Goal: Task Accomplishment & Management: Manage account settings

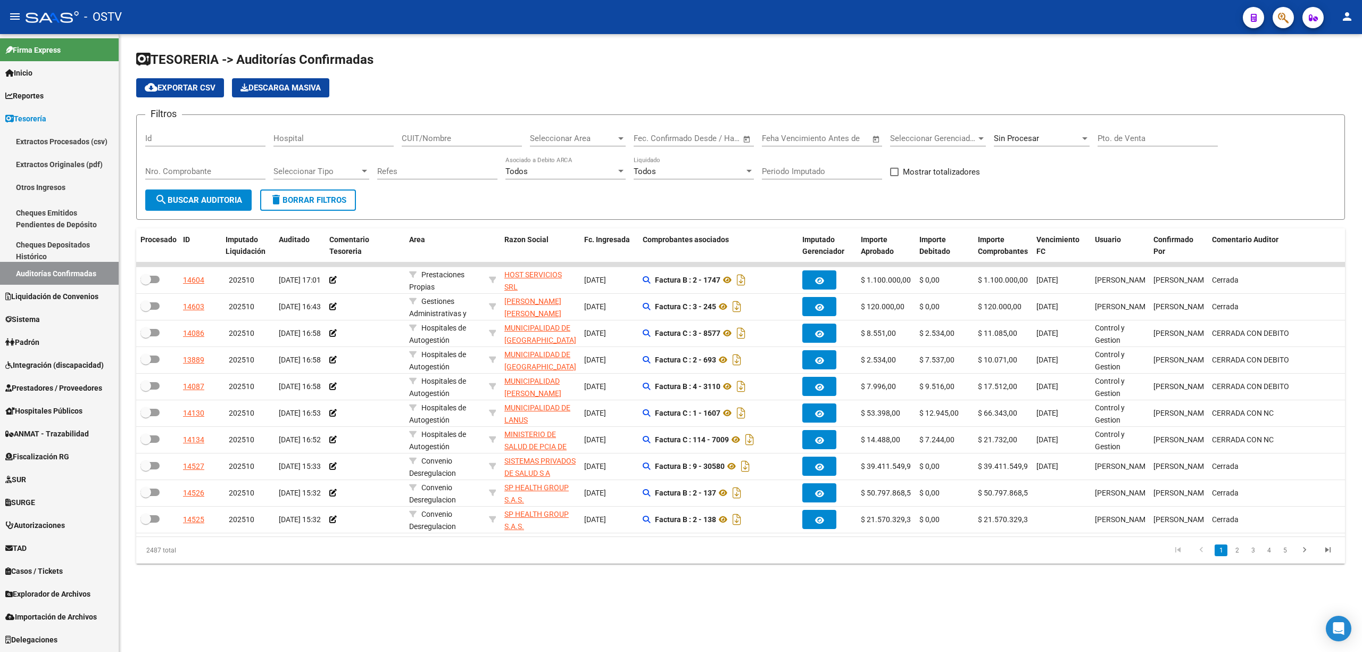
click at [213, 192] on button "search Buscar Auditoria" at bounding box center [198, 199] width 106 height 21
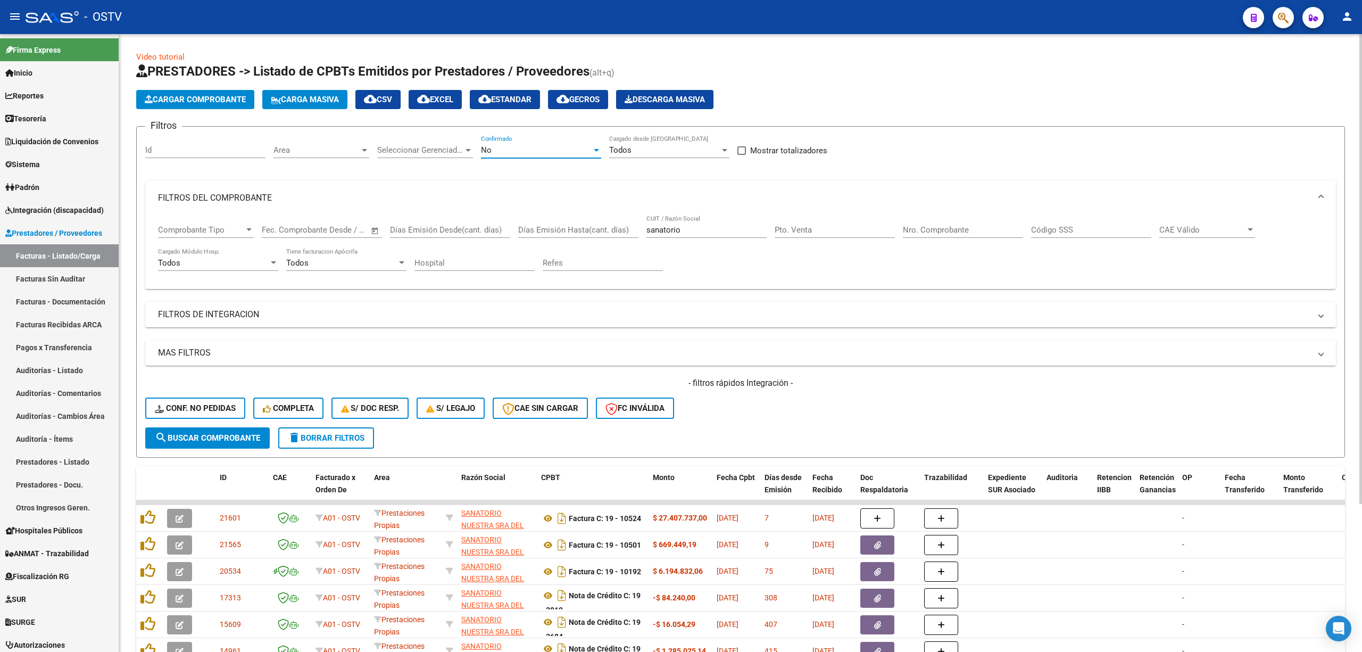
click at [530, 147] on div "No" at bounding box center [536, 150] width 111 height 10
click at [518, 98] on span "Todos" at bounding box center [541, 102] width 120 height 24
drag, startPoint x: 690, startPoint y: 232, endPoint x: 631, endPoint y: 231, distance: 59.1
click at [631, 231] on div "Comprobante Tipo Comprobante Tipo Fecha inicio – Fecha fin Fec. Comprobante Des…" at bounding box center [740, 248] width 1165 height 66
paste input "30690520792"
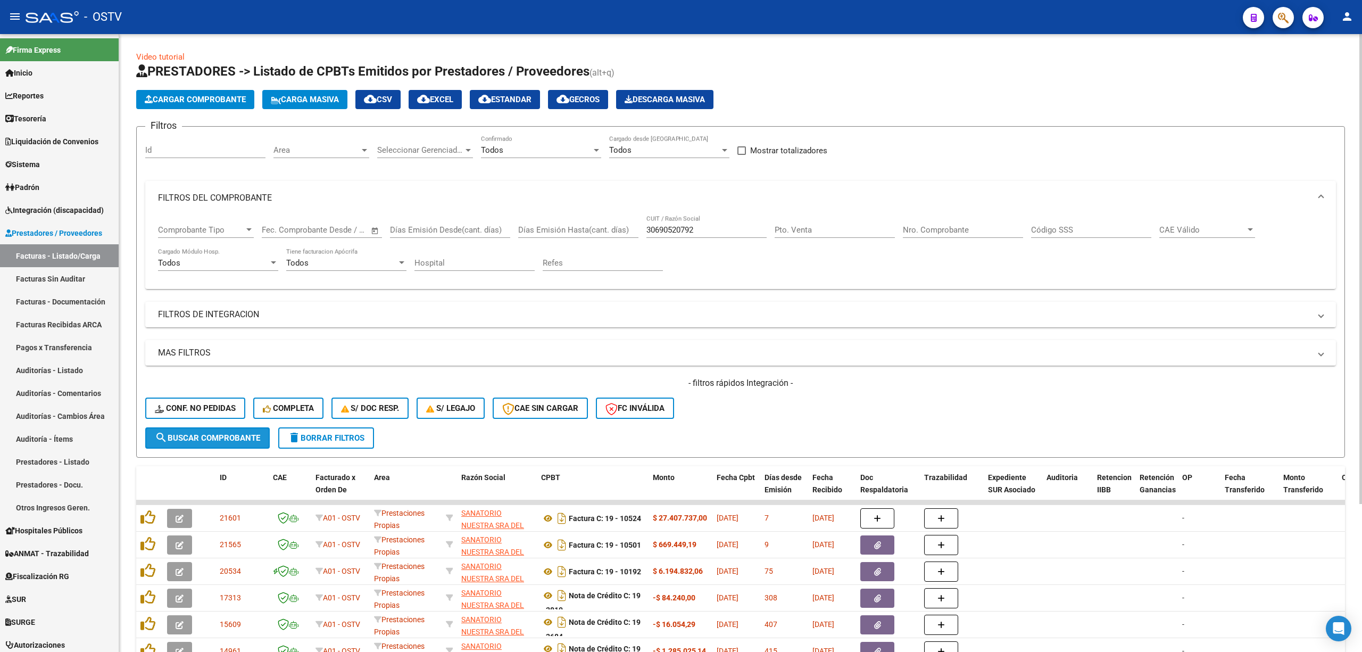
click at [180, 431] on button "search Buscar Comprobante" at bounding box center [207, 437] width 124 height 21
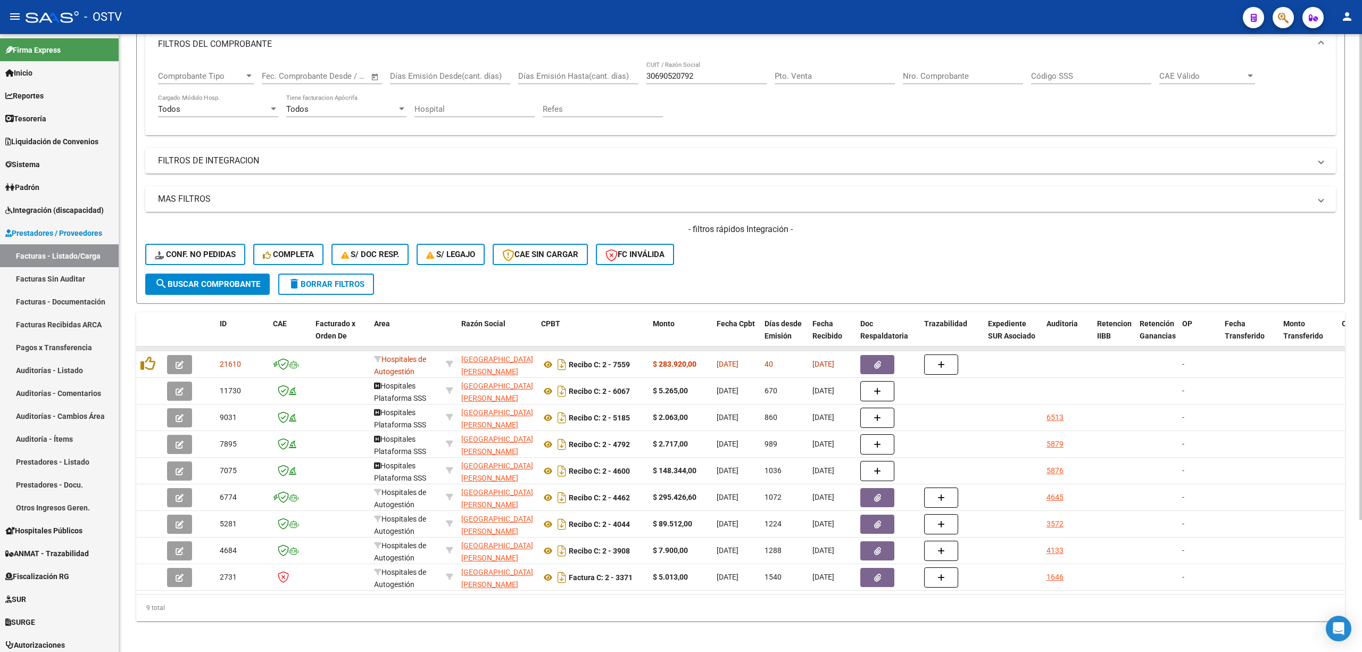
scroll to position [167, 0]
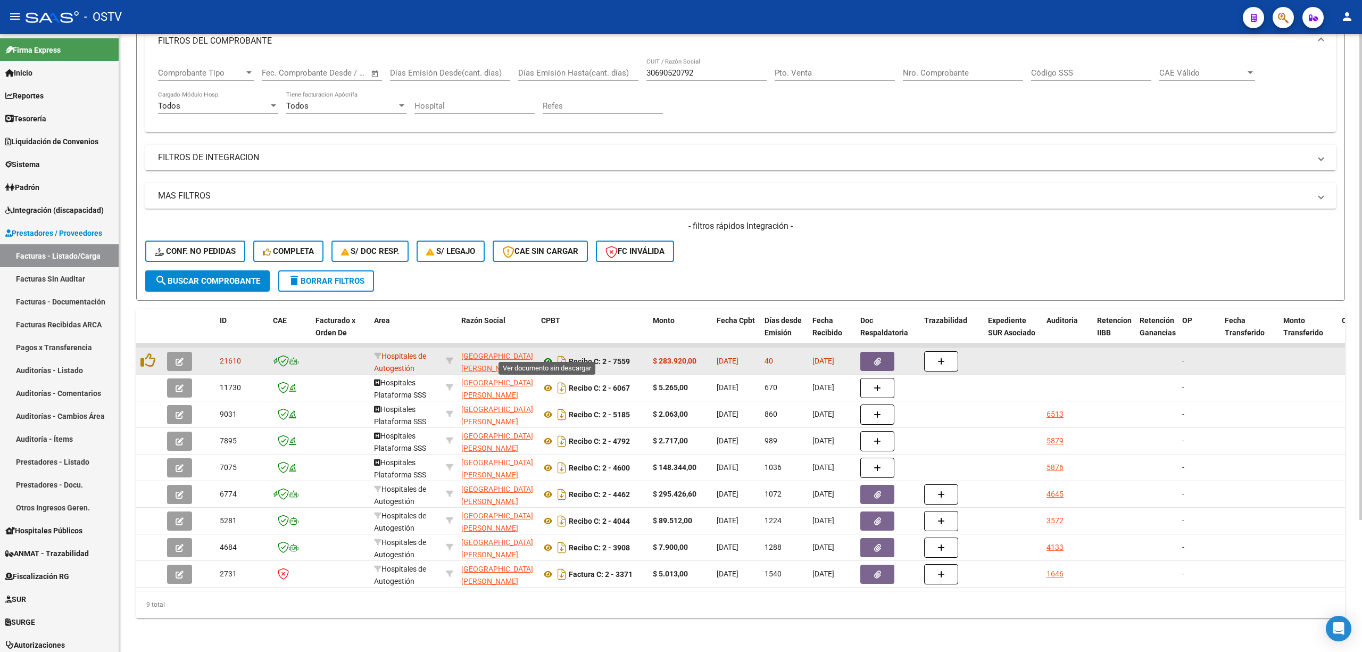
click at [545, 355] on icon at bounding box center [548, 361] width 14 height 13
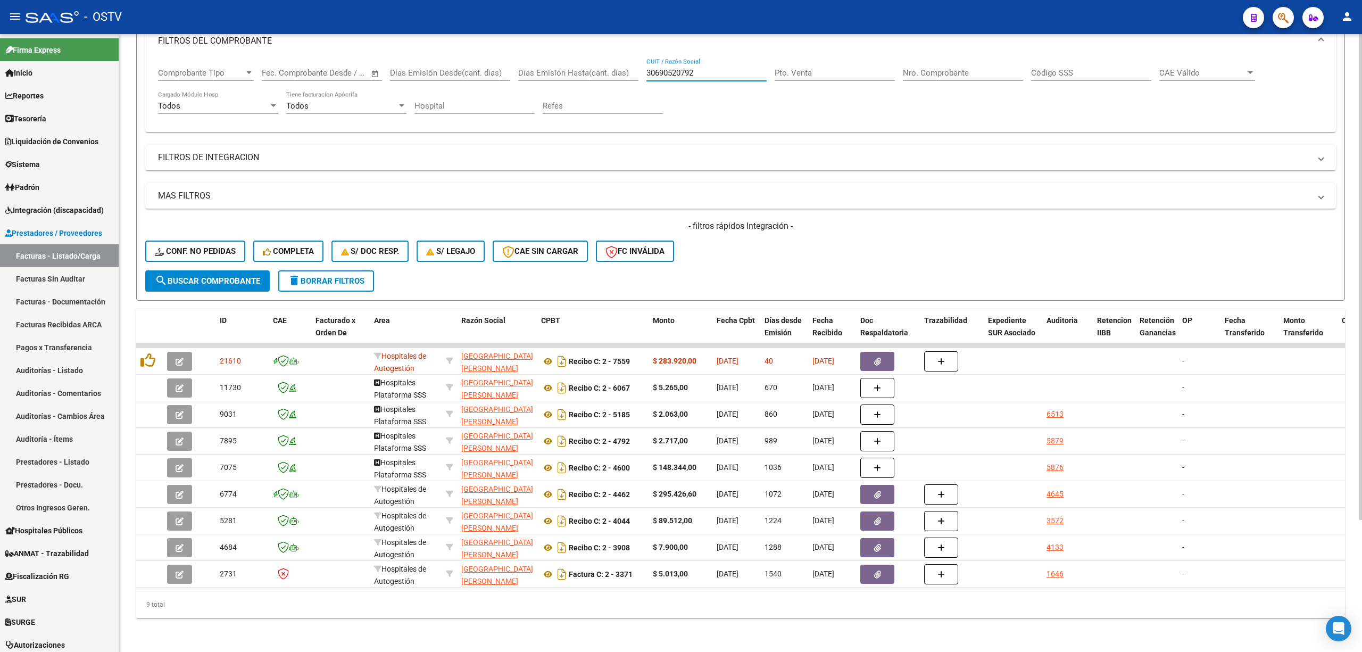
drag, startPoint x: 696, startPoint y: 62, endPoint x: 624, endPoint y: 69, distance: 72.7
click at [624, 69] on div "Comprobante Tipo Comprobante Tipo Fecha inicio – Fecha fin Fec. Comprobante Des…" at bounding box center [740, 91] width 1165 height 66
paste input "3715065709"
type input "33715065709"
click at [231, 276] on span "search Buscar Comprobante" at bounding box center [207, 281] width 105 height 10
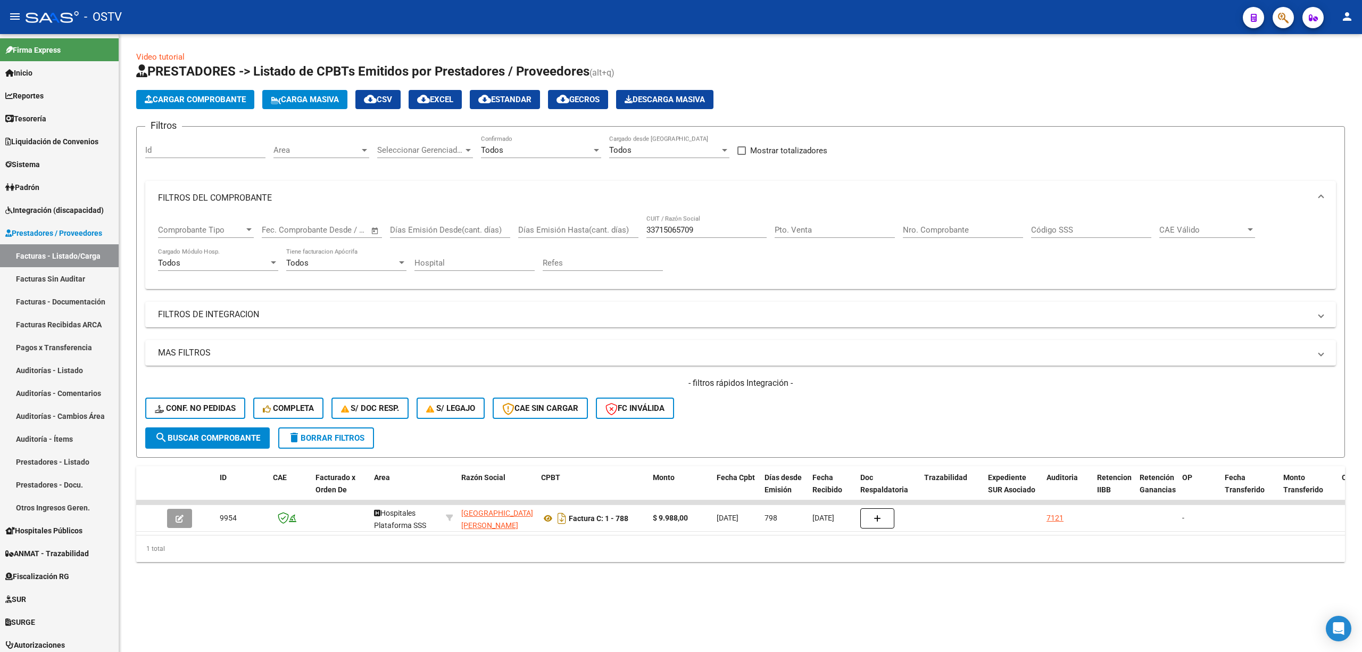
scroll to position [0, 0]
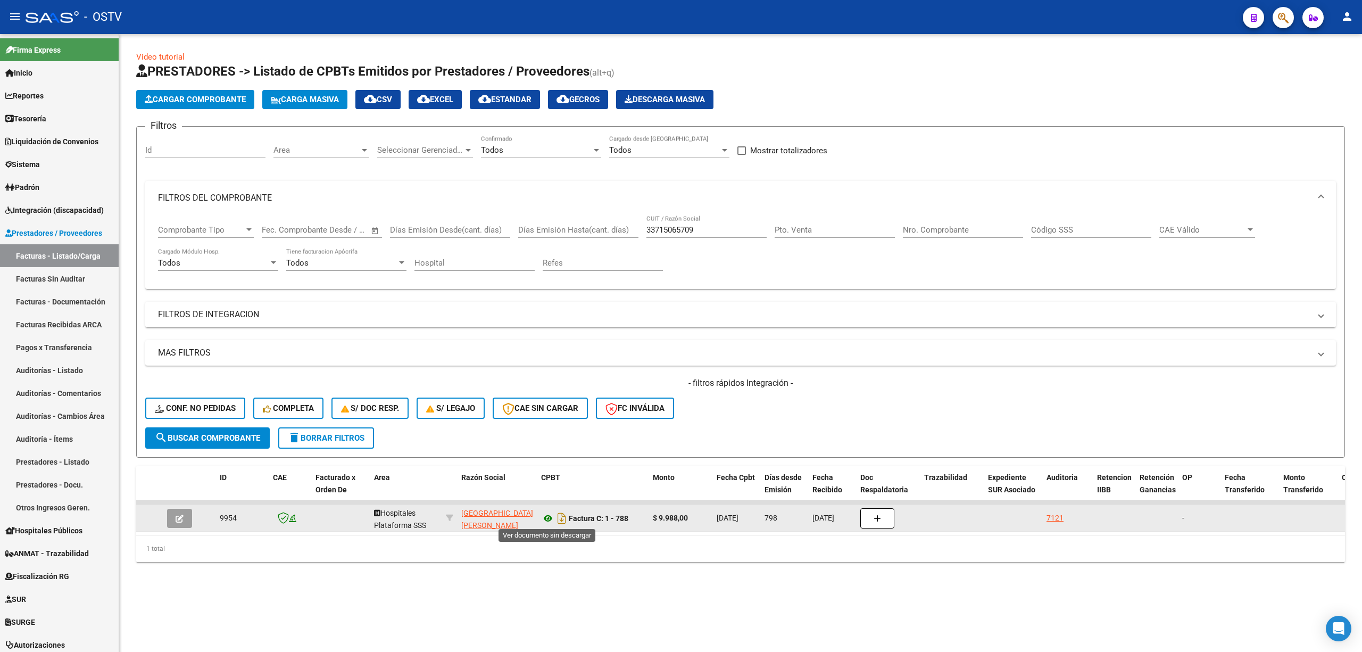
click at [549, 516] on icon at bounding box center [548, 518] width 14 height 13
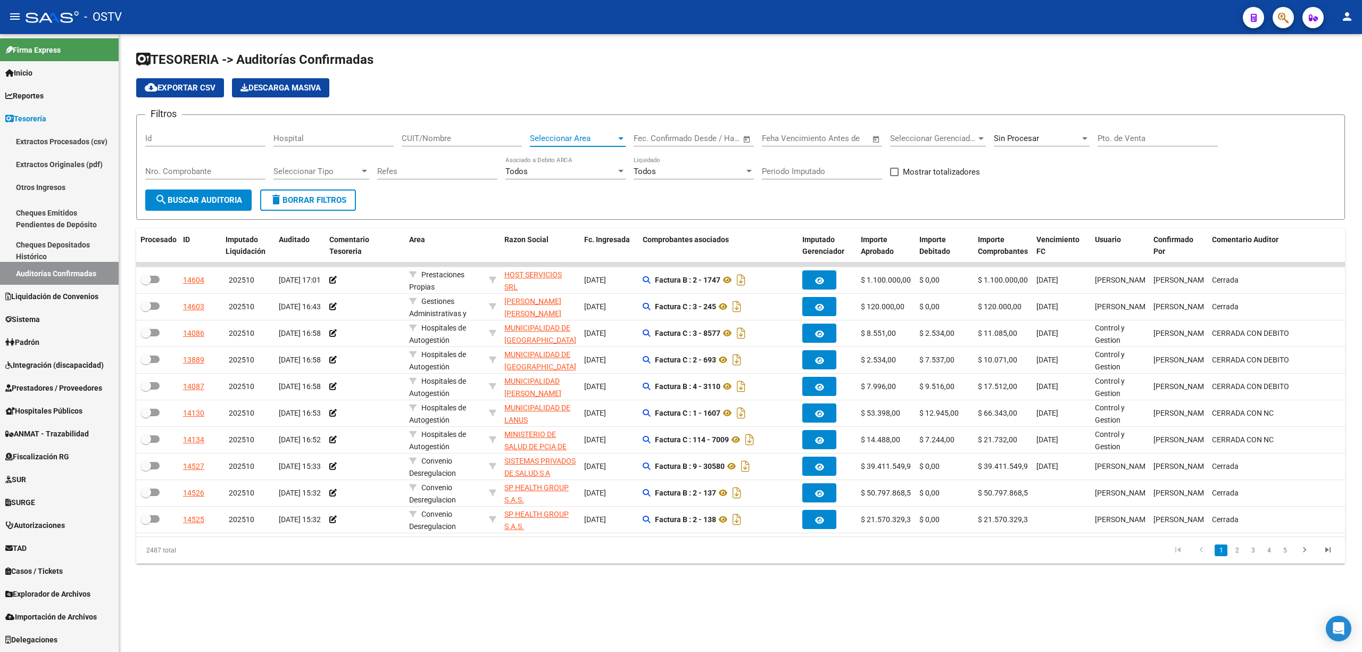
click at [602, 138] on span "Seleccionar Area" at bounding box center [573, 139] width 86 height 10
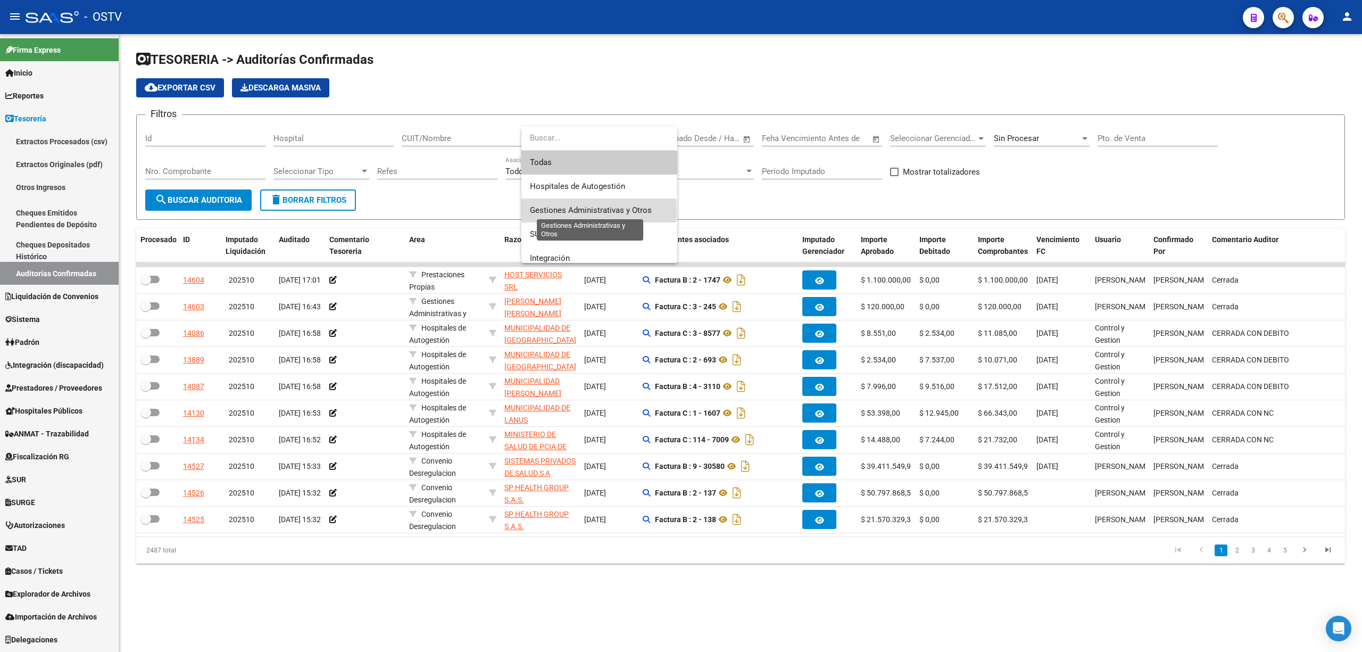
click at [573, 210] on span "Gestiones Administrativas y Otros" at bounding box center [591, 210] width 122 height 10
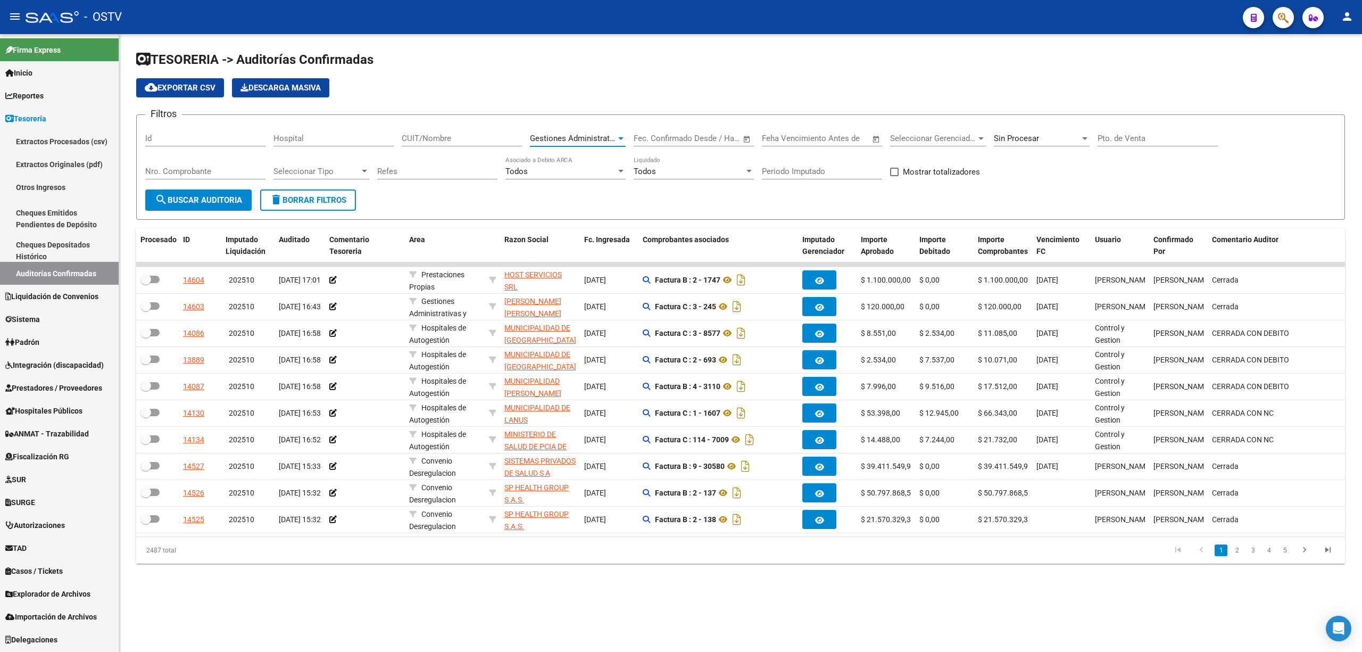
click at [198, 196] on span "search Buscar Auditoria" at bounding box center [198, 200] width 87 height 10
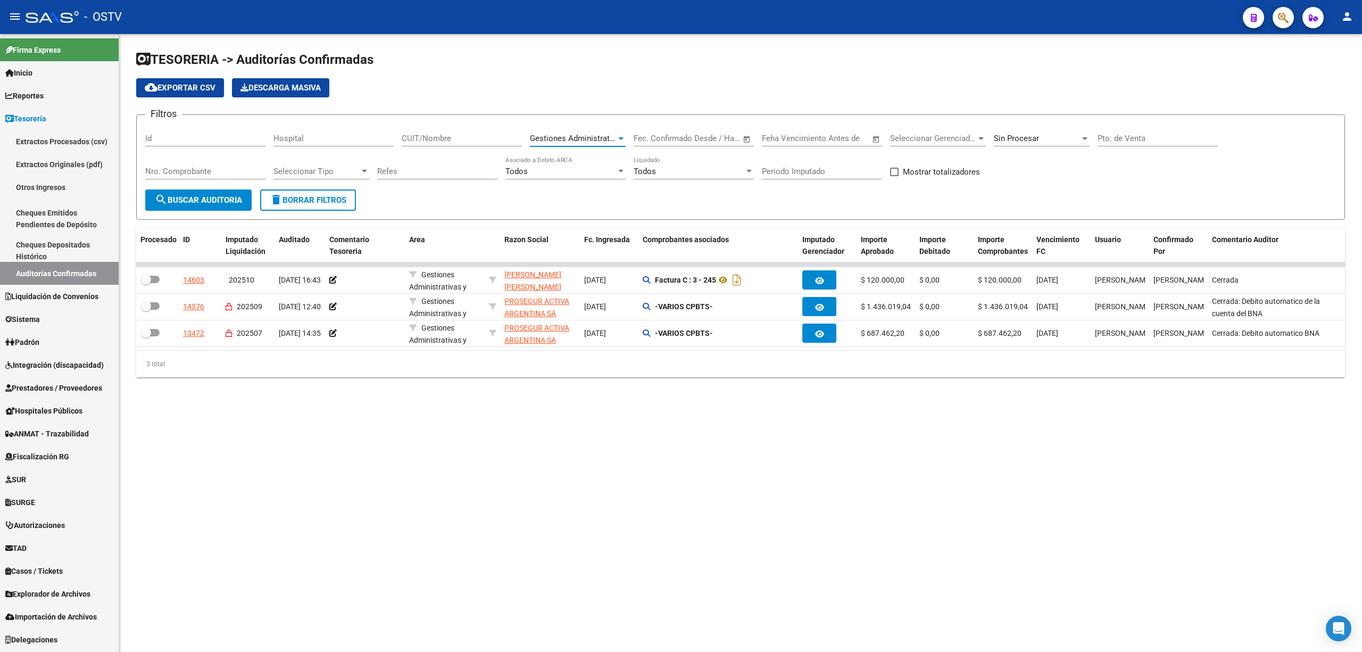
click at [586, 138] on span "Gestiones Administrativas y Otros" at bounding box center [591, 139] width 122 height 10
click at [324, 196] on div at bounding box center [681, 326] width 1362 height 652
click at [218, 196] on span "search Buscar Auditoria" at bounding box center [198, 200] width 87 height 10
click at [301, 196] on span "delete Borrar Filtros" at bounding box center [308, 200] width 77 height 10
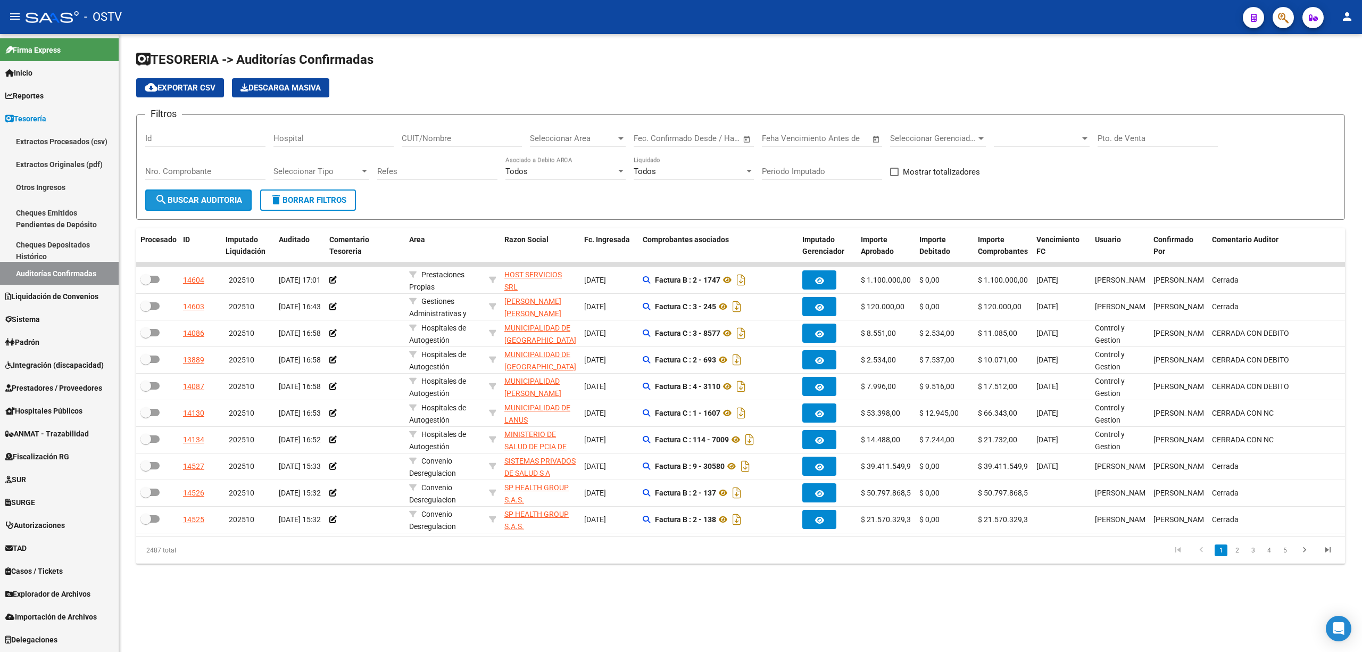
click at [178, 192] on button "search Buscar Auditoria" at bounding box center [198, 199] width 106 height 21
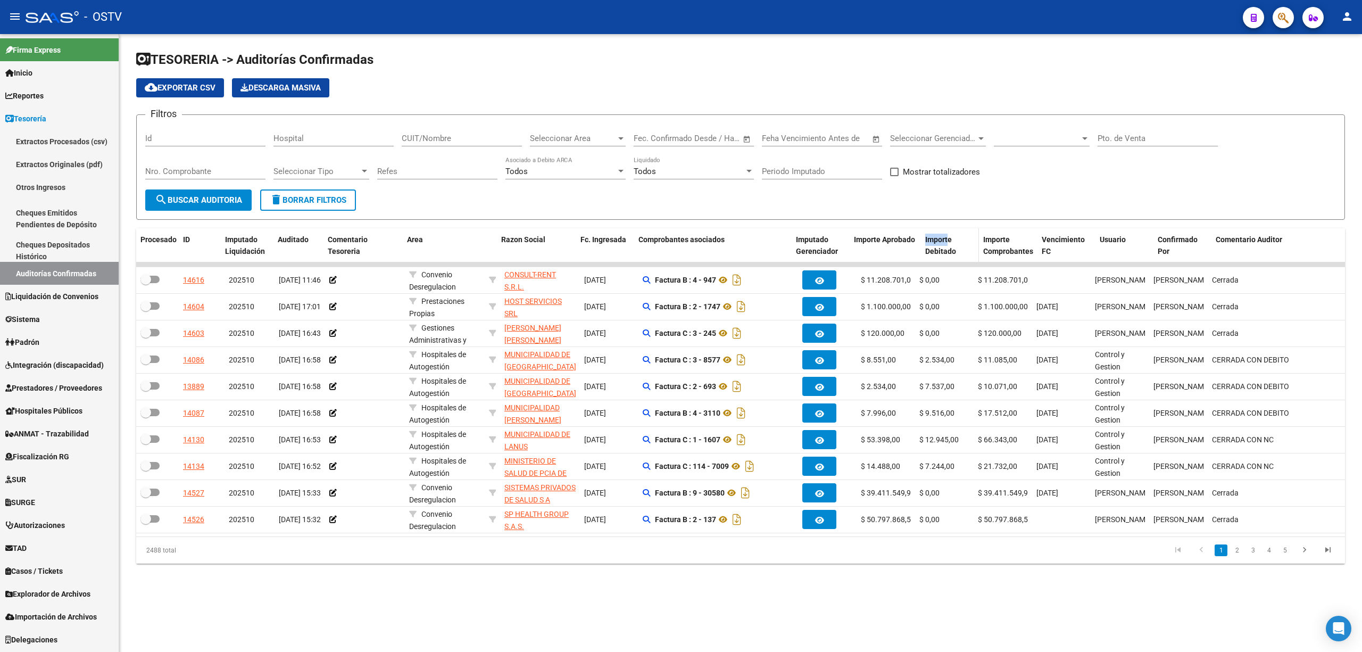
drag, startPoint x: 911, startPoint y: 242, endPoint x: 959, endPoint y: 242, distance: 47.9
click at [959, 242] on div "Procesado ID Imputado Liquidación Auditado Comentario Tesoreria Area Razon Soci…" at bounding box center [839, 245] width 1407 height 35
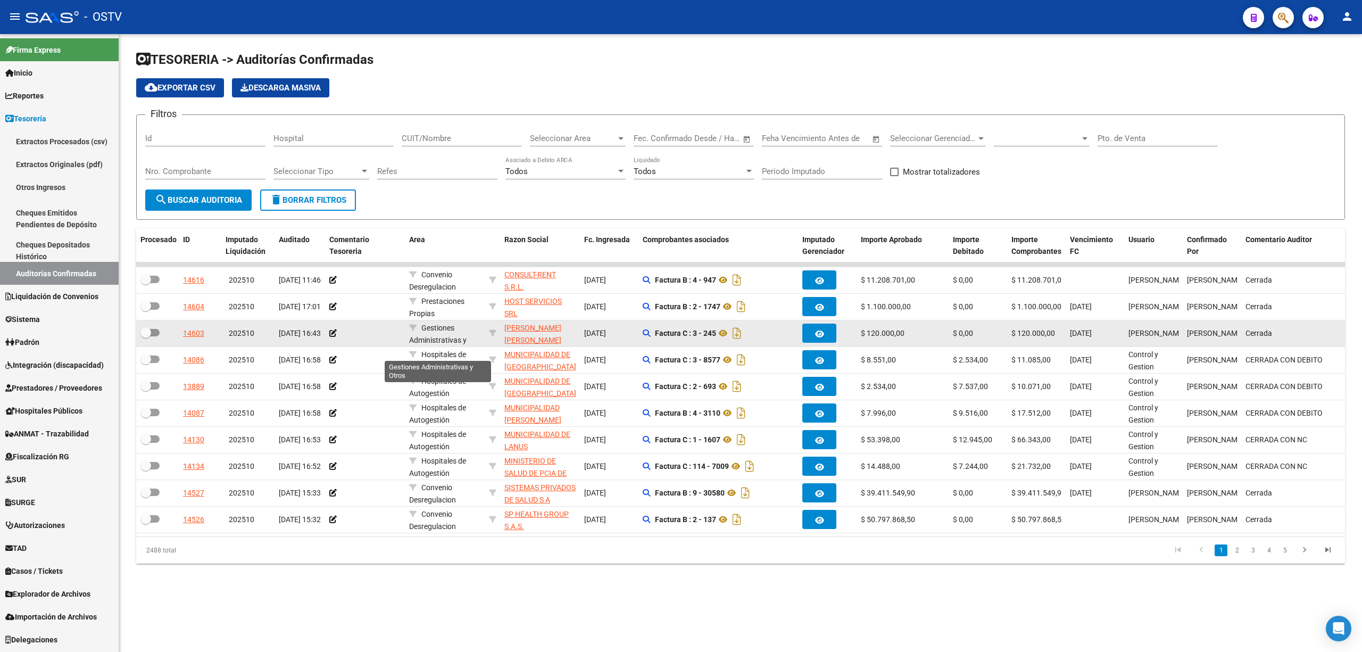
click at [430, 342] on span "Gestiones Administrativas y Otros" at bounding box center [437, 339] width 57 height 33
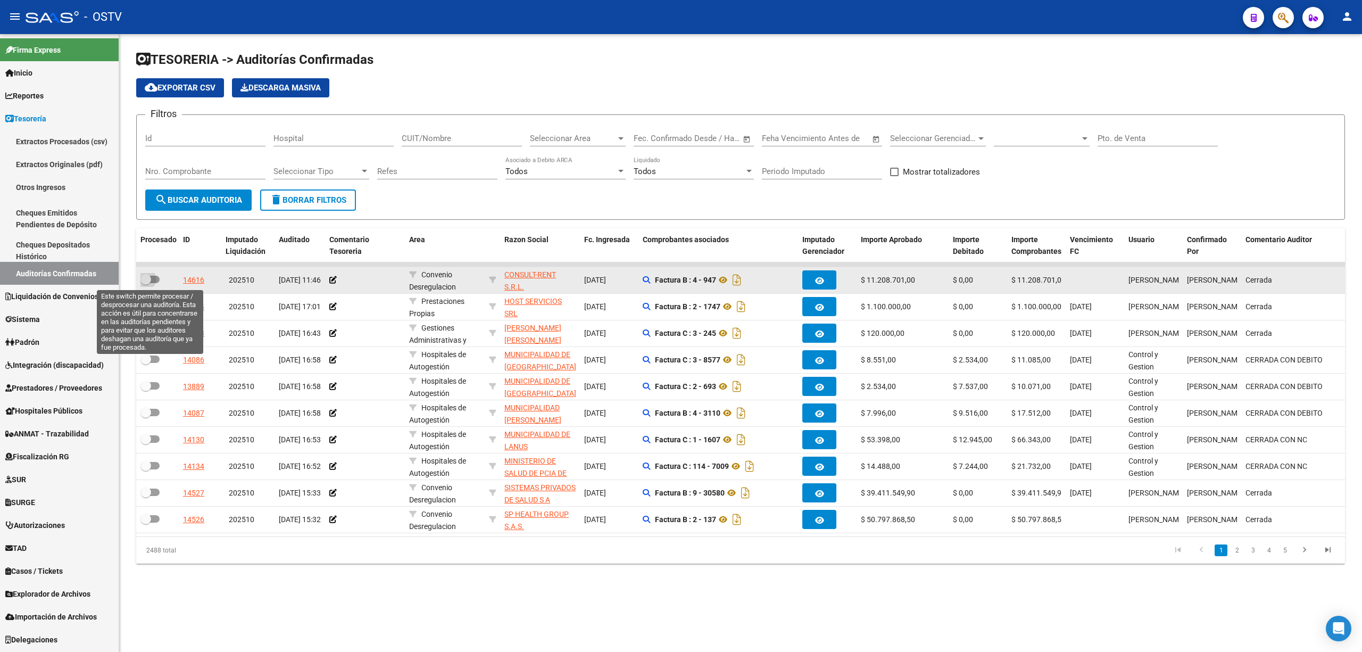
click at [151, 280] on span at bounding box center [149, 279] width 19 height 7
click at [146, 283] on input "checkbox" at bounding box center [145, 283] width 1 height 1
checkbox input "true"
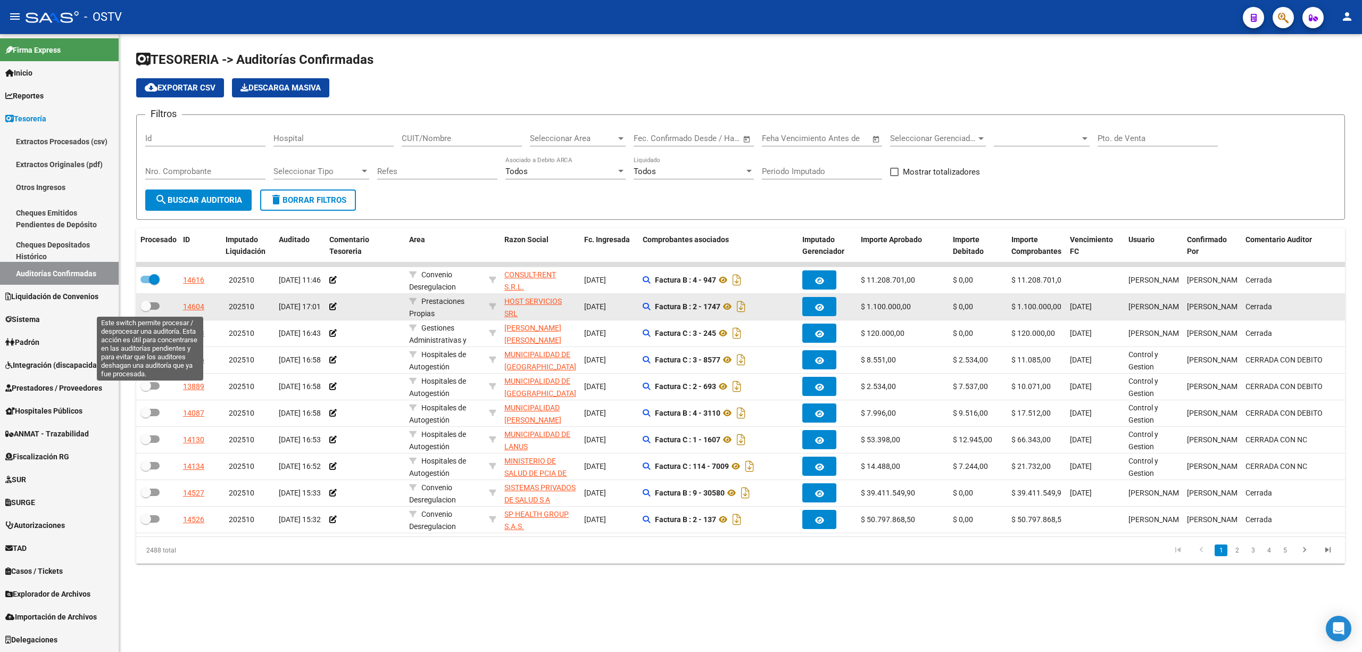
click at [148, 302] on span at bounding box center [145, 306] width 11 height 11
click at [146, 310] on input "checkbox" at bounding box center [145, 310] width 1 height 1
checkbox input "true"
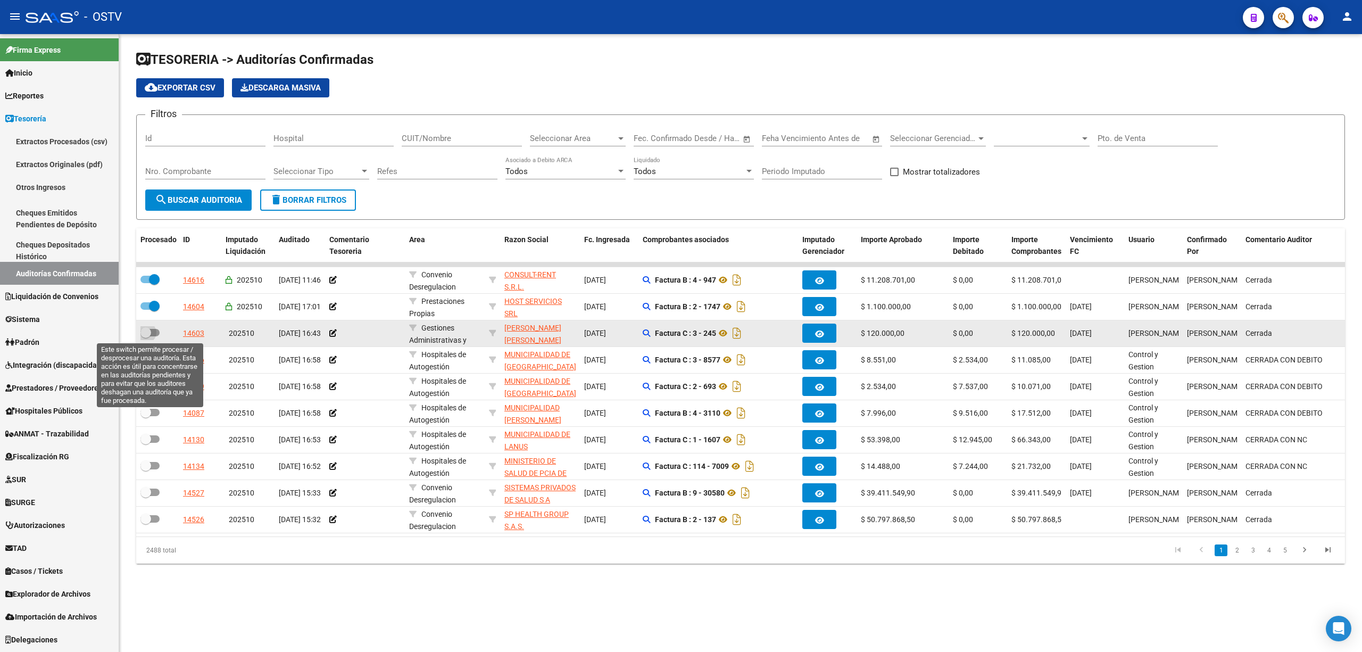
click at [152, 330] on span at bounding box center [149, 332] width 19 height 7
click at [146, 336] on input "checkbox" at bounding box center [145, 336] width 1 height 1
checkbox input "true"
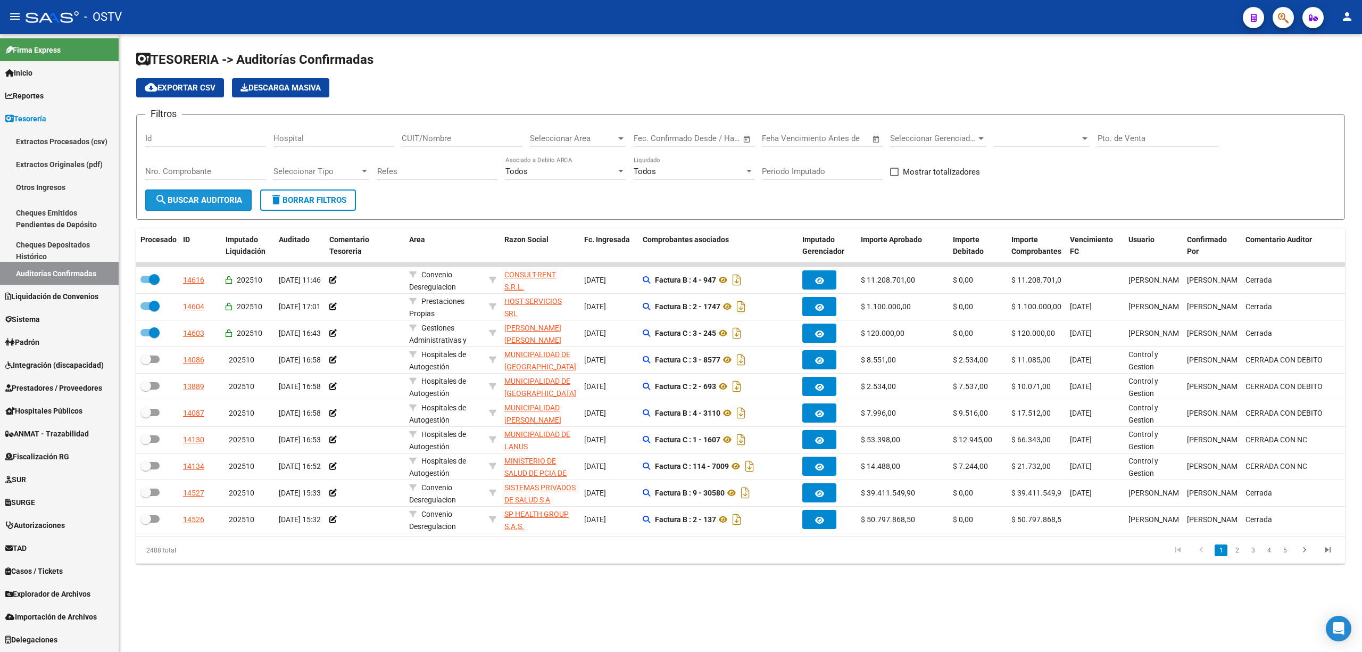
click at [225, 198] on span "search Buscar Auditoria" at bounding box center [198, 200] width 87 height 10
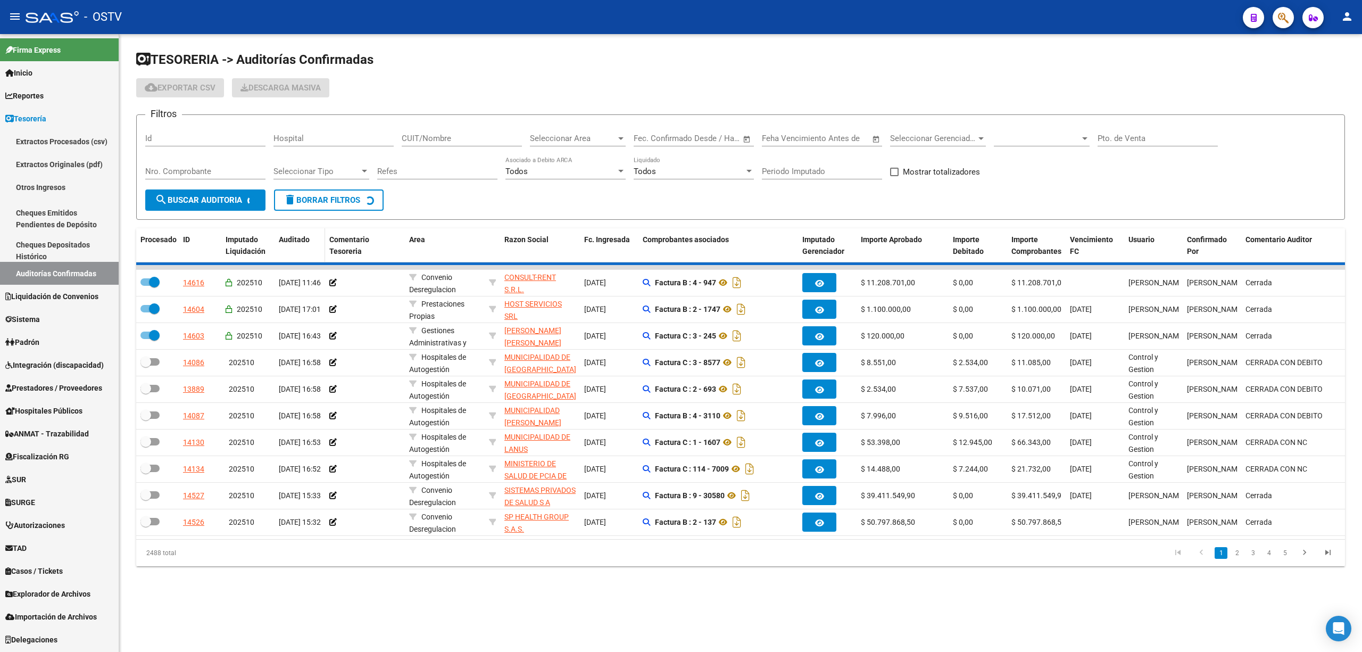
checkbox input "false"
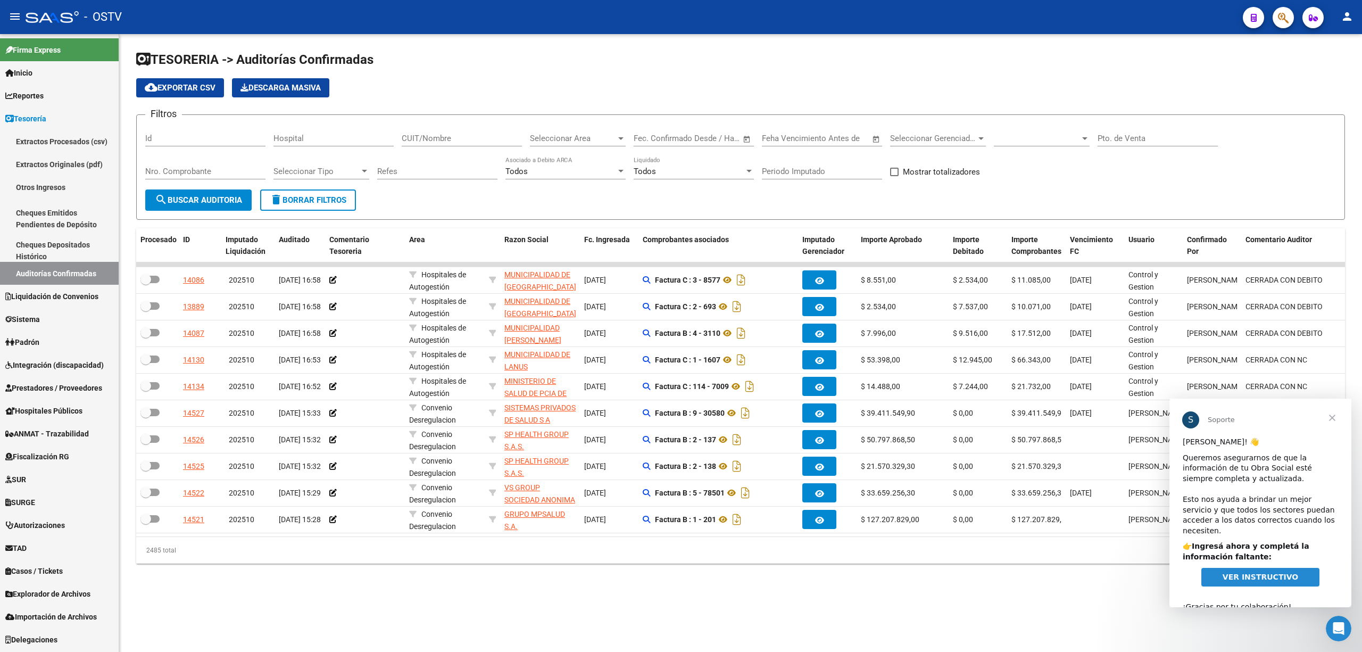
scroll to position [0, 0]
click at [215, 201] on span "search Buscar Auditoria" at bounding box center [198, 200] width 87 height 10
click at [195, 203] on span "search Buscar Auditoria" at bounding box center [198, 200] width 87 height 10
click at [588, 138] on span "Seleccionar Area" at bounding box center [573, 139] width 86 height 10
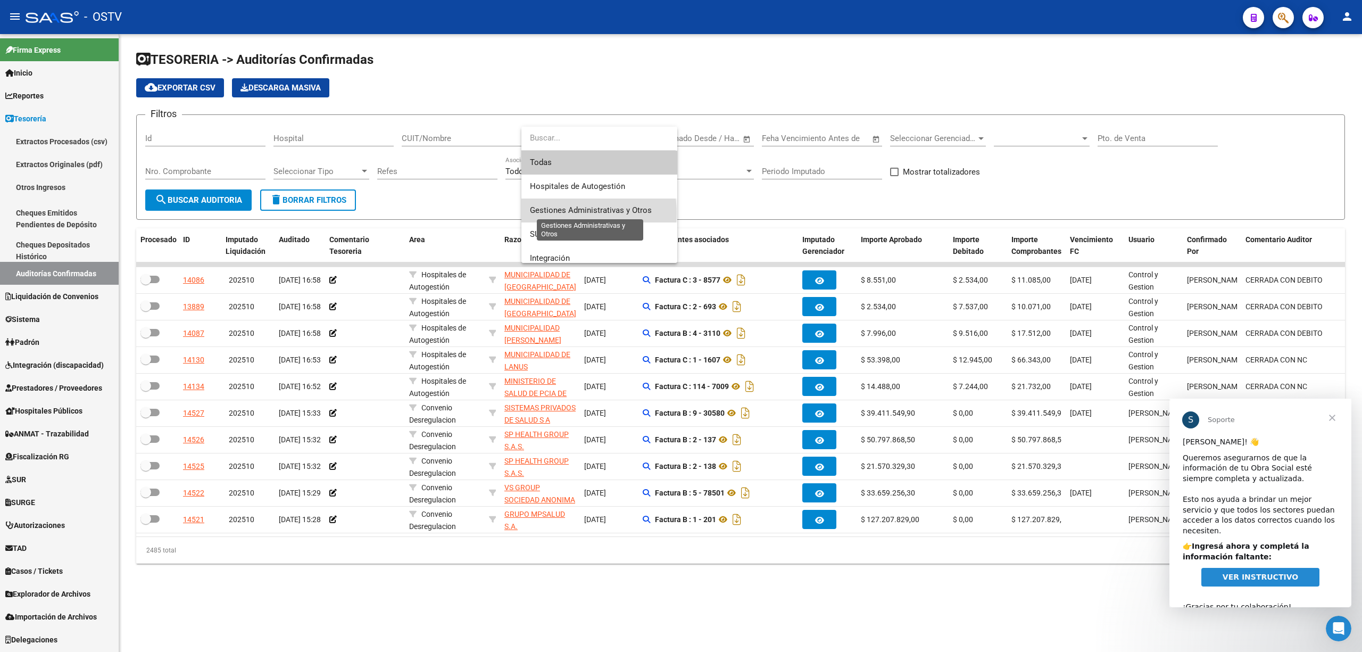
click at [574, 213] on span "Gestiones Administrativas y Otros" at bounding box center [591, 210] width 122 height 10
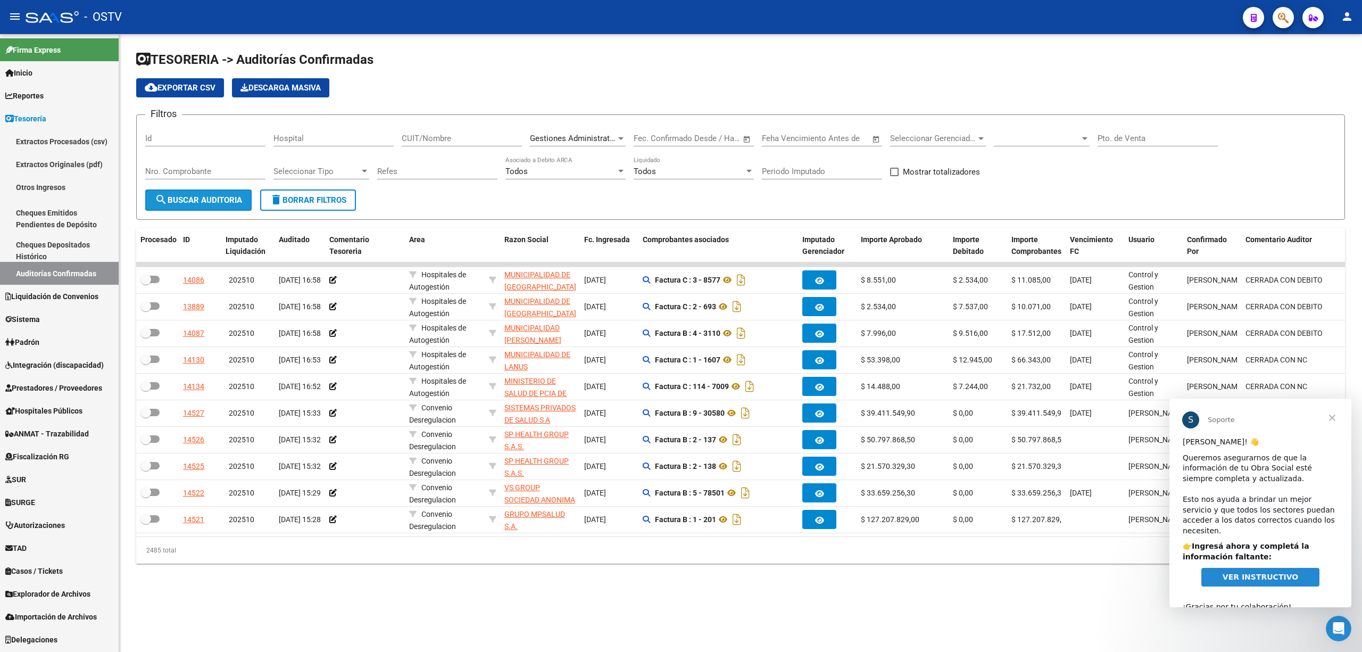
click at [233, 196] on span "search Buscar Auditoria" at bounding box center [198, 200] width 87 height 10
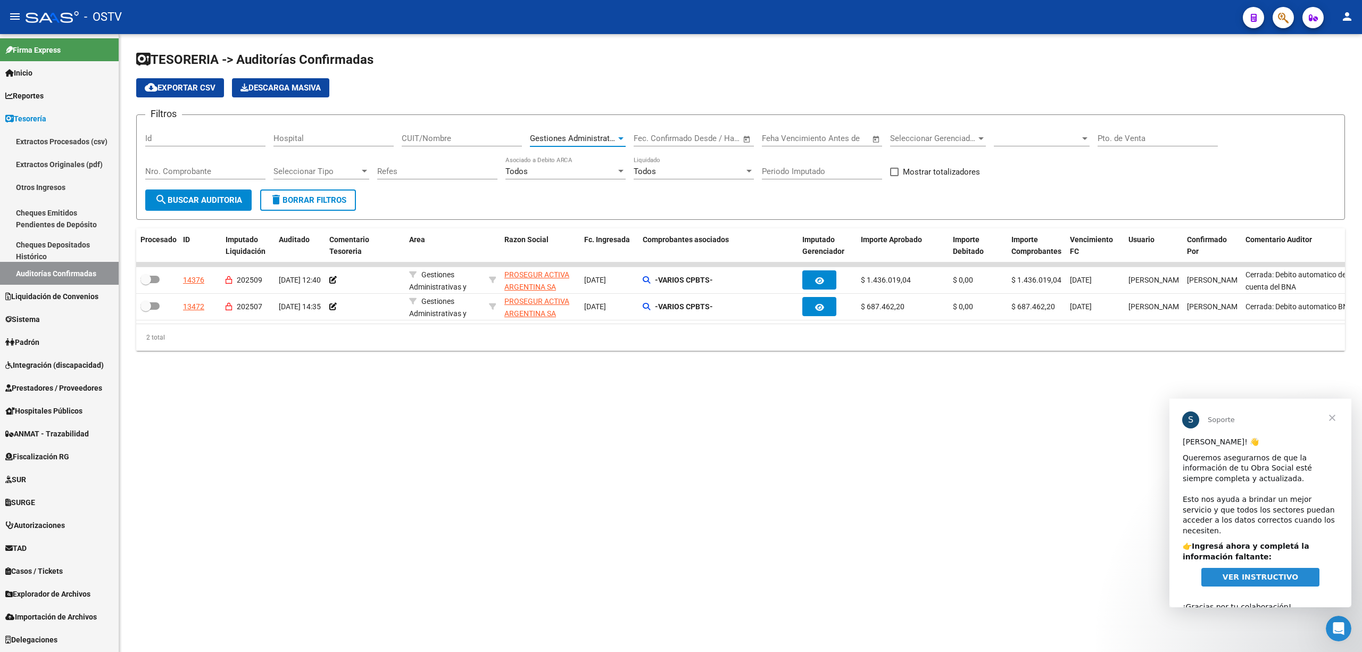
click at [563, 137] on span "Gestiones Administrativas y Otros" at bounding box center [591, 139] width 122 height 10
click at [554, 139] on span "Prestaciones Propias" at bounding box center [568, 140] width 76 height 10
click at [194, 199] on span "search Buscar Auditoria" at bounding box center [198, 200] width 87 height 10
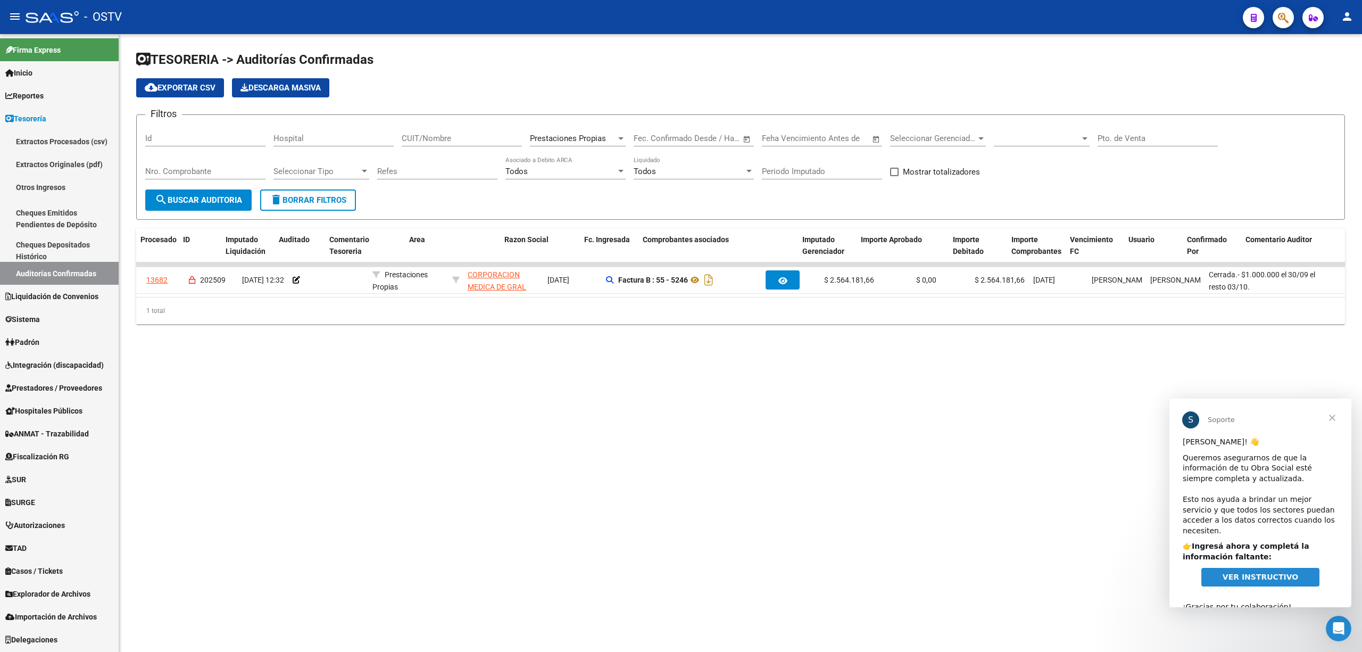
scroll to position [0, 0]
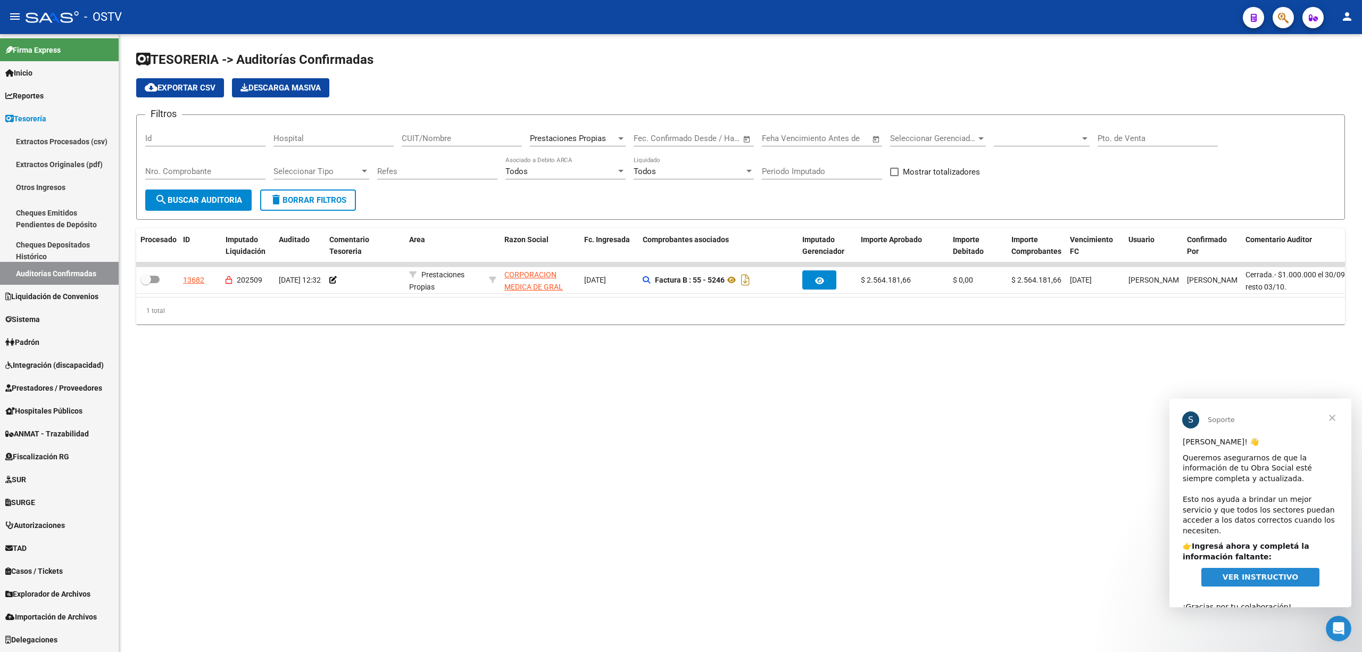
click at [573, 137] on span "Prestaciones Propias" at bounding box center [568, 139] width 76 height 10
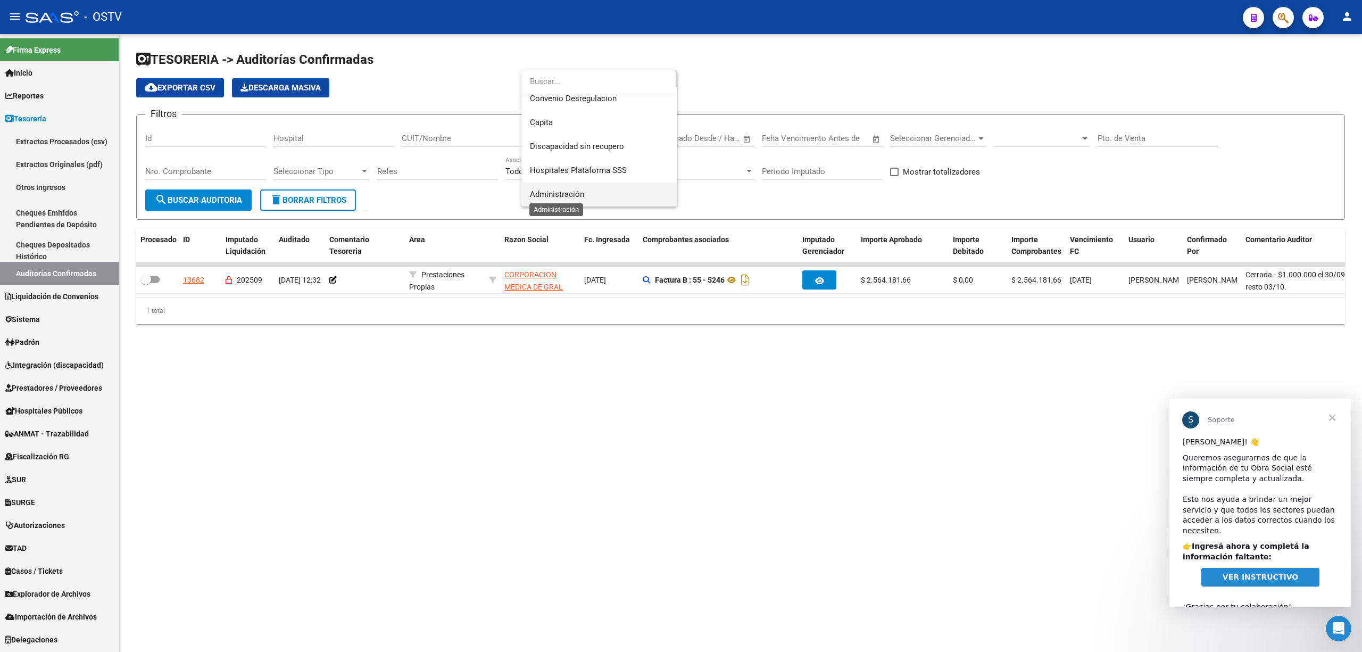
click at [543, 196] on span "Administración" at bounding box center [557, 194] width 54 height 10
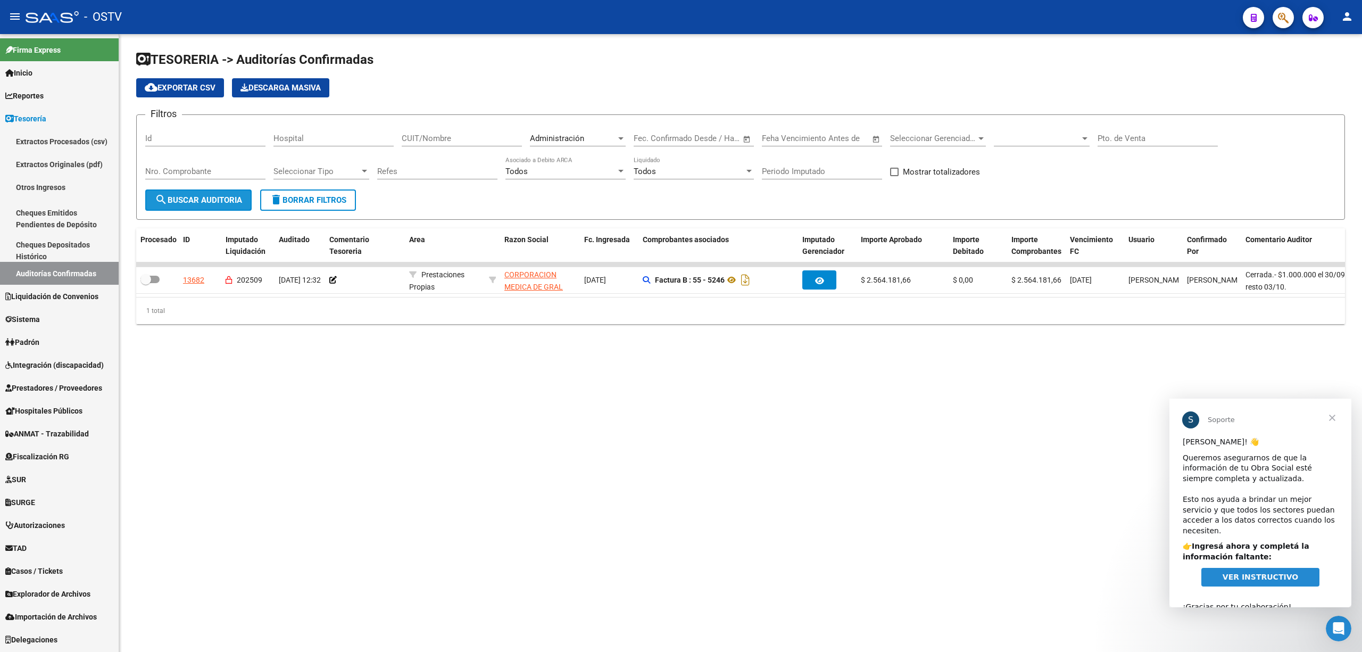
click at [205, 196] on span "search Buscar Auditoria" at bounding box center [198, 200] width 87 height 10
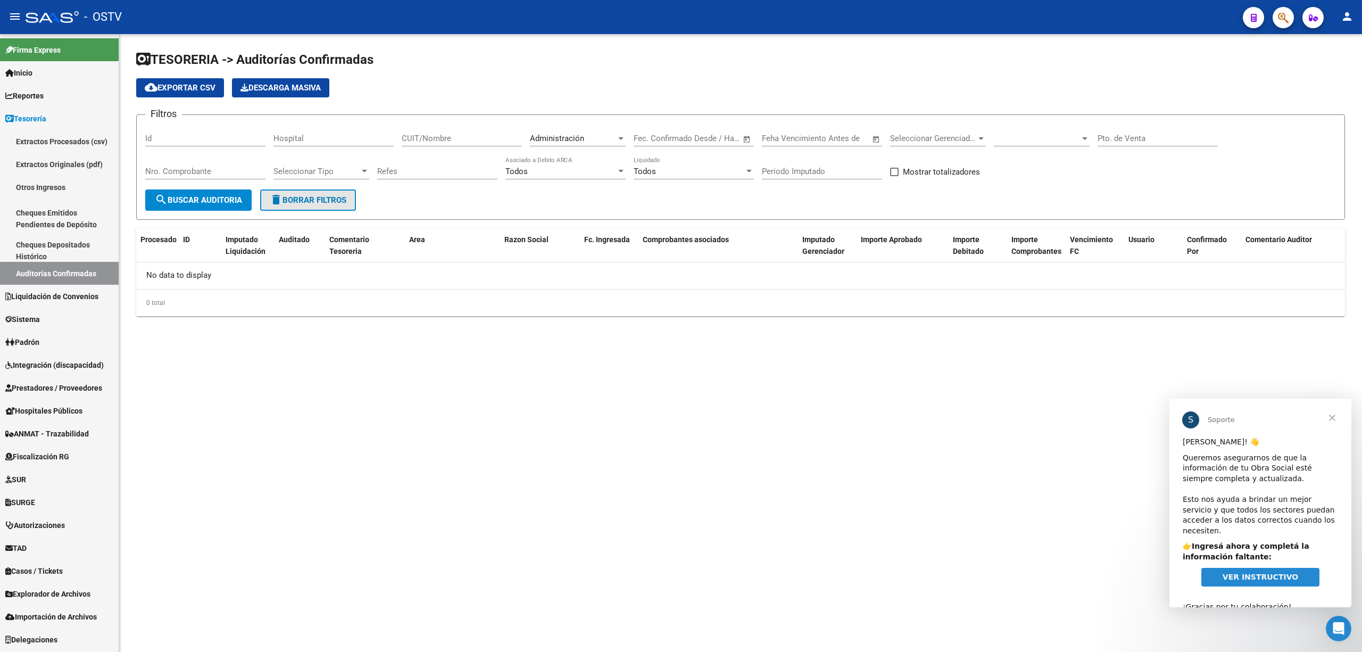
click at [315, 201] on span "delete Borrar Filtros" at bounding box center [308, 200] width 77 height 10
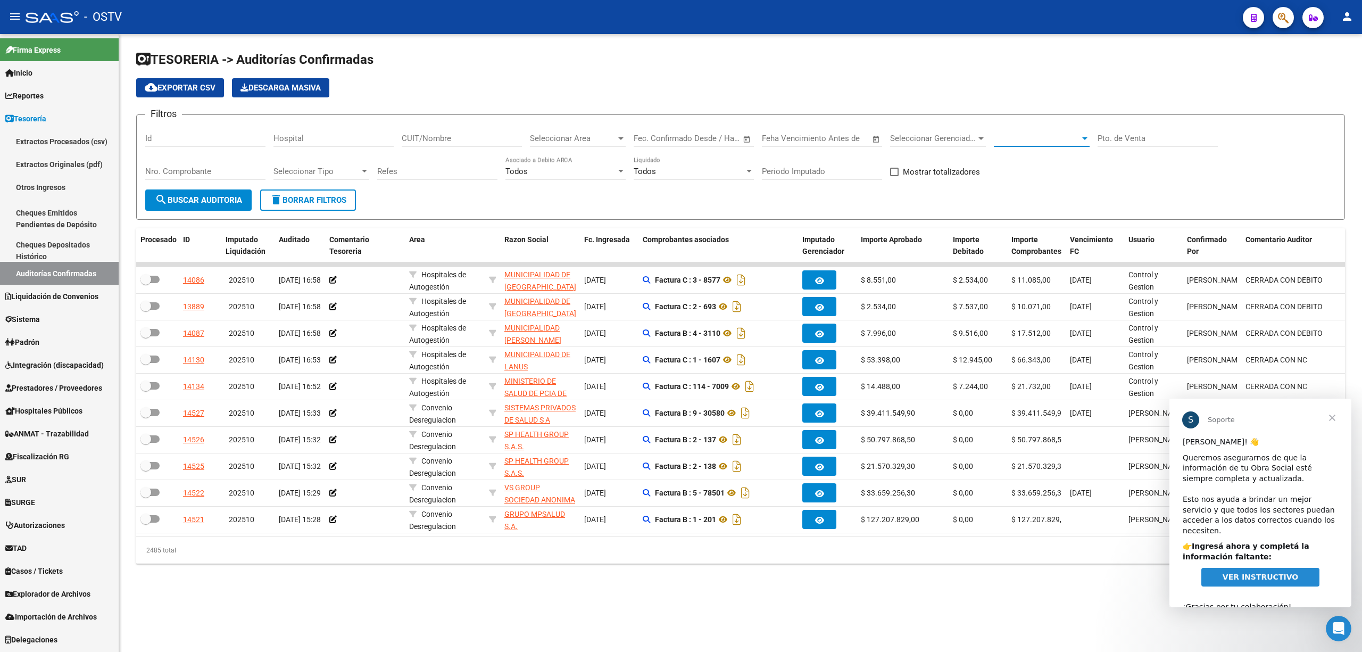
click at [1083, 135] on div at bounding box center [1085, 138] width 10 height 9
click at [1018, 186] on span "Procesadas" at bounding box center [1015, 186] width 42 height 10
click at [188, 192] on button "search Buscar Auditoria" at bounding box center [198, 199] width 106 height 21
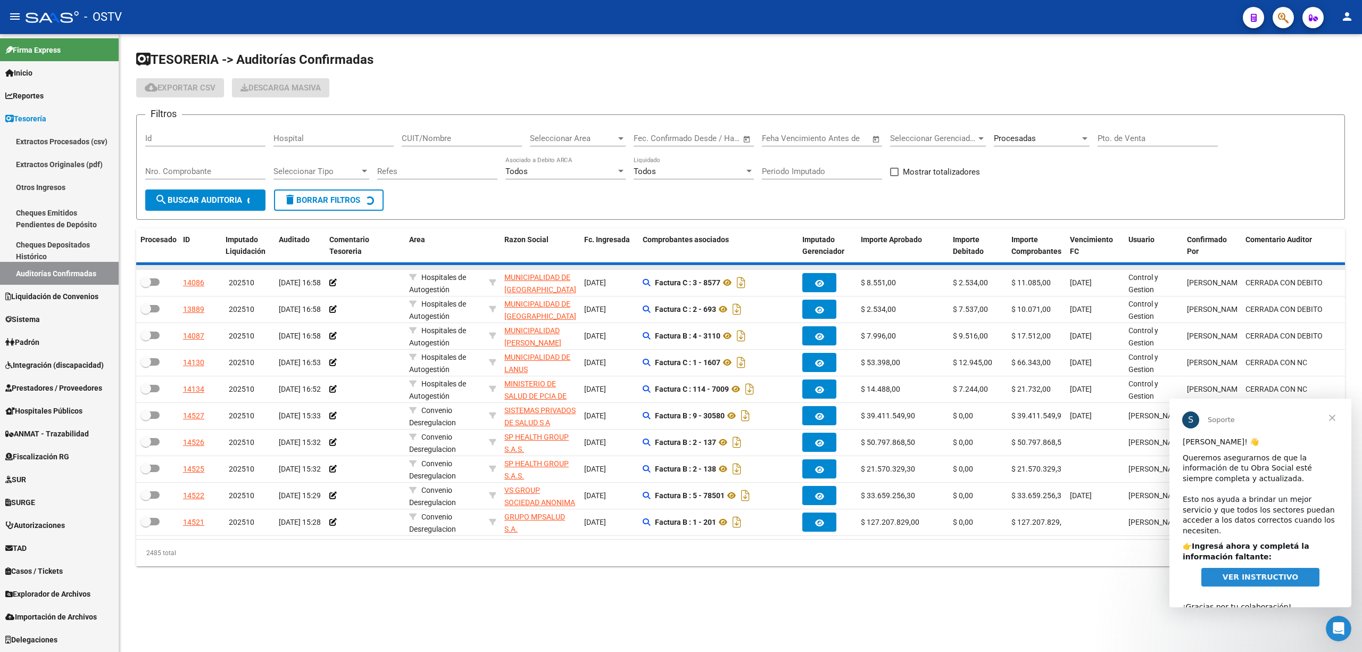
checkbox input "true"
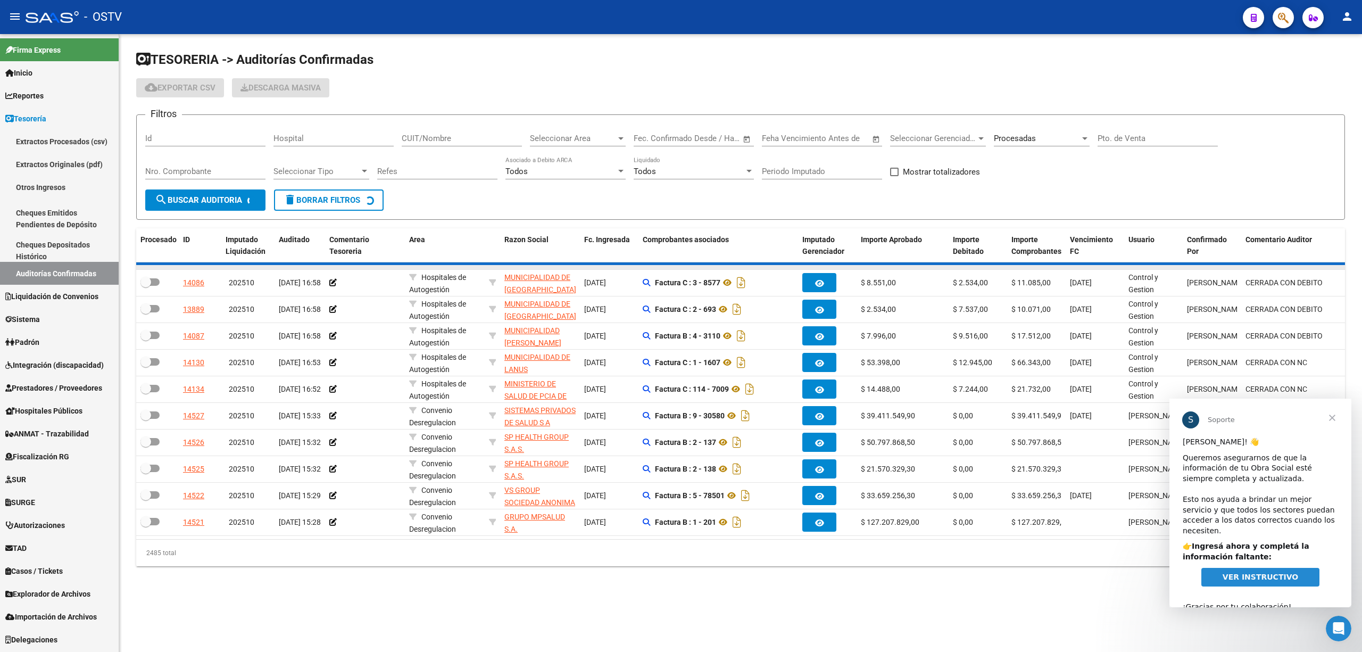
checkbox input "true"
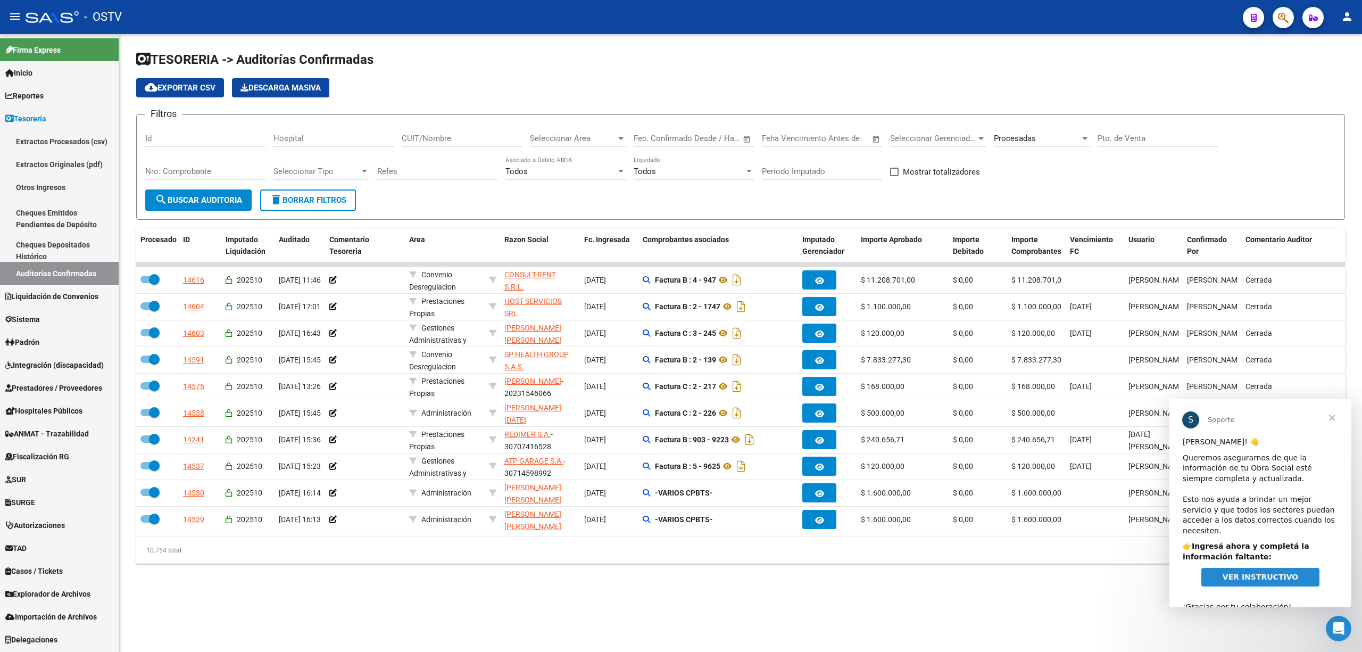
click at [317, 201] on span "delete Borrar Filtros" at bounding box center [308, 200] width 77 height 10
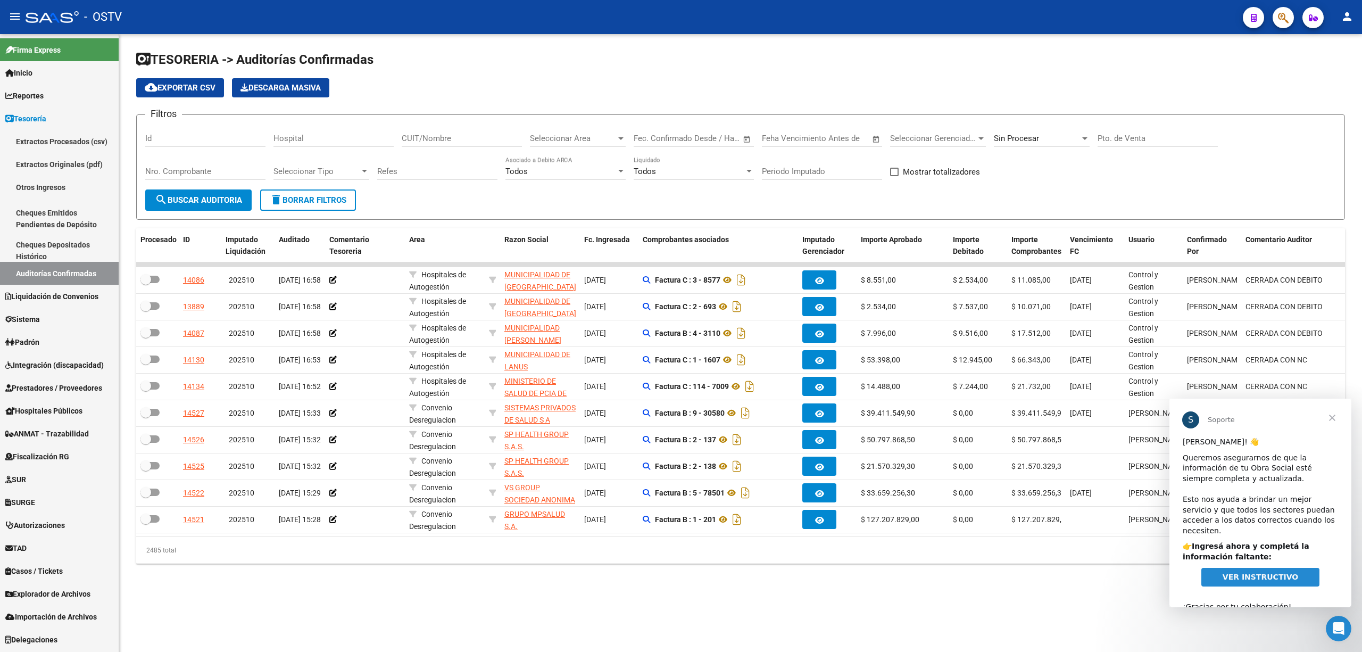
click at [1111, 140] on input "Pto. de Venta" at bounding box center [1158, 139] width 120 height 10
type input "137"
click at [199, 203] on span "search Buscar Auditoria" at bounding box center [198, 200] width 87 height 10
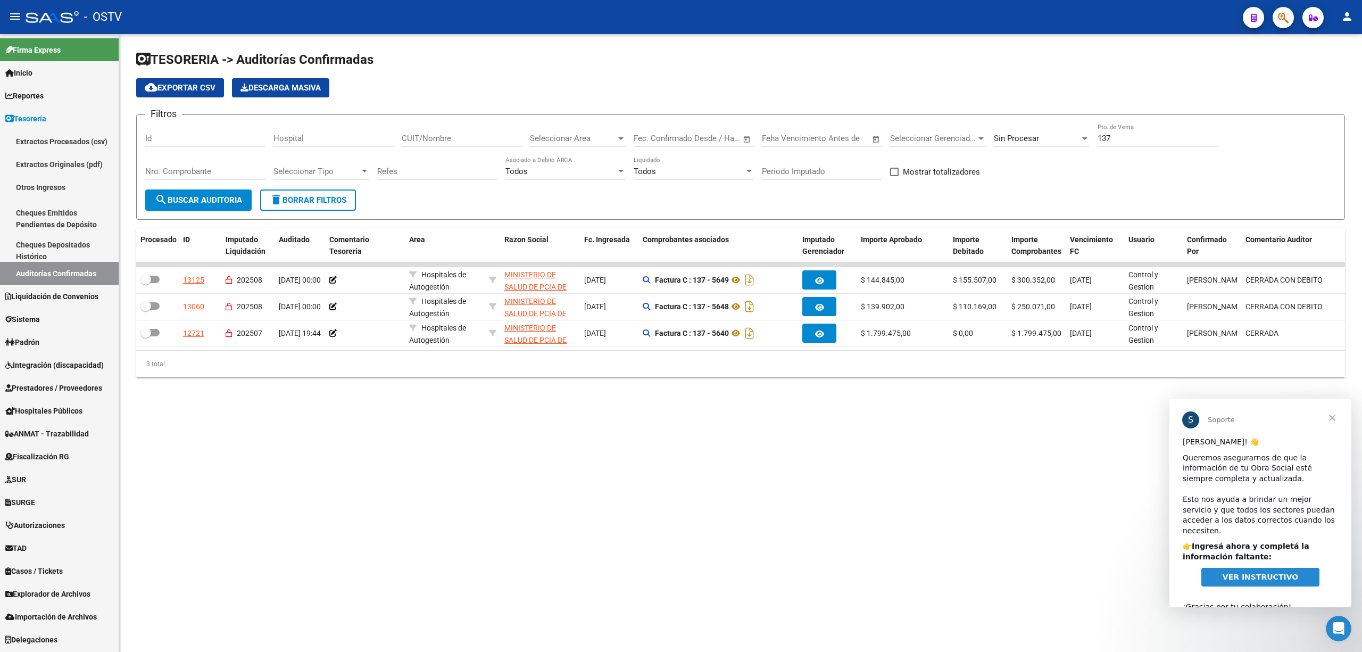
click at [1252, 572] on span "VER INSTRUCTIVO" at bounding box center [1261, 576] width 76 height 9
click at [30, 69] on span "Inicio" at bounding box center [18, 73] width 27 height 12
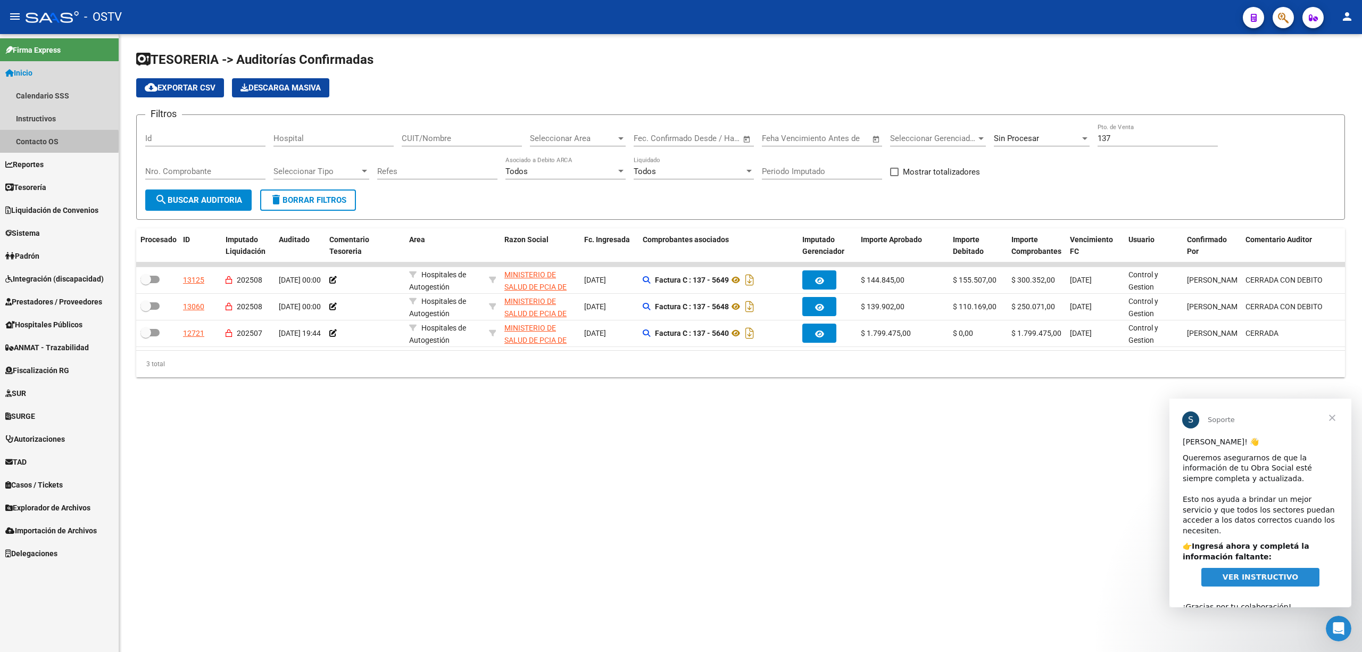
click at [36, 141] on link "Contacto OS" at bounding box center [59, 141] width 119 height 23
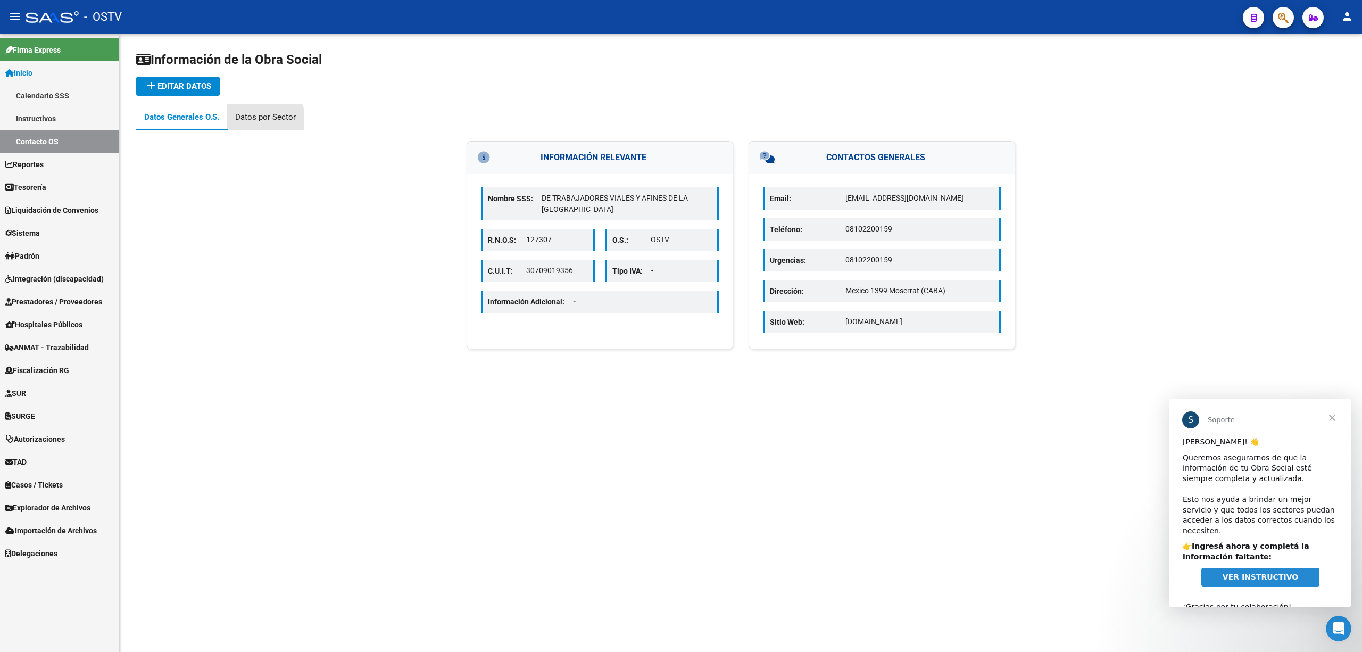
click at [260, 120] on div "Datos por Sector" at bounding box center [265, 117] width 61 height 12
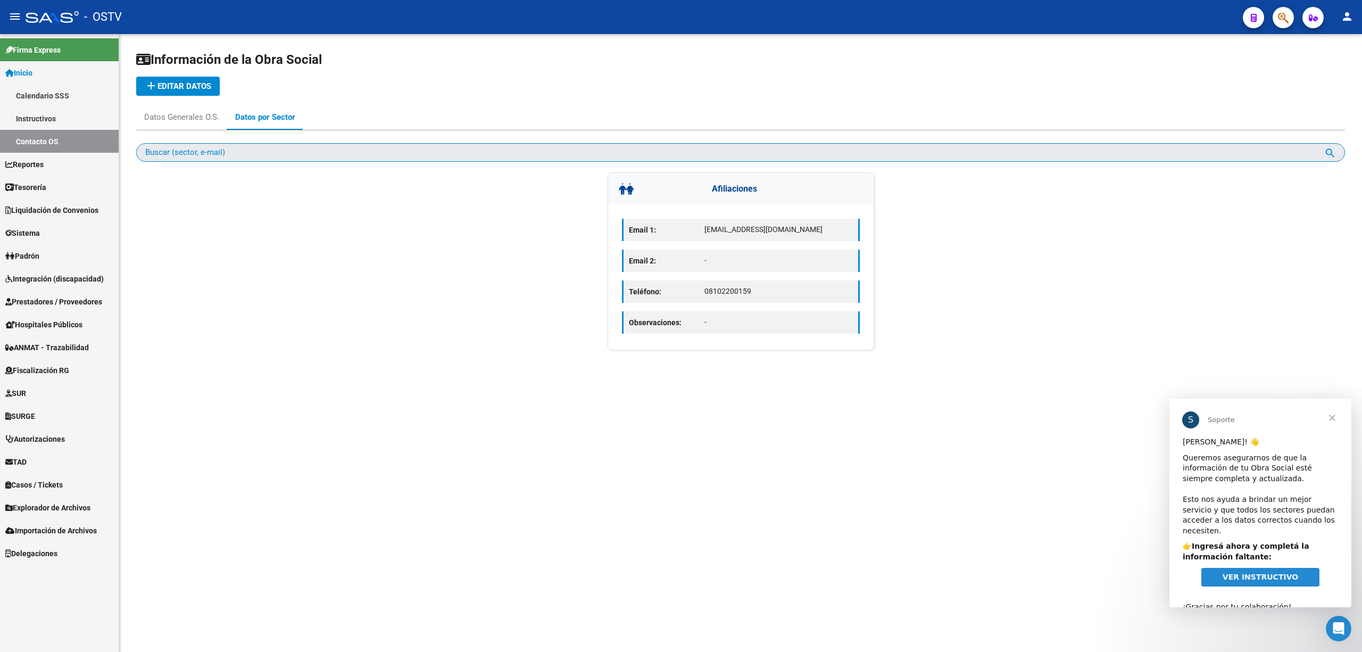
click at [179, 149] on input "Buscar (sector, e-mail)" at bounding box center [734, 153] width 1179 height 10
click at [151, 148] on input "Buscar (sector, e-mail)" at bounding box center [734, 153] width 1179 height 10
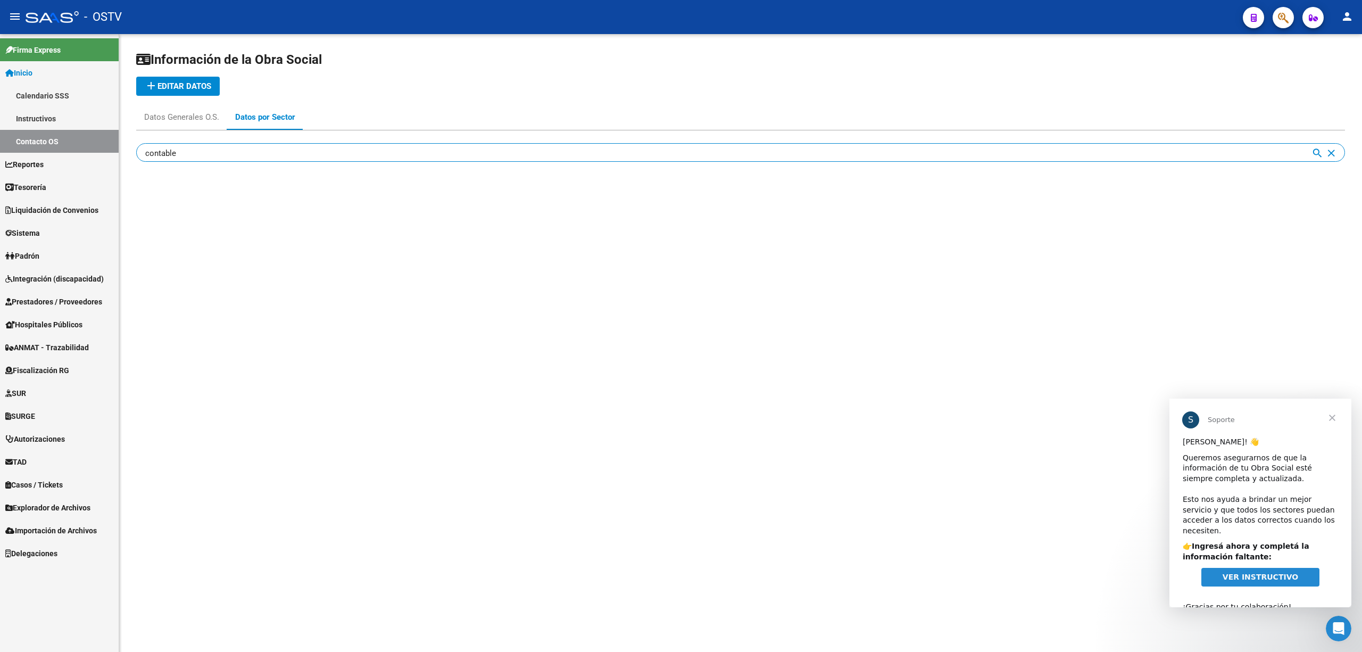
type input "contable"
click at [198, 163] on div "contable Buscar (sector, e-mail) search close" at bounding box center [740, 151] width 1209 height 42
click at [197, 120] on div "Datos Generales O.S." at bounding box center [181, 117] width 75 height 12
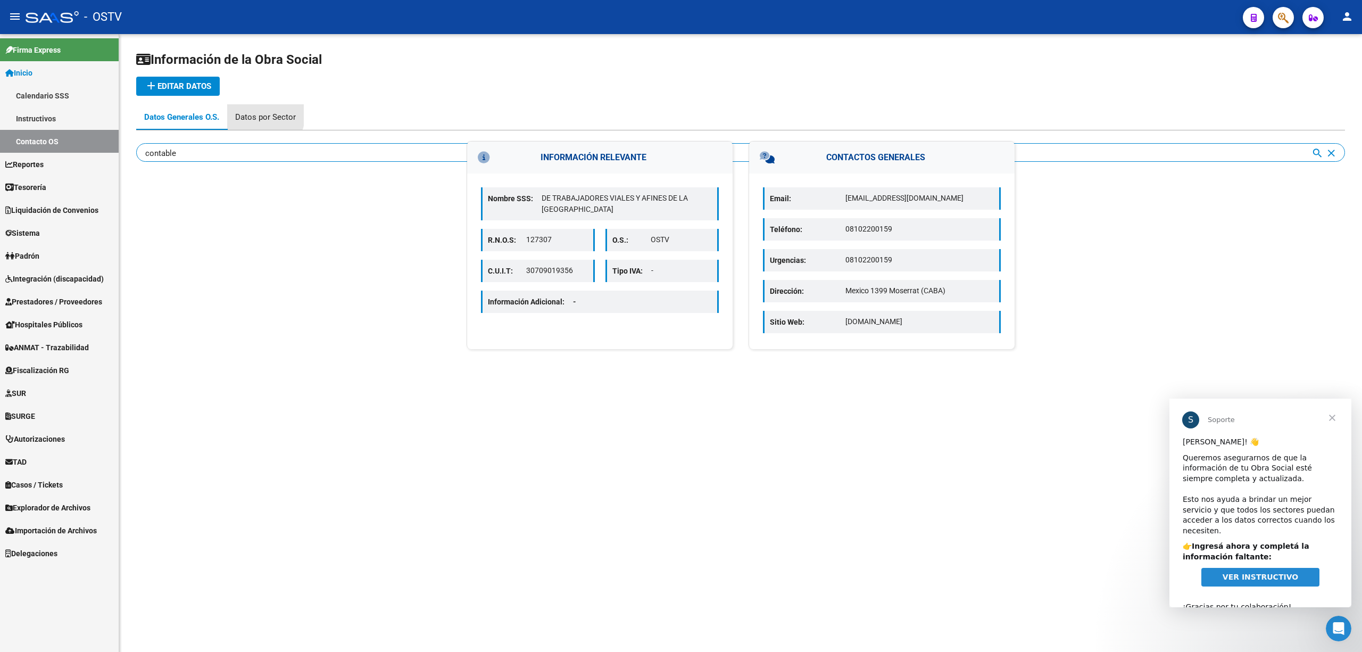
click at [259, 115] on div "Datos por Sector" at bounding box center [265, 117] width 61 height 12
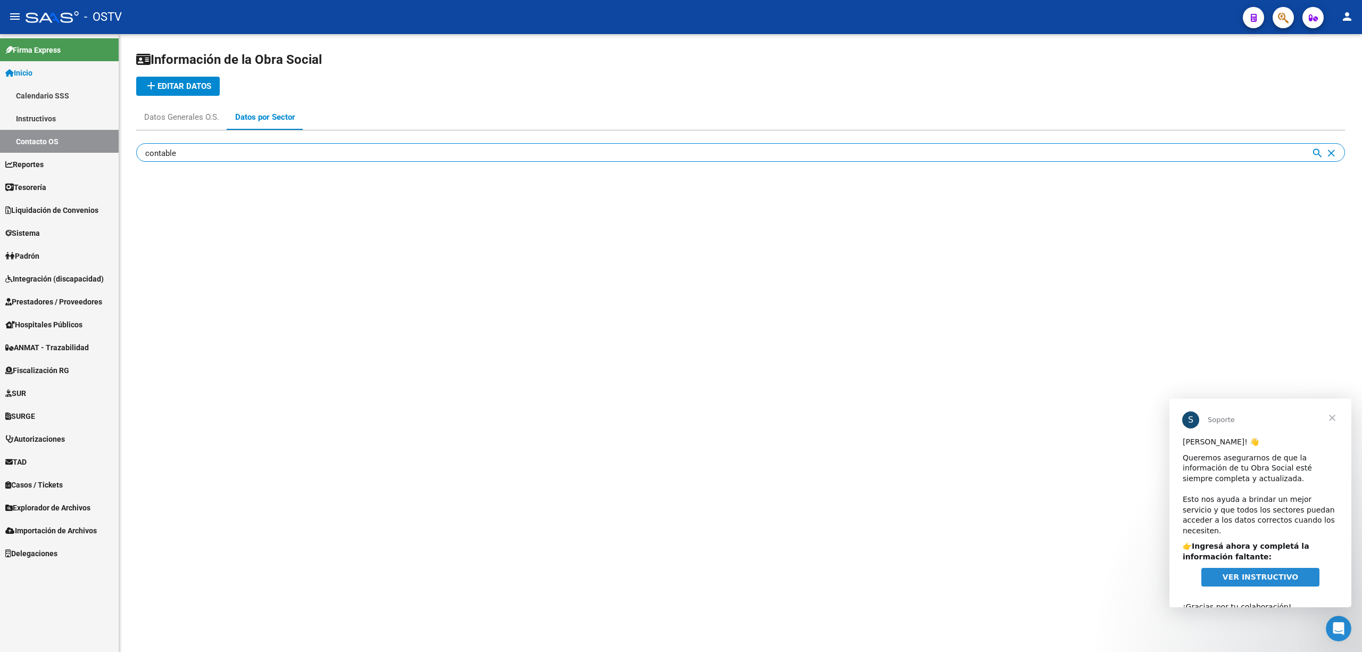
click at [185, 86] on span "add Editar datos" at bounding box center [178, 86] width 67 height 10
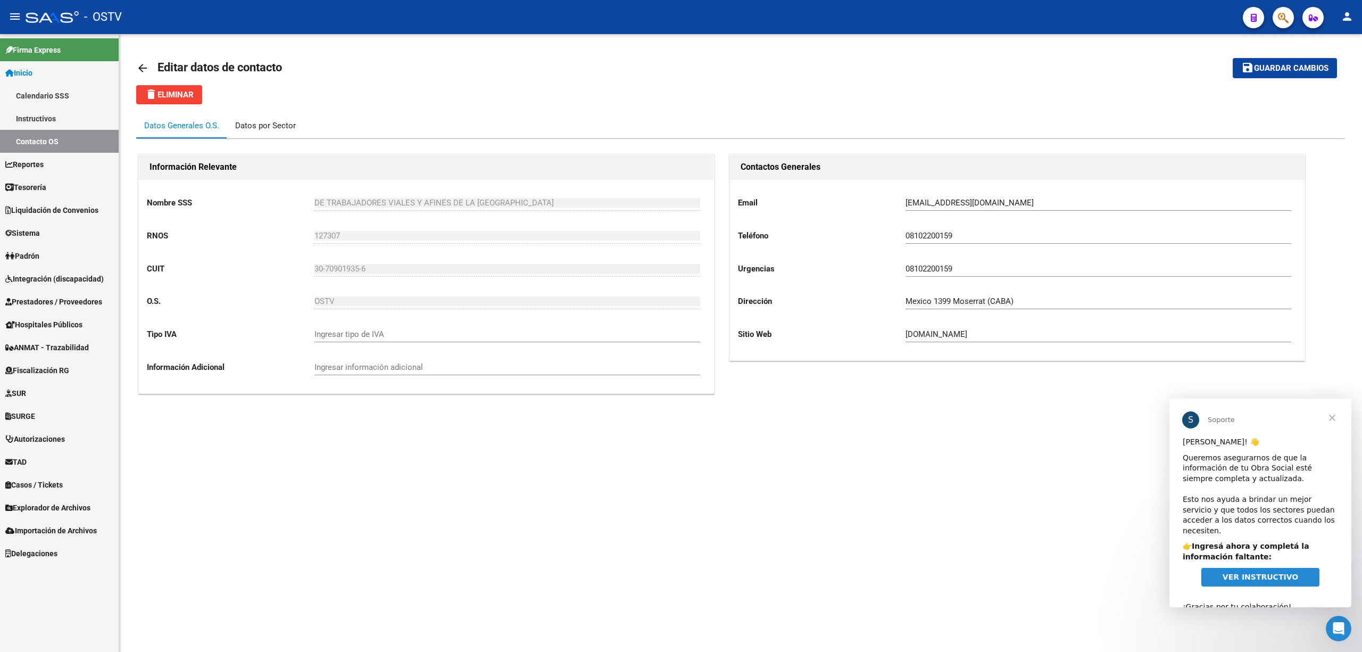
click at [263, 122] on div "Datos por Sector" at bounding box center [265, 126] width 61 height 12
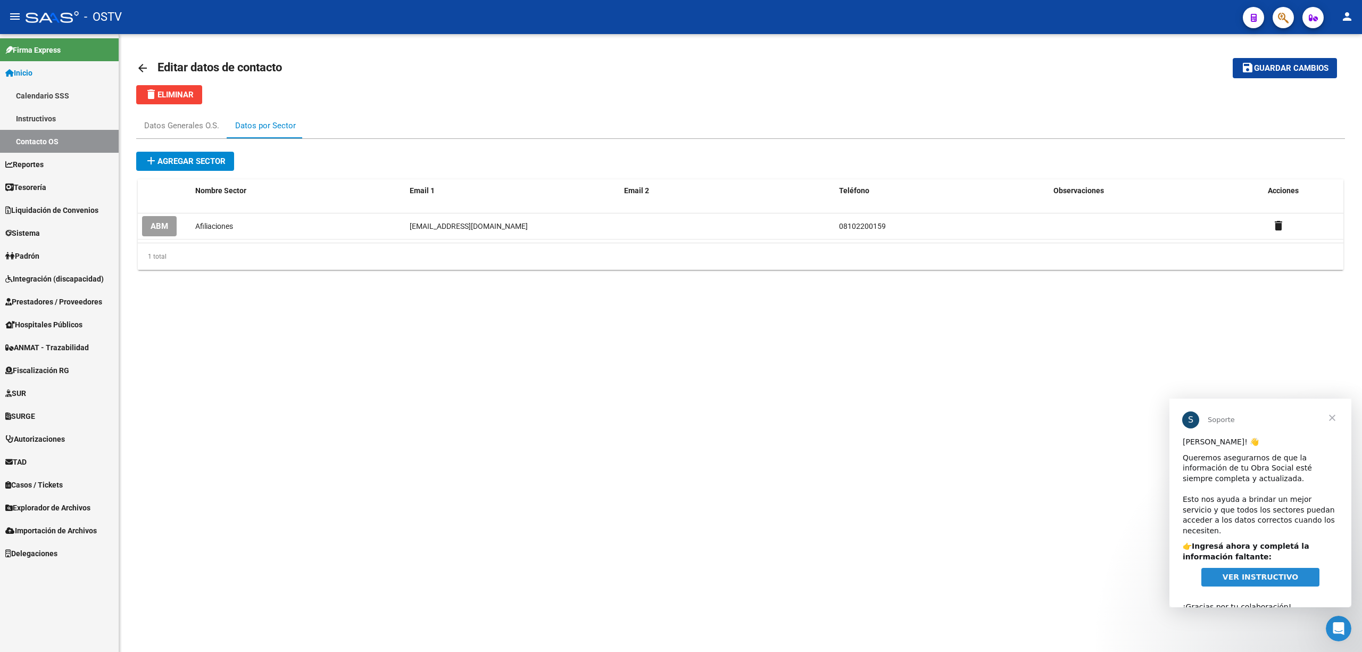
click at [199, 156] on span "add Agregar sector" at bounding box center [185, 161] width 81 height 10
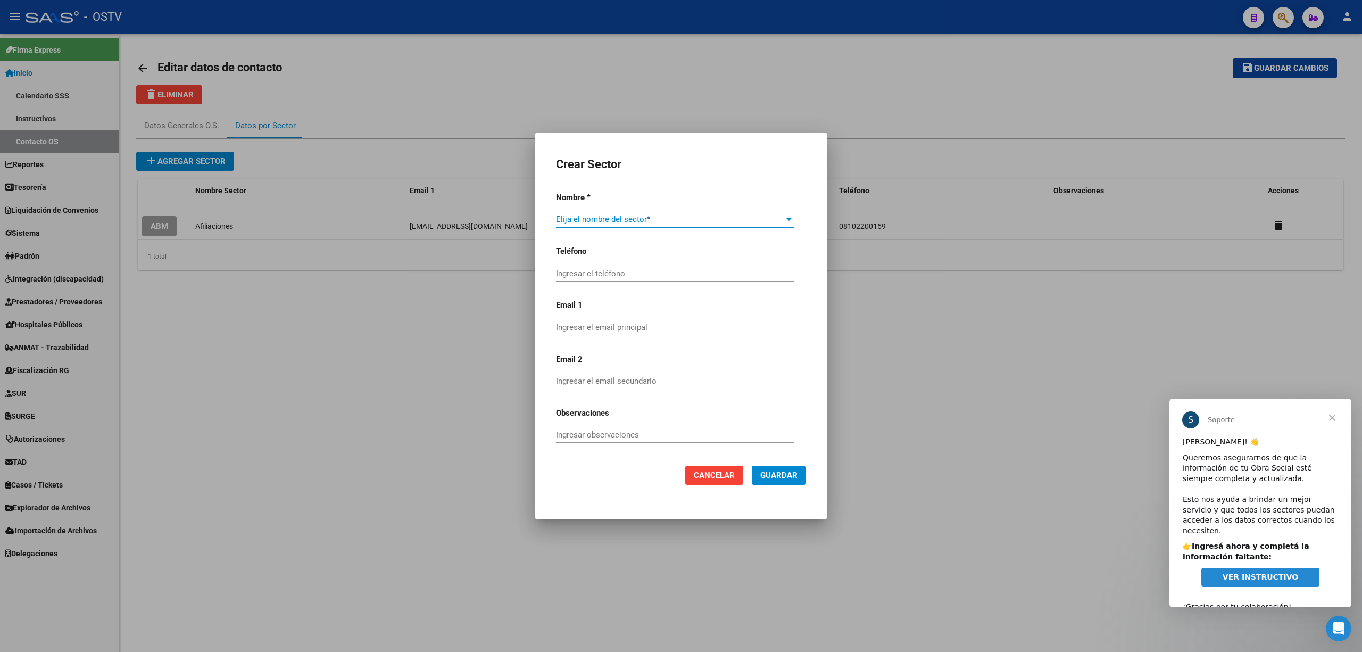
click at [780, 220] on span at bounding box center [670, 219] width 228 height 10
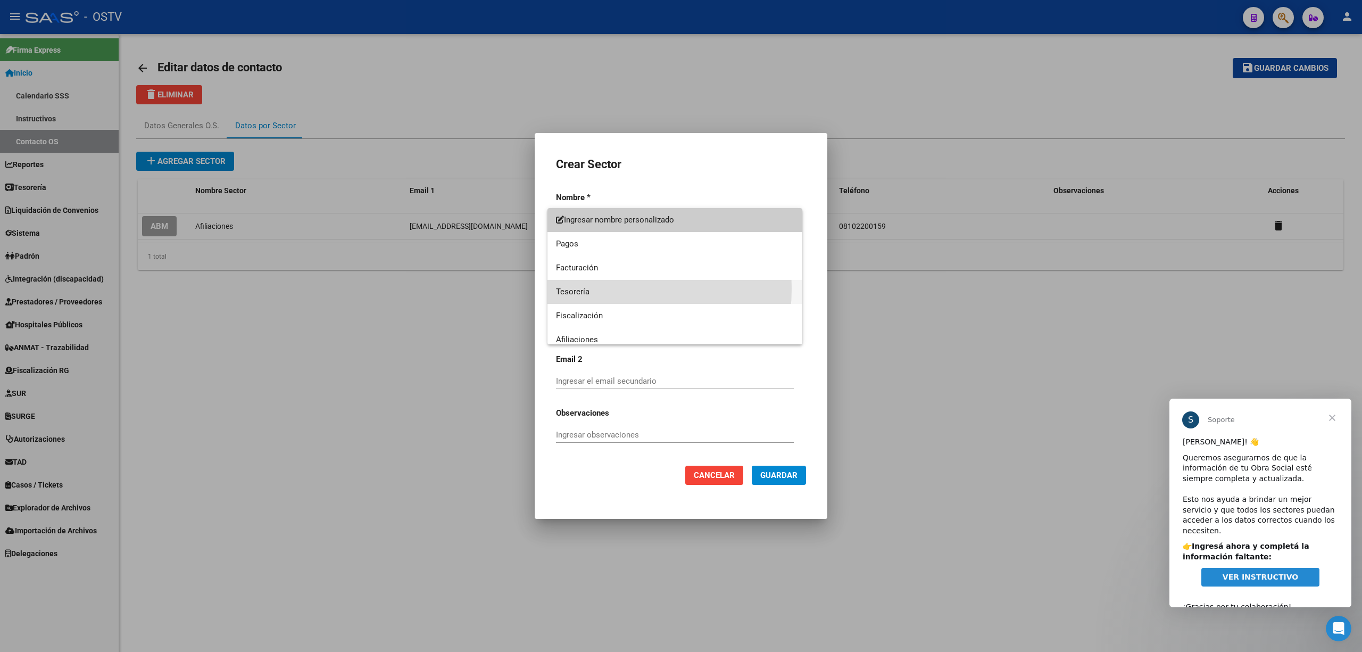
click at [572, 288] on span "Tesorería" at bounding box center [675, 292] width 238 height 24
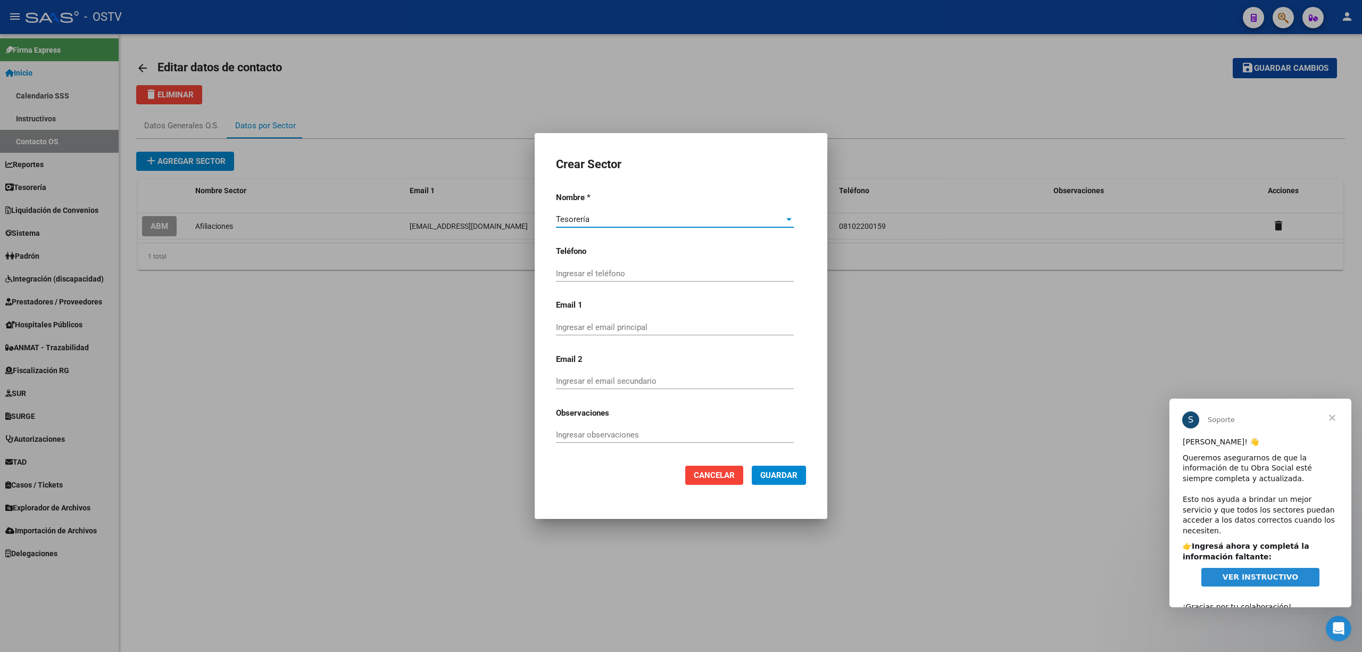
click at [626, 275] on input "Ingresar el teléfono" at bounding box center [675, 274] width 238 height 10
type input "08102200159"
click at [602, 326] on input "Ingresar el email principal" at bounding box center [675, 327] width 238 height 10
type input "estebanfigari@vialsalud.com.ar"
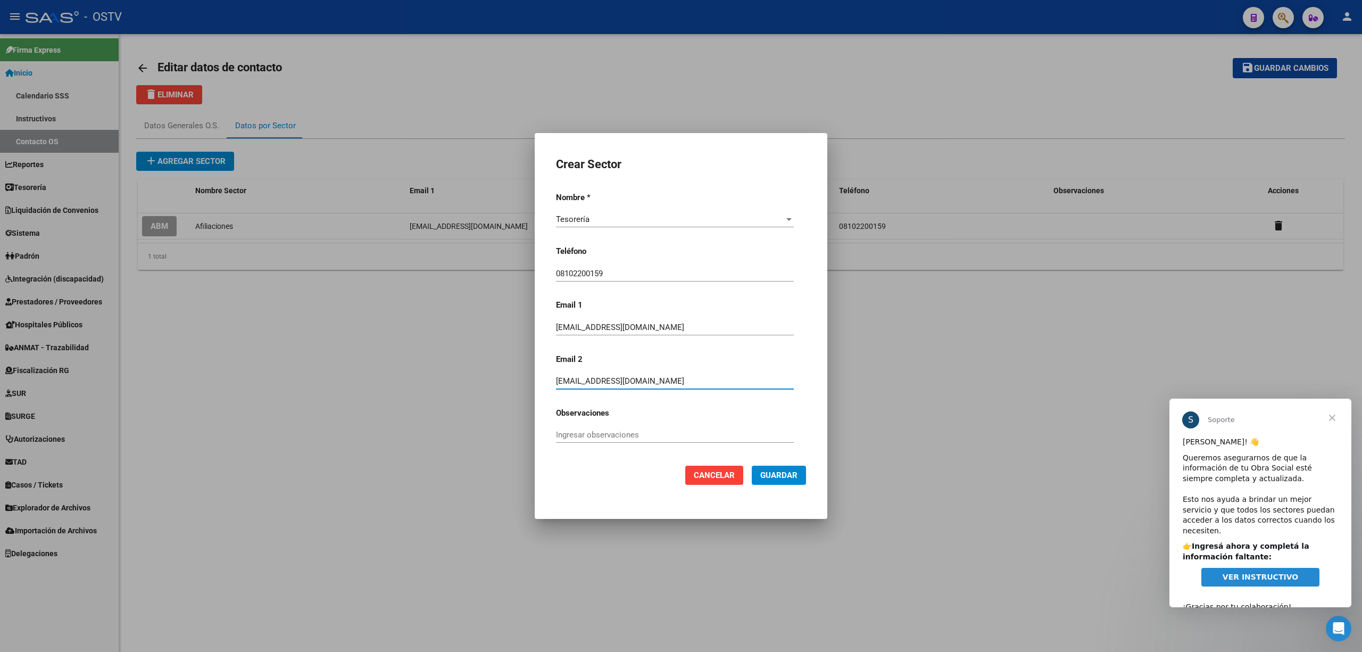
click at [601, 381] on input "estebanfigari@vialsalud.com.ar" at bounding box center [675, 381] width 238 height 10
drag, startPoint x: 602, startPoint y: 382, endPoint x: 554, endPoint y: 381, distance: 48.4
click at [554, 381] on div "Crear Sector Nombre * Tesorería Elija el nombre del sector * Teléfono 081022001…" at bounding box center [680, 326] width 267 height 360
click at [597, 396] on div "estebanfigari@vialsalud.com.ar Ingresar el email secundario" at bounding box center [675, 386] width 238 height 26
click at [690, 379] on input "estebanfigari@vialsalud.com.ar" at bounding box center [675, 381] width 238 height 10
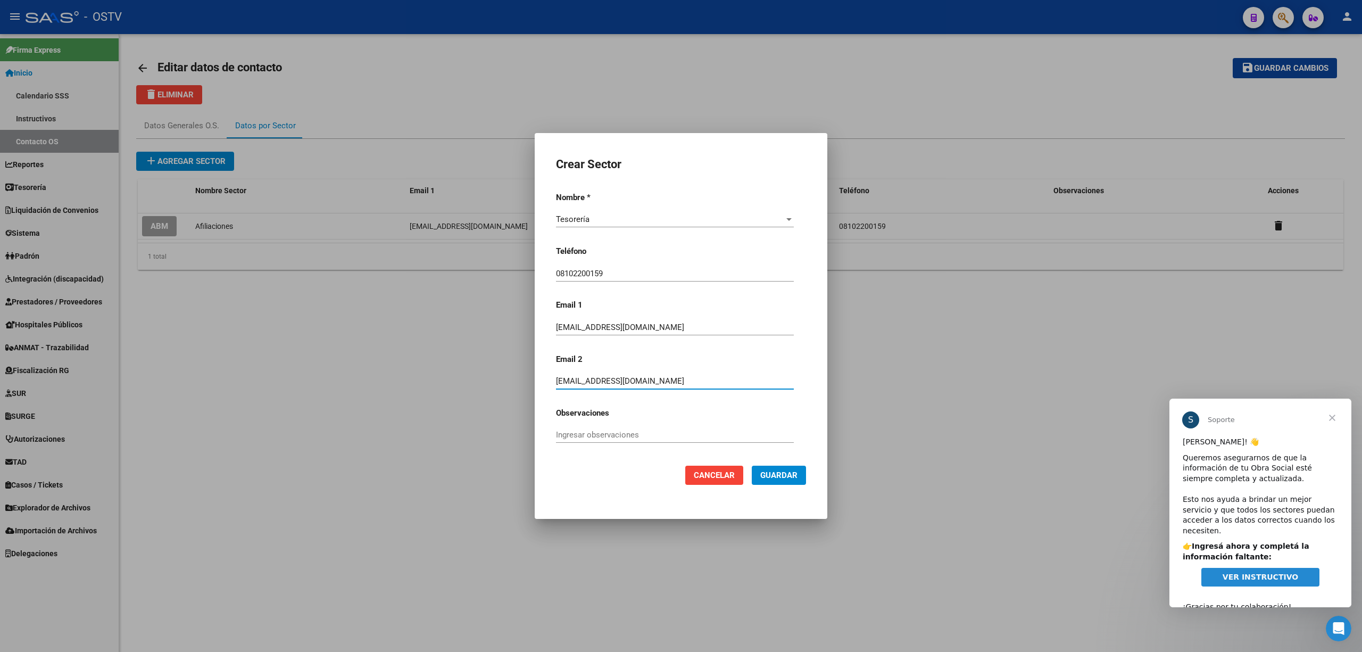
drag, startPoint x: 690, startPoint y: 379, endPoint x: 555, endPoint y: 379, distance: 134.6
click at [556, 379] on input "estebanfigari@vialsalud.com.ar" at bounding box center [675, 381] width 238 height 10
click at [780, 469] on button "Guardar" at bounding box center [779, 475] width 54 height 19
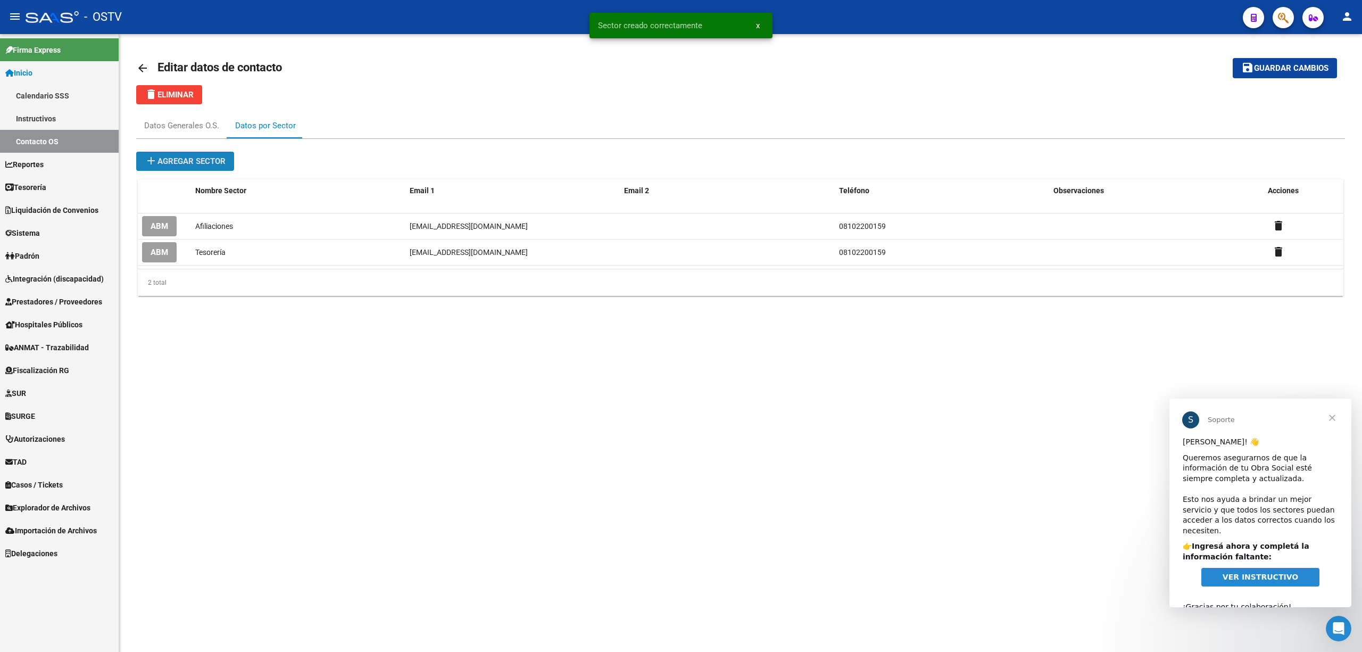
click at [179, 159] on span "add Agregar sector" at bounding box center [185, 161] width 81 height 10
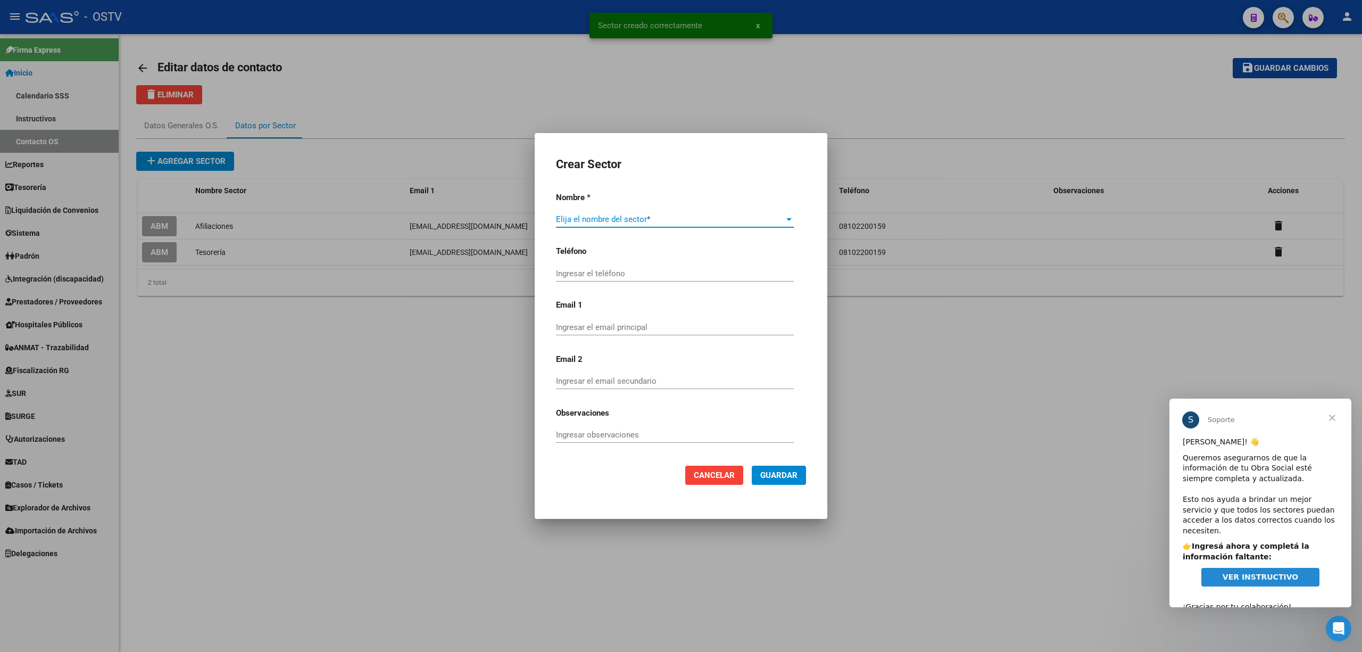
click at [785, 220] on div at bounding box center [789, 219] width 10 height 9
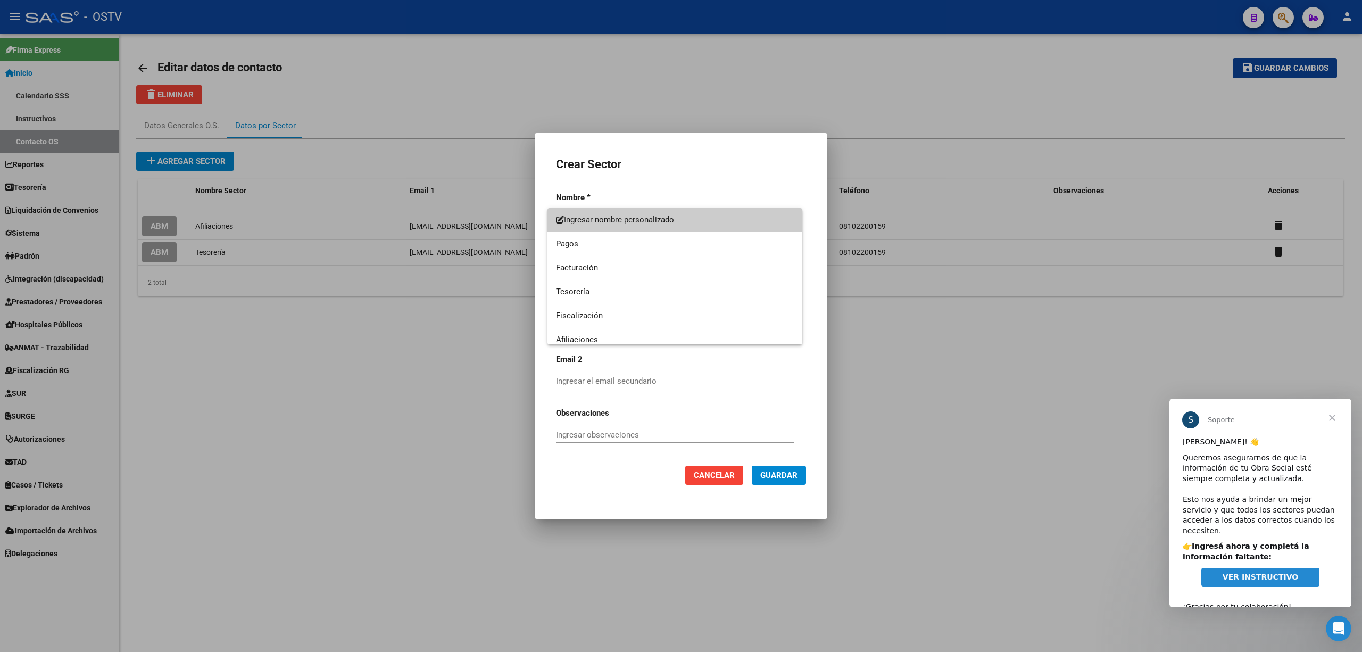
click at [716, 472] on div at bounding box center [681, 326] width 1362 height 652
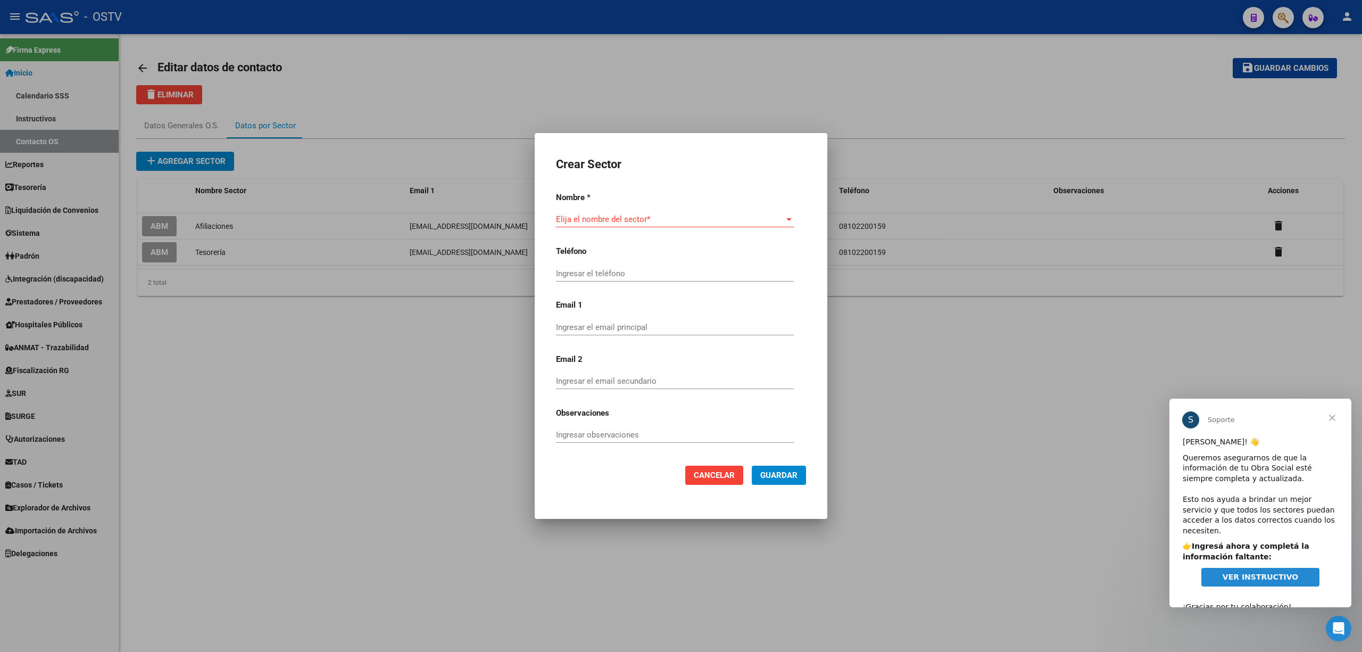
click at [724, 477] on span "Cancelar" at bounding box center [714, 475] width 41 height 10
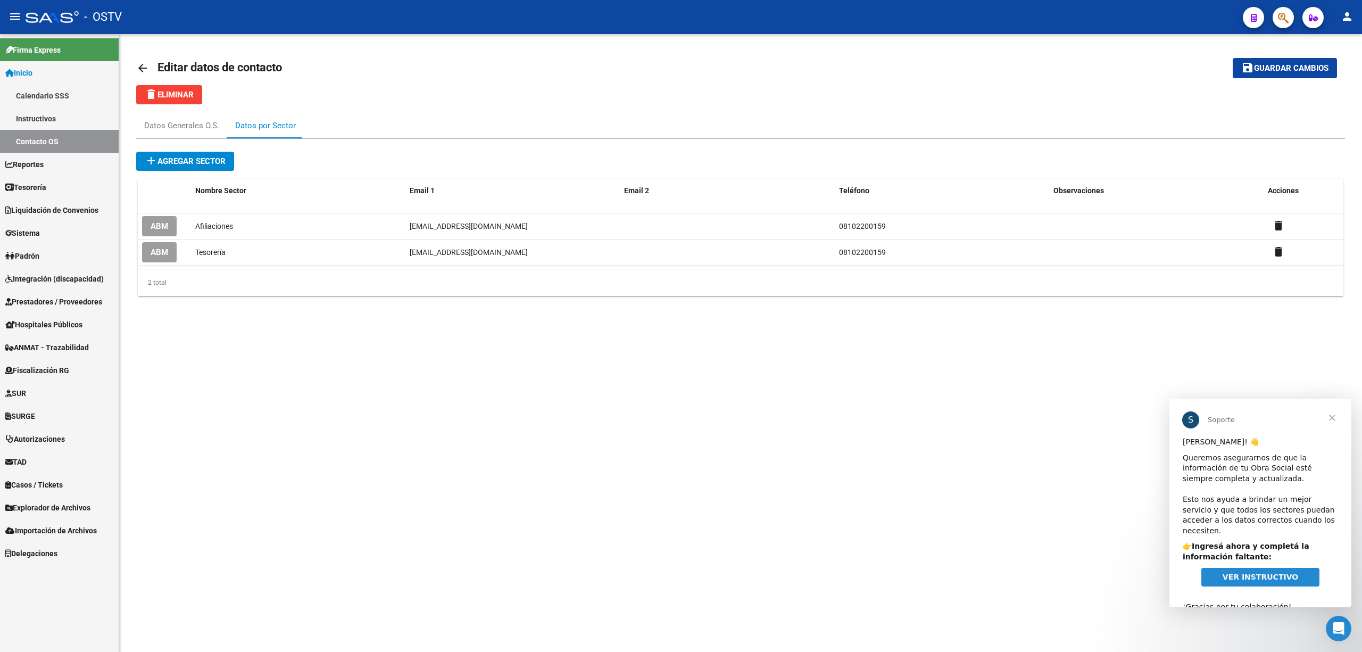
click at [138, 66] on mat-icon "arrow_back" at bounding box center [142, 68] width 13 height 13
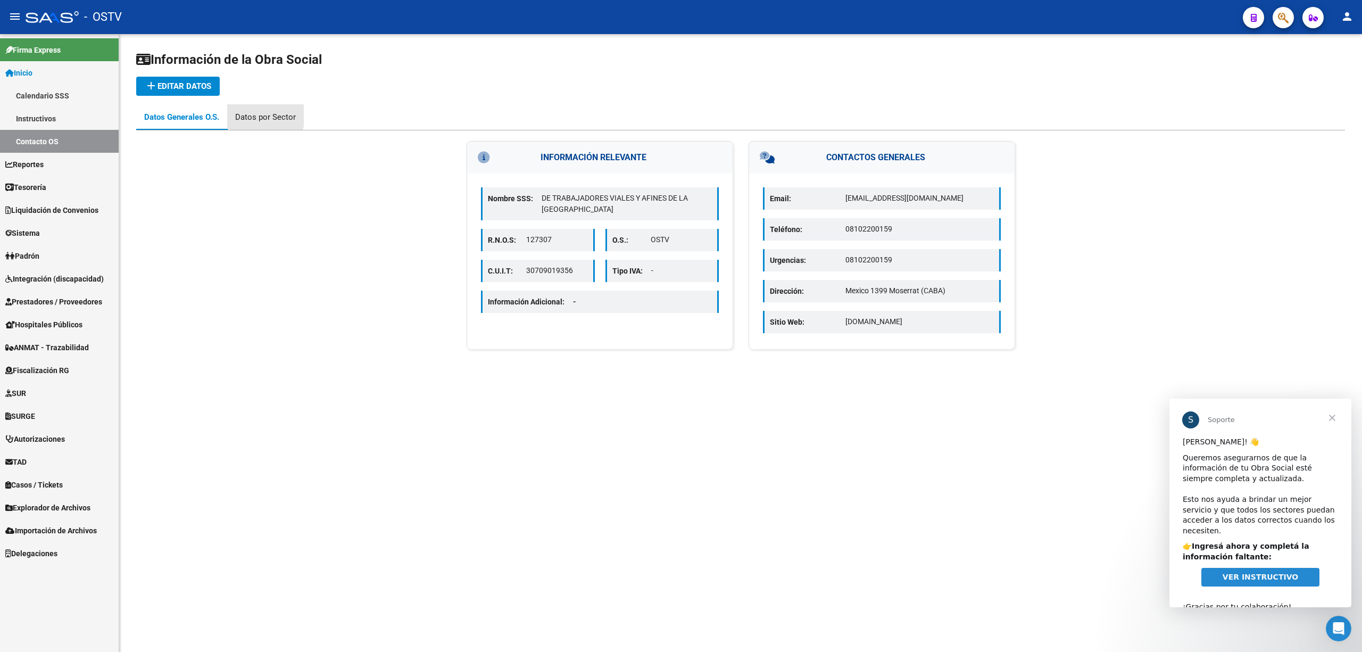
click at [252, 113] on div "Datos por Sector" at bounding box center [265, 117] width 61 height 12
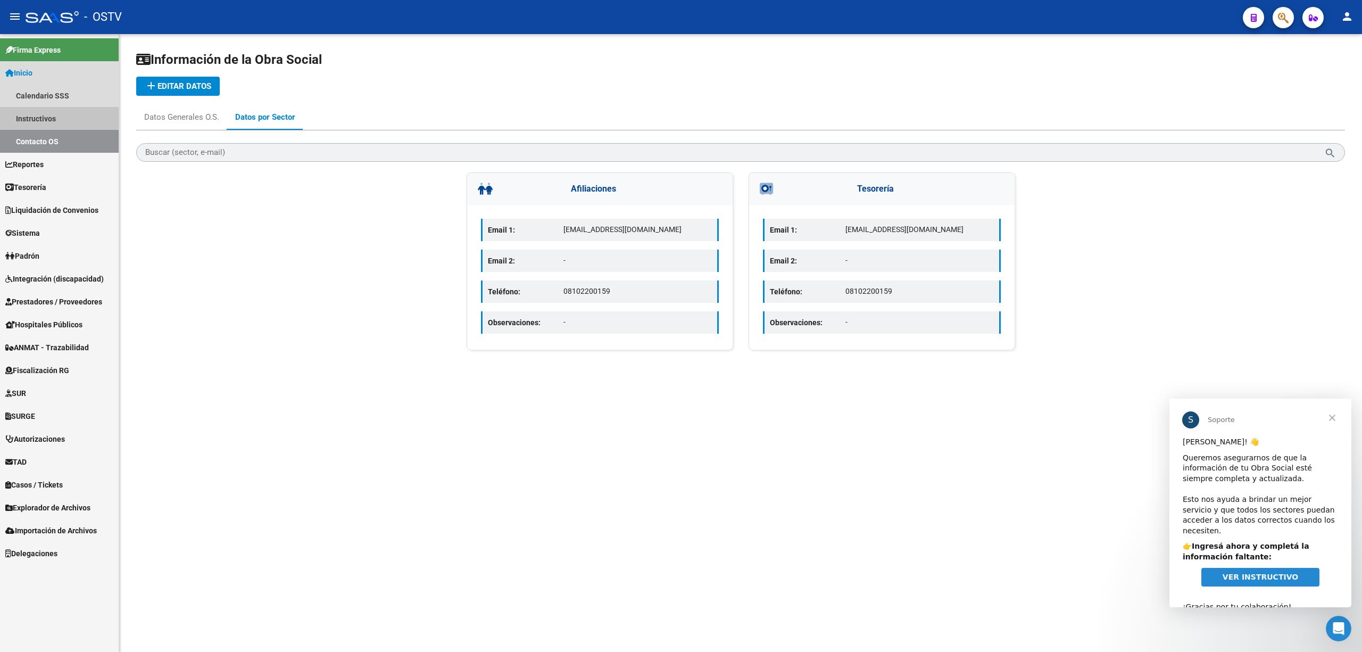
click at [36, 115] on link "Instructivos" at bounding box center [59, 118] width 119 height 23
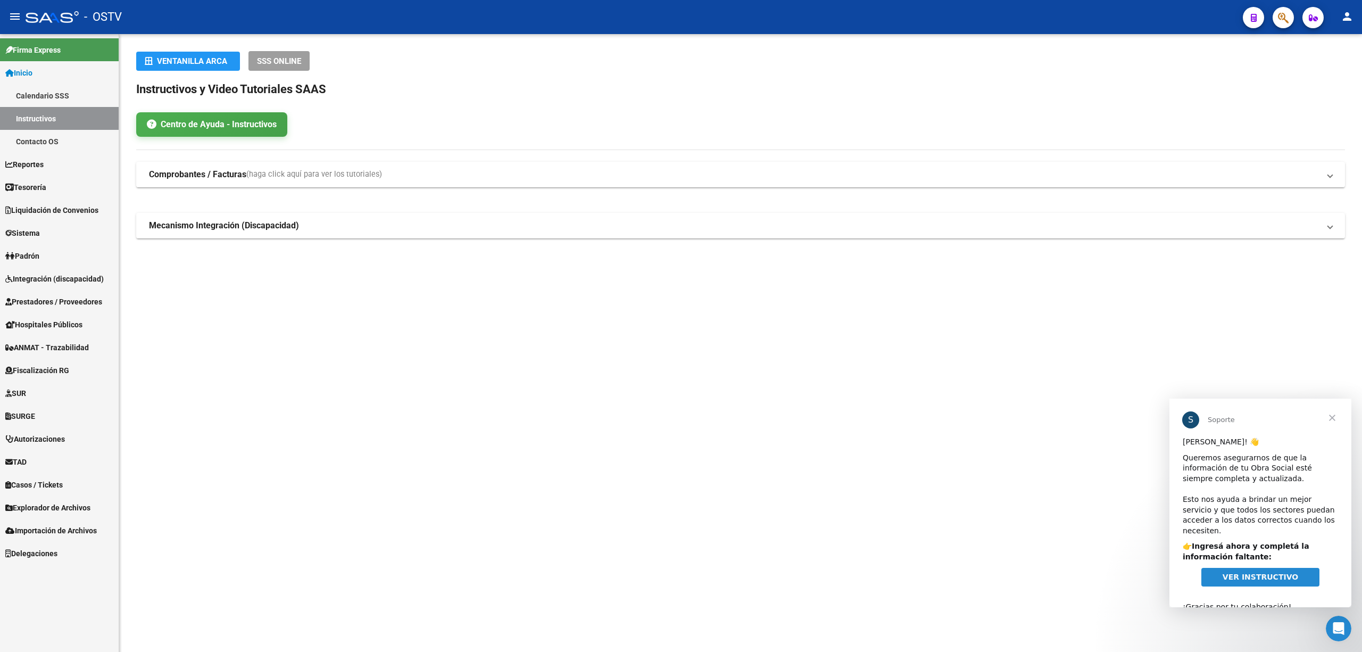
click at [1331, 414] on span "Cerrar" at bounding box center [1332, 417] width 38 height 38
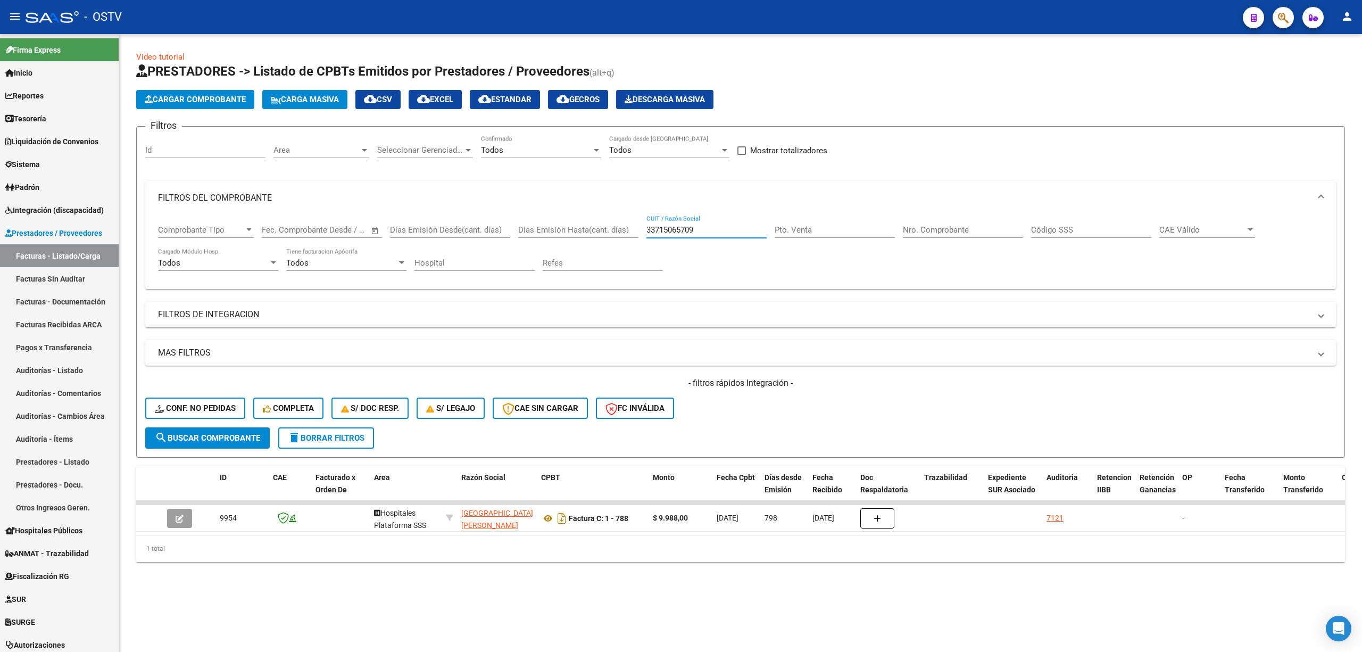
drag, startPoint x: 720, startPoint y: 228, endPoint x: 601, endPoint y: 237, distance: 120.1
click at [601, 237] on div "Comprobante Tipo Comprobante Tipo Fecha inicio – Fecha fin Fec. Comprobante Des…" at bounding box center [740, 248] width 1165 height 66
click at [214, 433] on span "search Buscar Comprobante" at bounding box center [207, 438] width 105 height 10
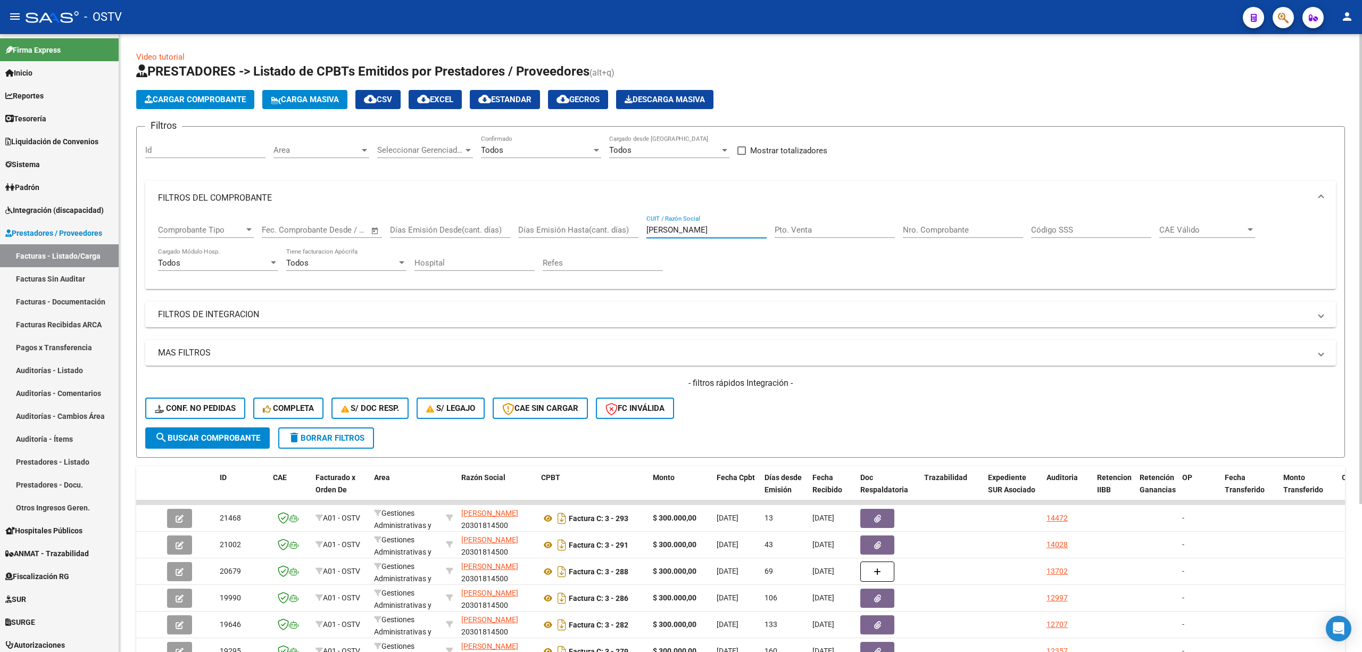
drag, startPoint x: 669, startPoint y: 230, endPoint x: 643, endPoint y: 230, distance: 26.1
click at [643, 230] on div "Comprobante Tipo Comprobante Tipo Fecha inicio – Fecha fin Fec. Comprobante Des…" at bounding box center [740, 248] width 1165 height 66
paste input "20254033856"
type input "20254033856"
click at [256, 435] on span "search Buscar Comprobante" at bounding box center [207, 438] width 105 height 10
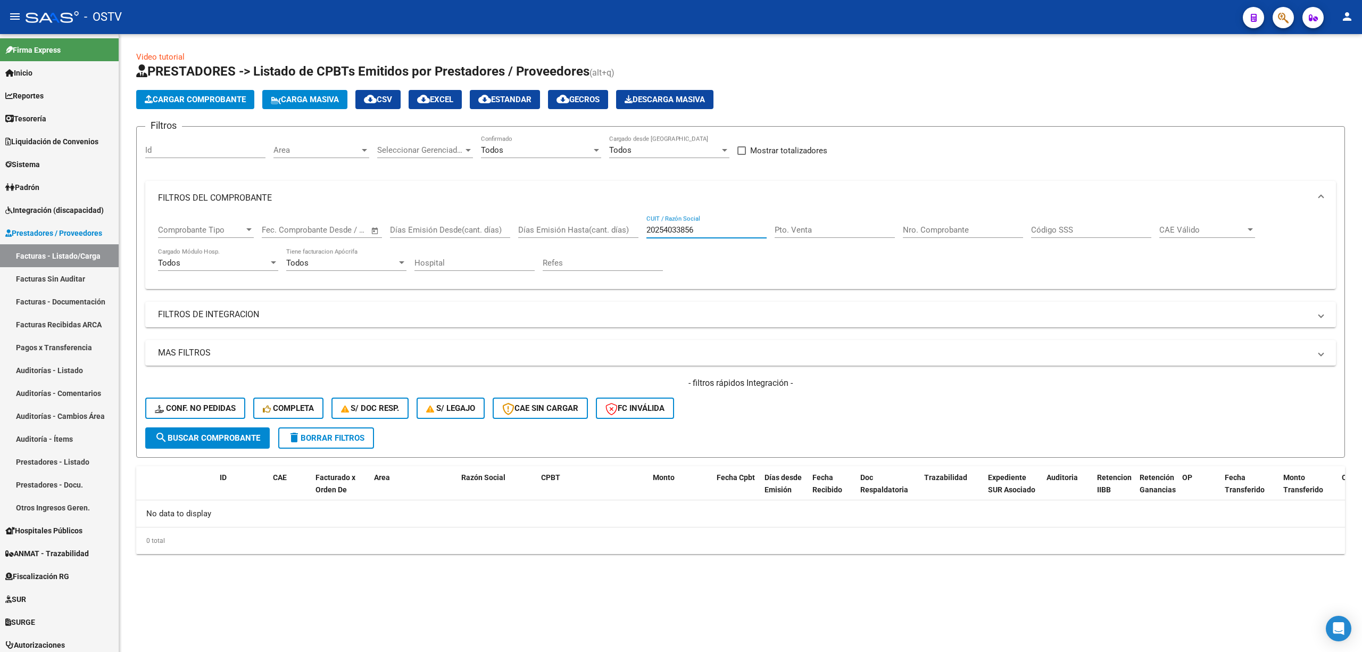
drag, startPoint x: 699, startPoint y: 228, endPoint x: 641, endPoint y: 230, distance: 58.0
click at [641, 229] on div "Comprobante Tipo Comprobante Tipo Fecha inicio – Fecha fin Fec. Comprobante Des…" at bounding box center [740, 248] width 1165 height 66
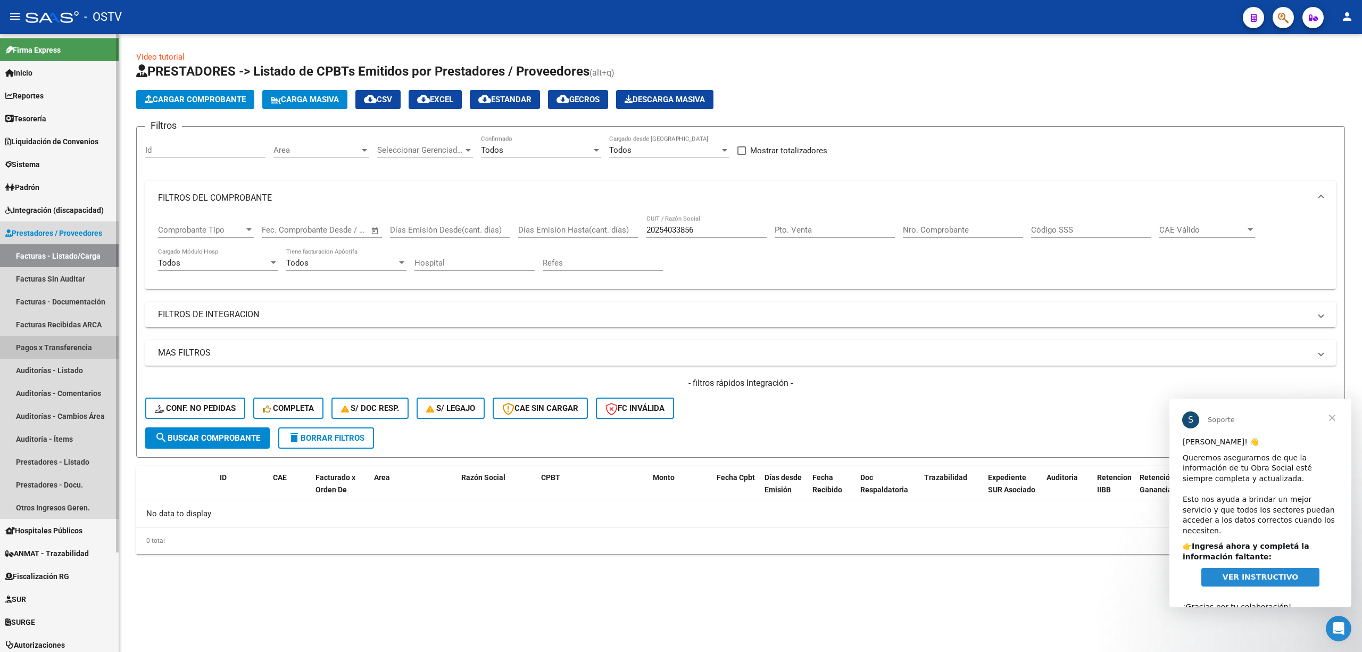
click at [45, 343] on link "Pagos x Transferencia" at bounding box center [59, 347] width 119 height 23
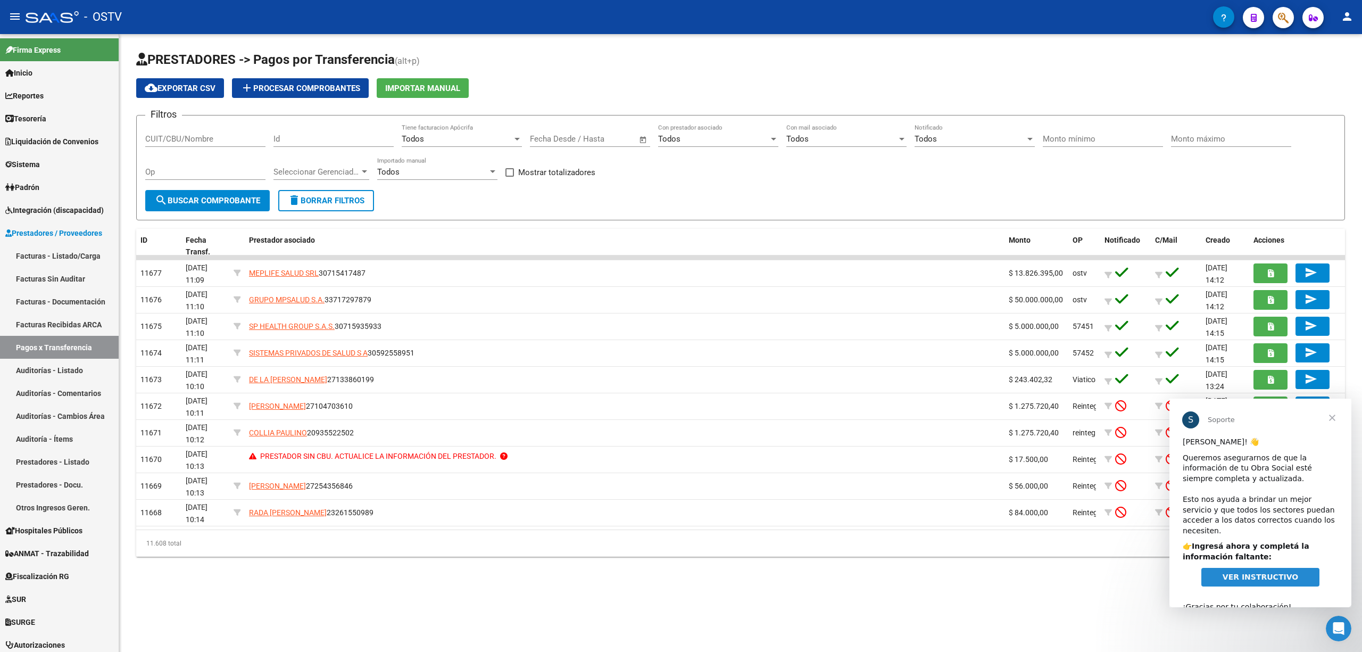
click at [1335, 416] on span "Cerrar" at bounding box center [1332, 417] width 38 height 38
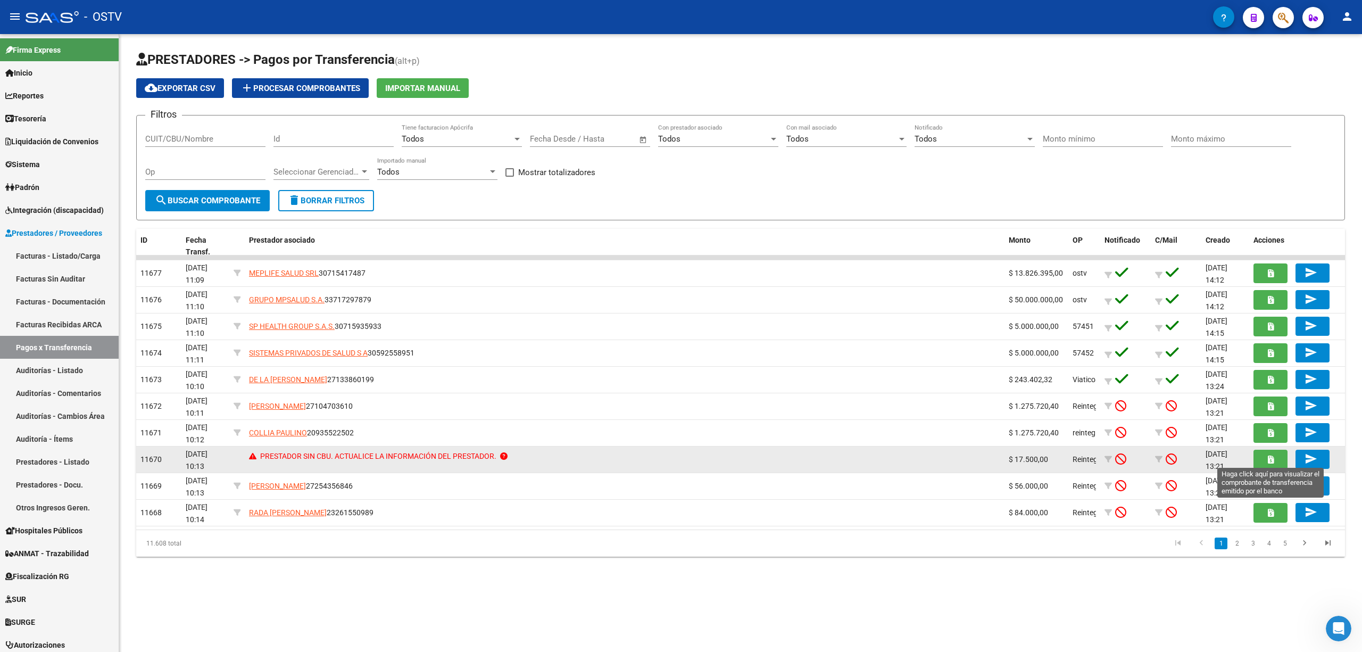
click at [1268, 455] on icon "button" at bounding box center [1271, 459] width 6 height 8
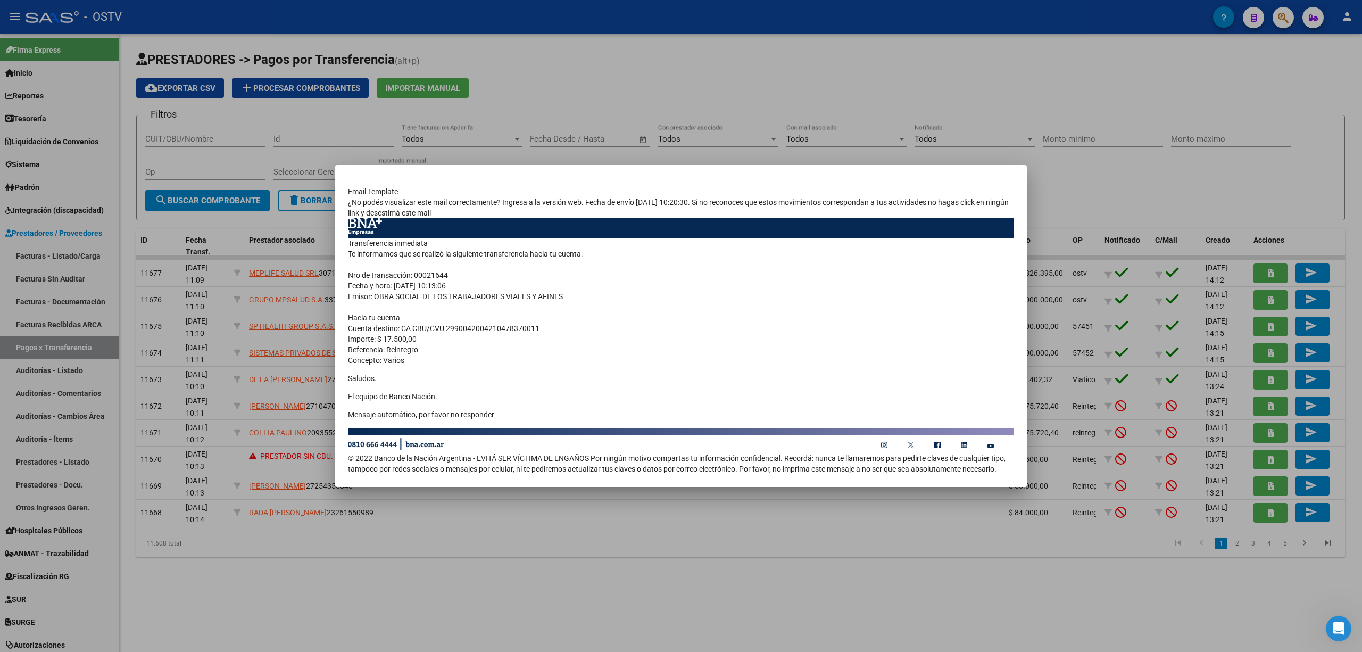
click at [542, 328] on td "Transferencia inmediata Te informamos que se realizó la siguiente transferencia…" at bounding box center [681, 332] width 666 height 189
drag, startPoint x: 538, startPoint y: 330, endPoint x: 447, endPoint y: 326, distance: 91.6
click at [447, 326] on td "Transferencia inmediata Te informamos que se realizó la siguiente transferencia…" at bounding box center [681, 332] width 666 height 189
copy td "2990042004210478370011"
click at [238, 146] on div at bounding box center [681, 326] width 1362 height 652
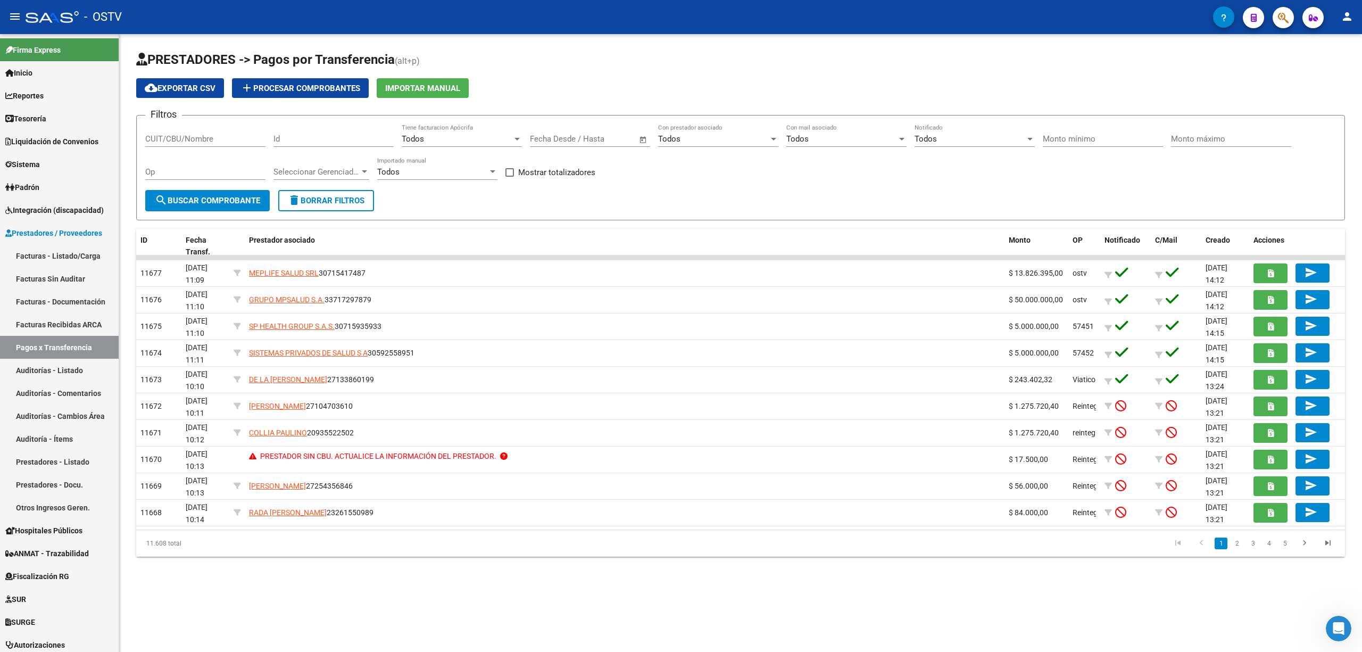
click at [207, 199] on span "search Buscar Comprobante" at bounding box center [207, 201] width 105 height 10
click at [1240, 541] on link "2" at bounding box center [1237, 543] width 13 height 12
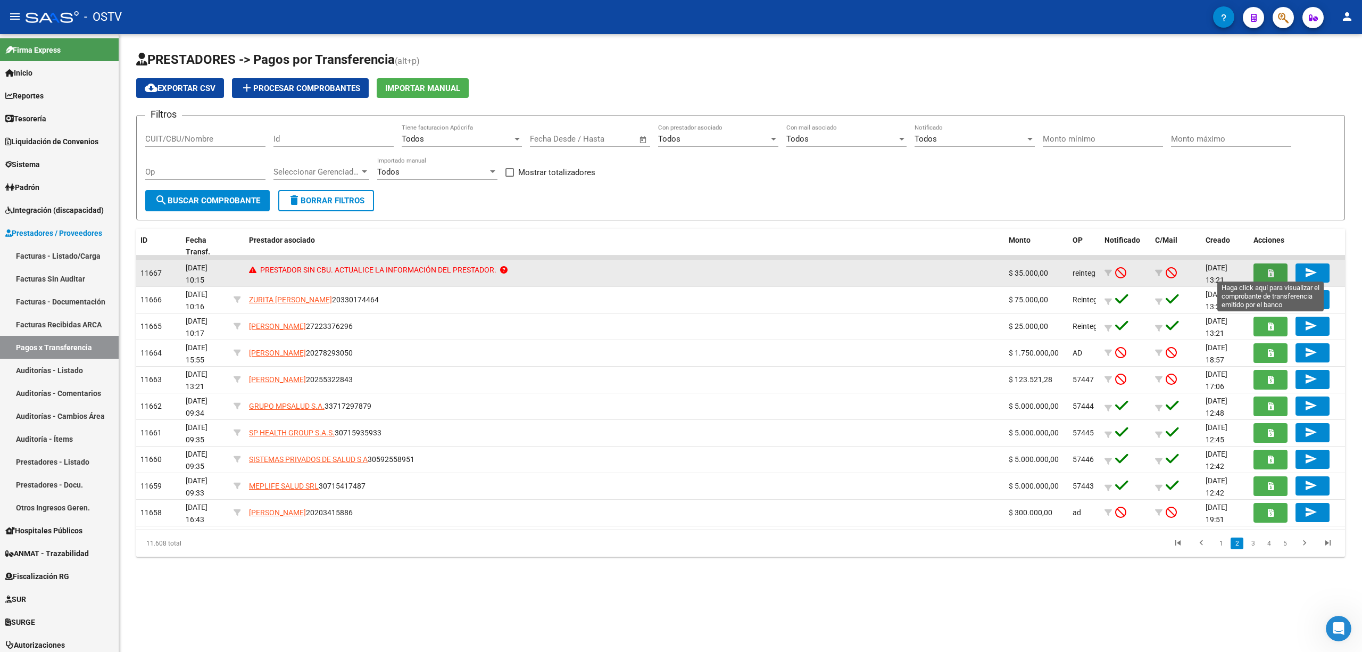
click at [1273, 268] on span "button" at bounding box center [1271, 273] width 6 height 10
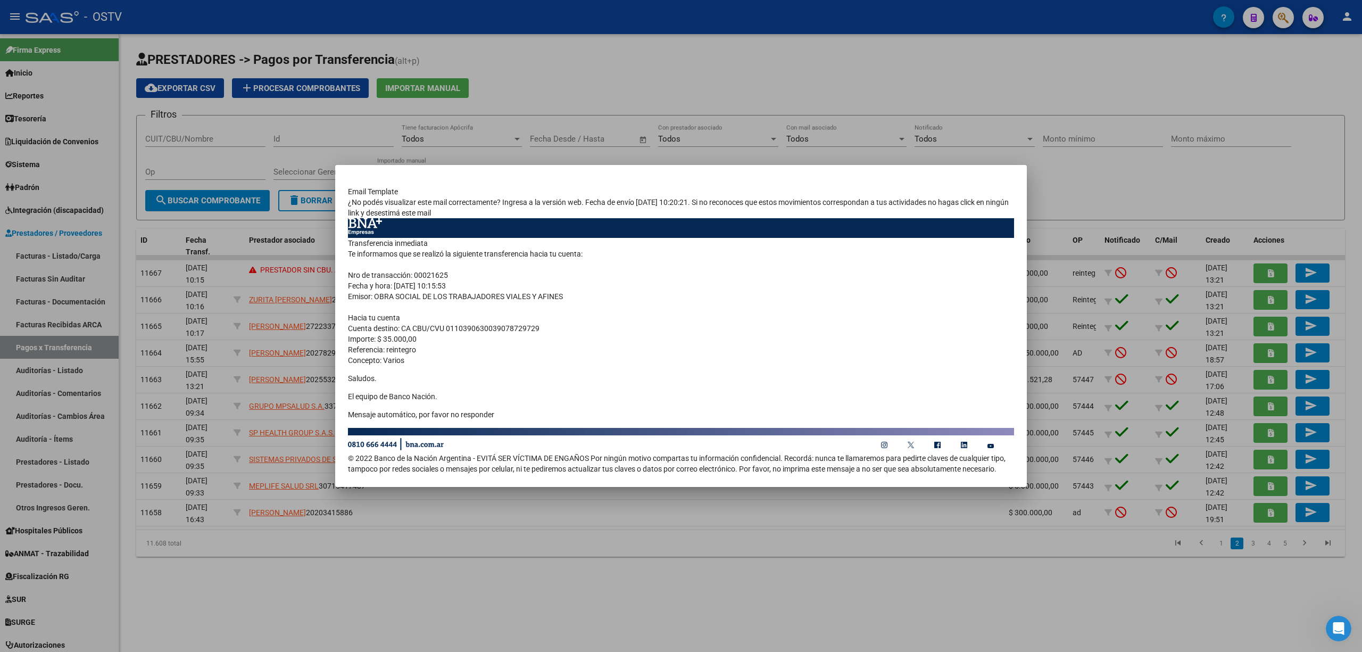
drag, startPoint x: 539, startPoint y: 328, endPoint x: 447, endPoint y: 331, distance: 92.6
click at [447, 331] on td "Transferencia inmediata Te informamos que se realizó la siguiente transferencia…" at bounding box center [681, 332] width 666 height 189
copy td "0110390630039078729729"
click at [555, 74] on div at bounding box center [681, 326] width 1362 height 652
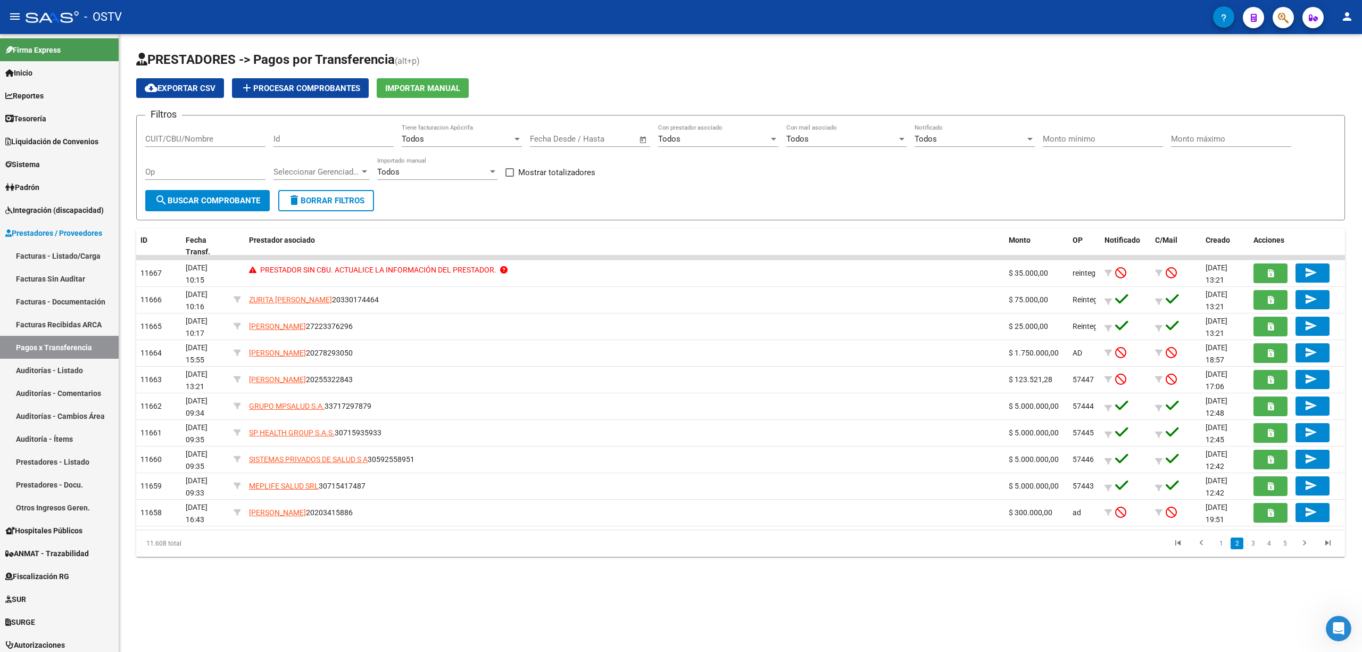
click at [233, 202] on span "search Buscar Comprobante" at bounding box center [207, 201] width 105 height 10
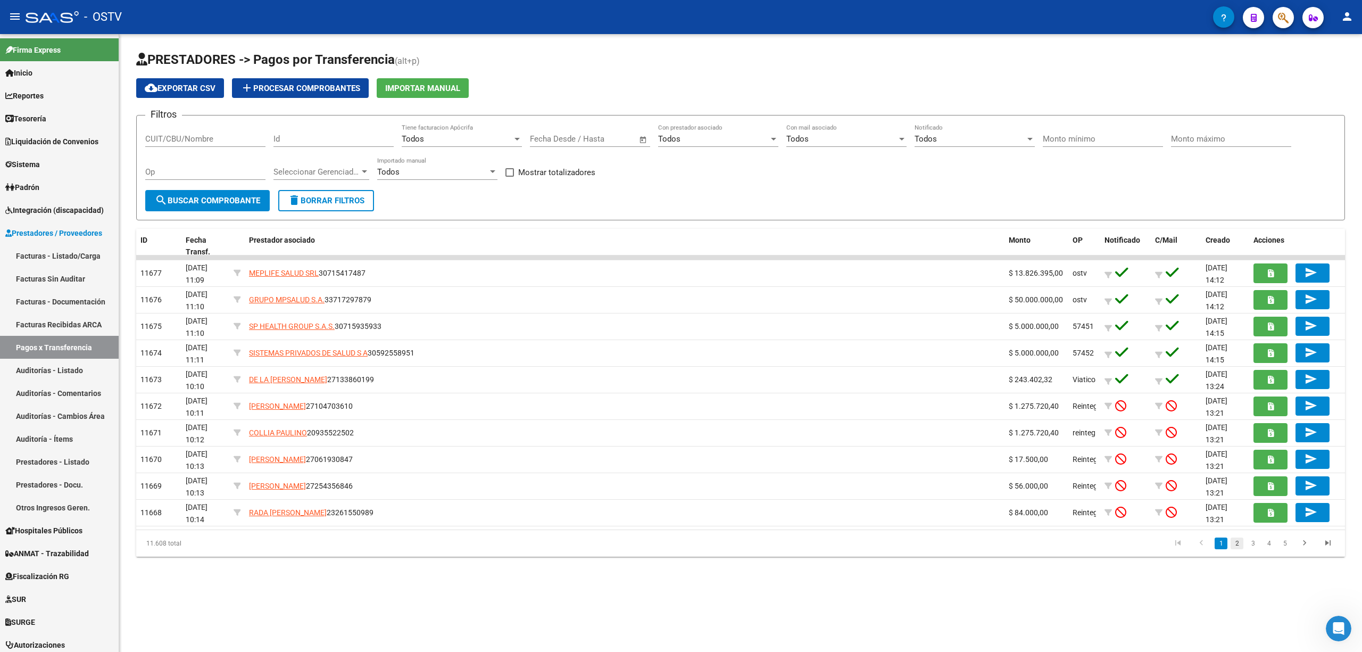
click at [1239, 541] on link "2" at bounding box center [1237, 543] width 13 height 12
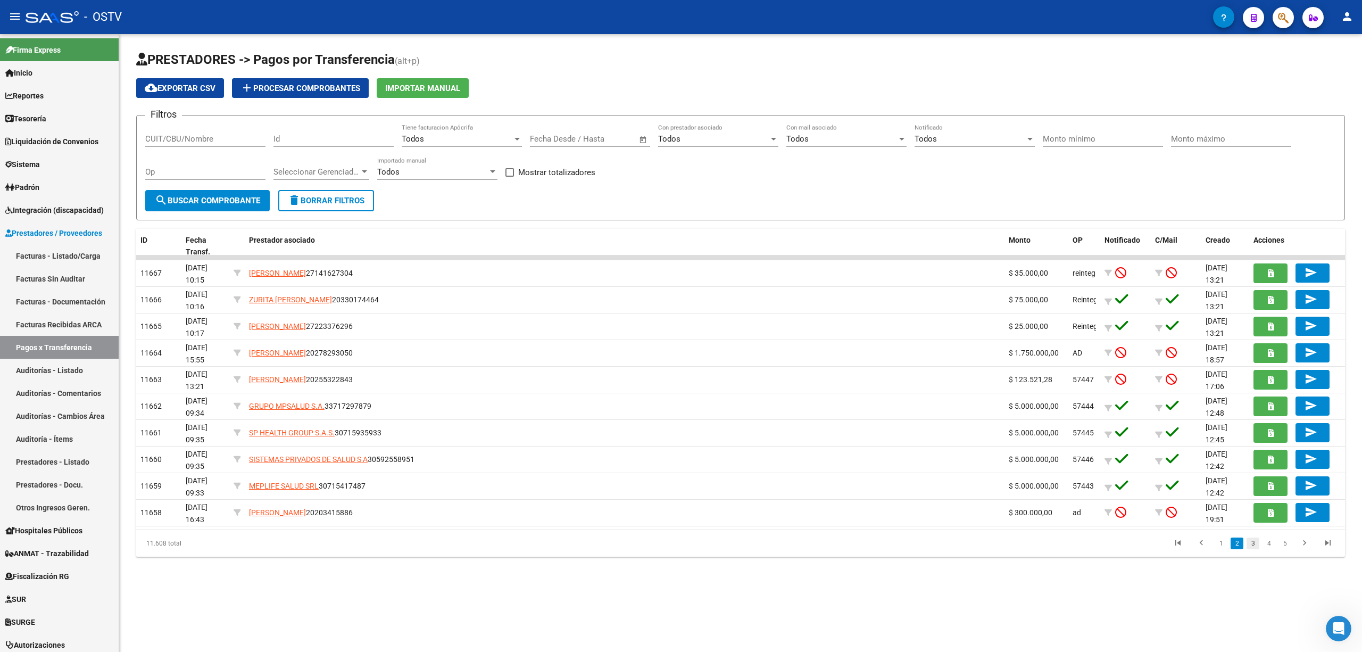
click at [1254, 541] on link "3" at bounding box center [1253, 543] width 13 height 12
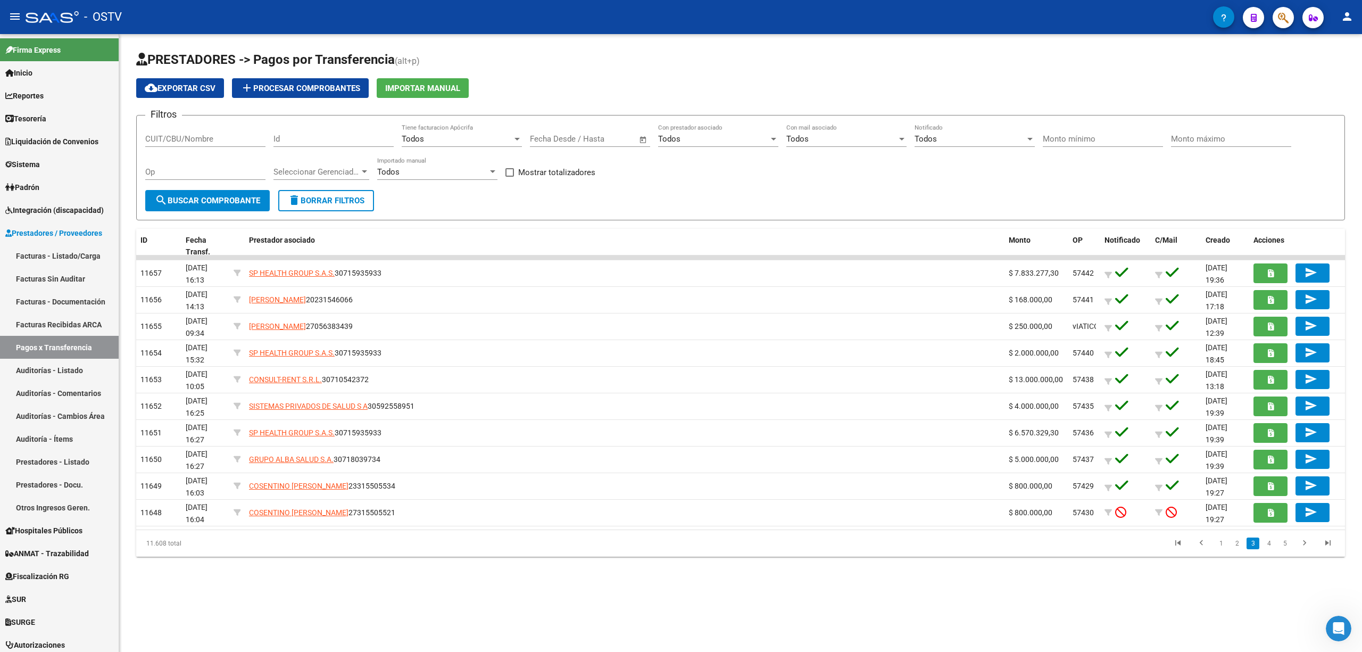
click at [519, 135] on div at bounding box center [517, 139] width 10 height 9
click at [413, 183] on span "No" at bounding box center [462, 187] width 120 height 24
click at [205, 205] on button "search Buscar Comprobante" at bounding box center [207, 200] width 124 height 21
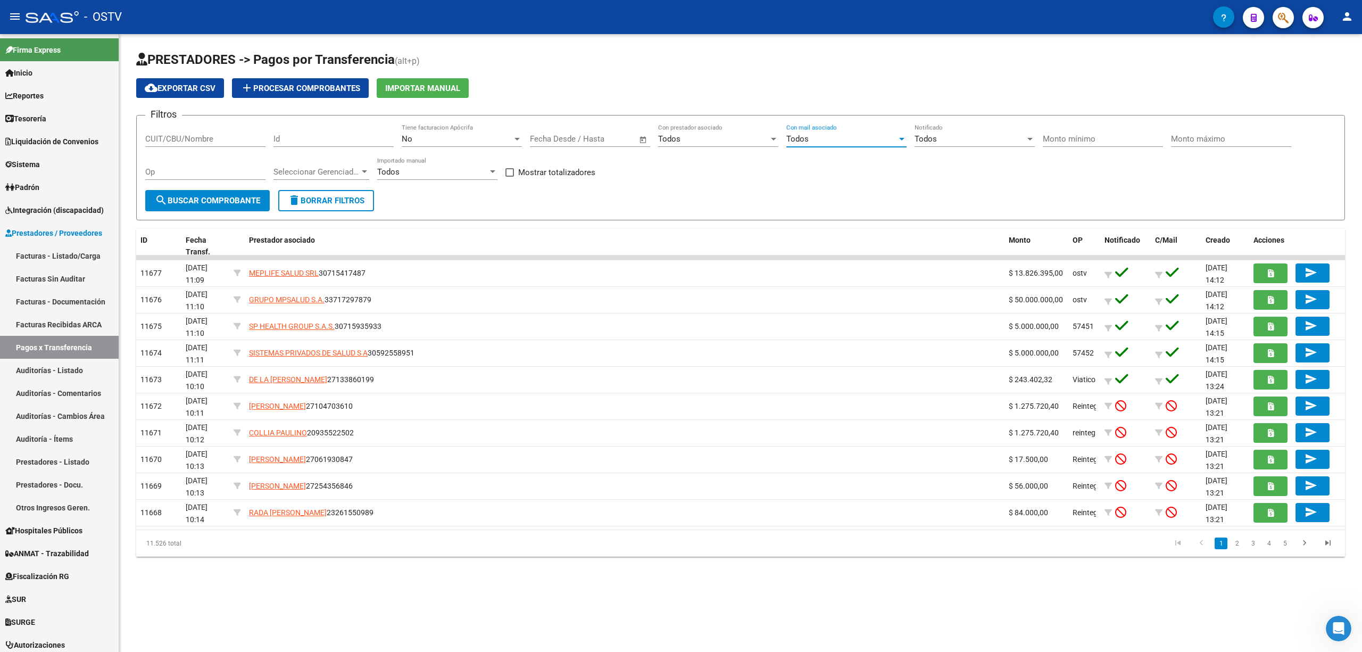
click at [837, 138] on div "Todos" at bounding box center [841, 139] width 111 height 10
click at [796, 179] on span "No" at bounding box center [846, 187] width 120 height 24
click at [472, 140] on div "No" at bounding box center [457, 139] width 111 height 10
click at [411, 88] on span "Todos" at bounding box center [462, 91] width 120 height 24
click at [206, 200] on span "search Buscar Comprobante" at bounding box center [207, 201] width 105 height 10
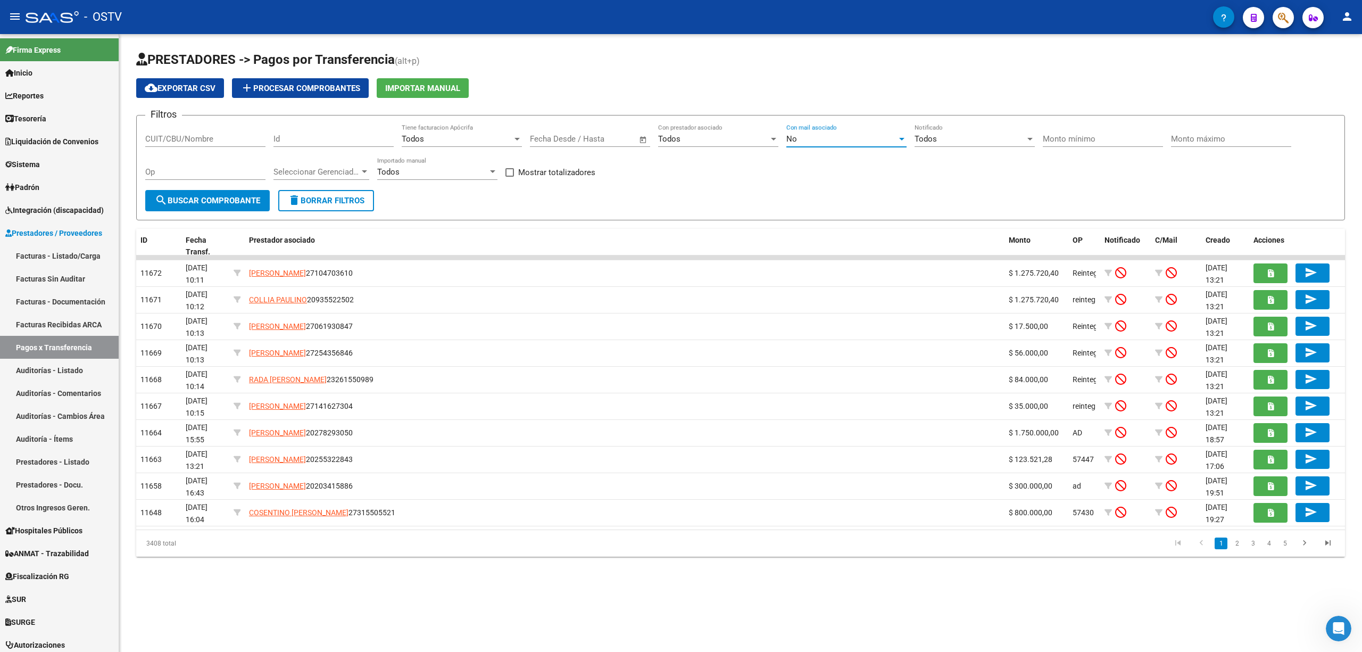
click at [835, 137] on div "No" at bounding box center [841, 139] width 111 height 10
click at [803, 138] on span "No" at bounding box center [846, 139] width 120 height 24
click at [213, 198] on span "search Buscar Comprobante" at bounding box center [207, 201] width 105 height 10
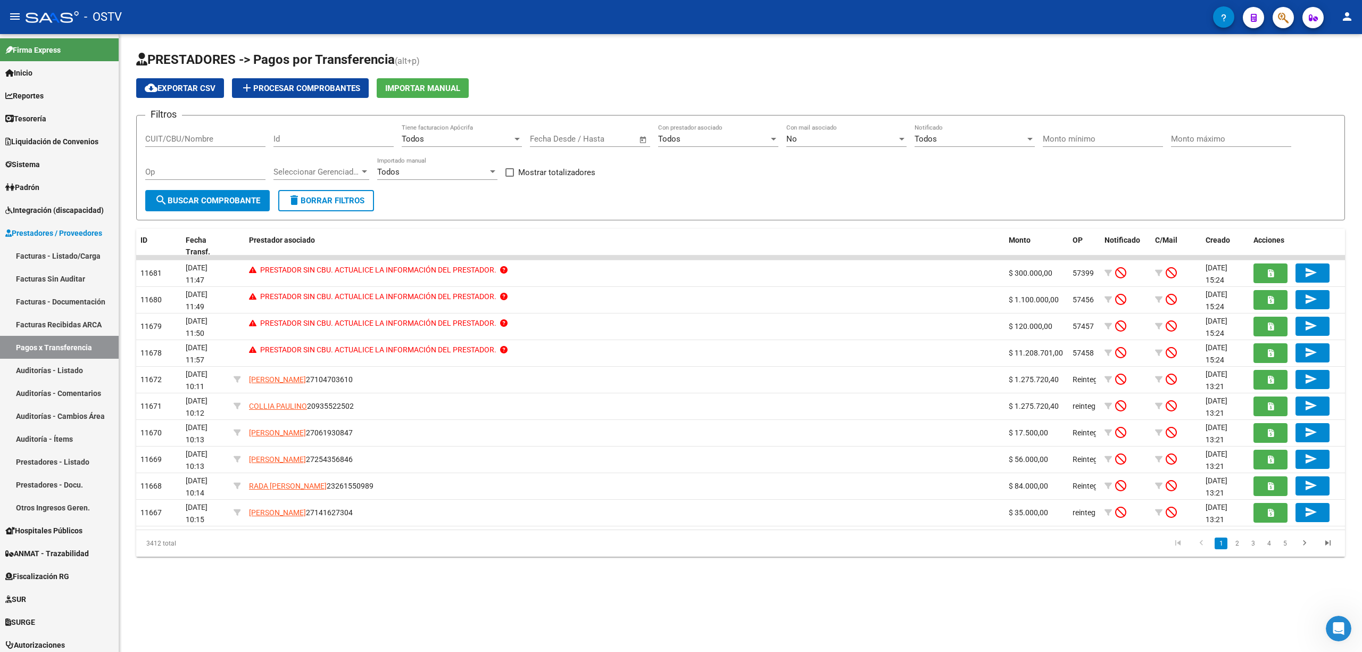
click at [728, 137] on div "Todos" at bounding box center [713, 139] width 111 height 10
click at [666, 187] on span "No" at bounding box center [718, 187] width 120 height 24
click at [236, 194] on button "search Buscar Comprobante" at bounding box center [207, 200] width 124 height 21
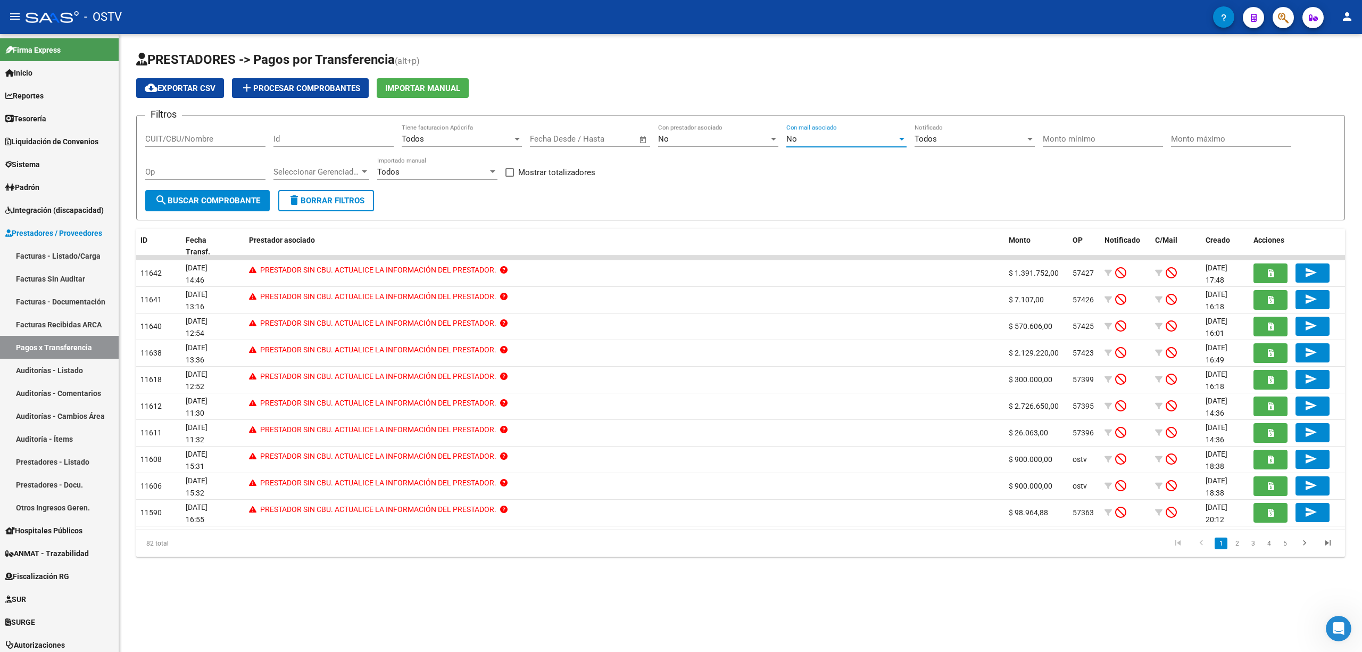
click at [802, 134] on div "No" at bounding box center [841, 139] width 111 height 10
click at [793, 87] on span "Todos" at bounding box center [846, 91] width 120 height 24
click at [243, 194] on button "search Buscar Comprobante" at bounding box center [207, 200] width 124 height 21
click at [1235, 541] on link "2" at bounding box center [1237, 543] width 13 height 12
click at [1252, 543] on link "3" at bounding box center [1253, 543] width 13 height 12
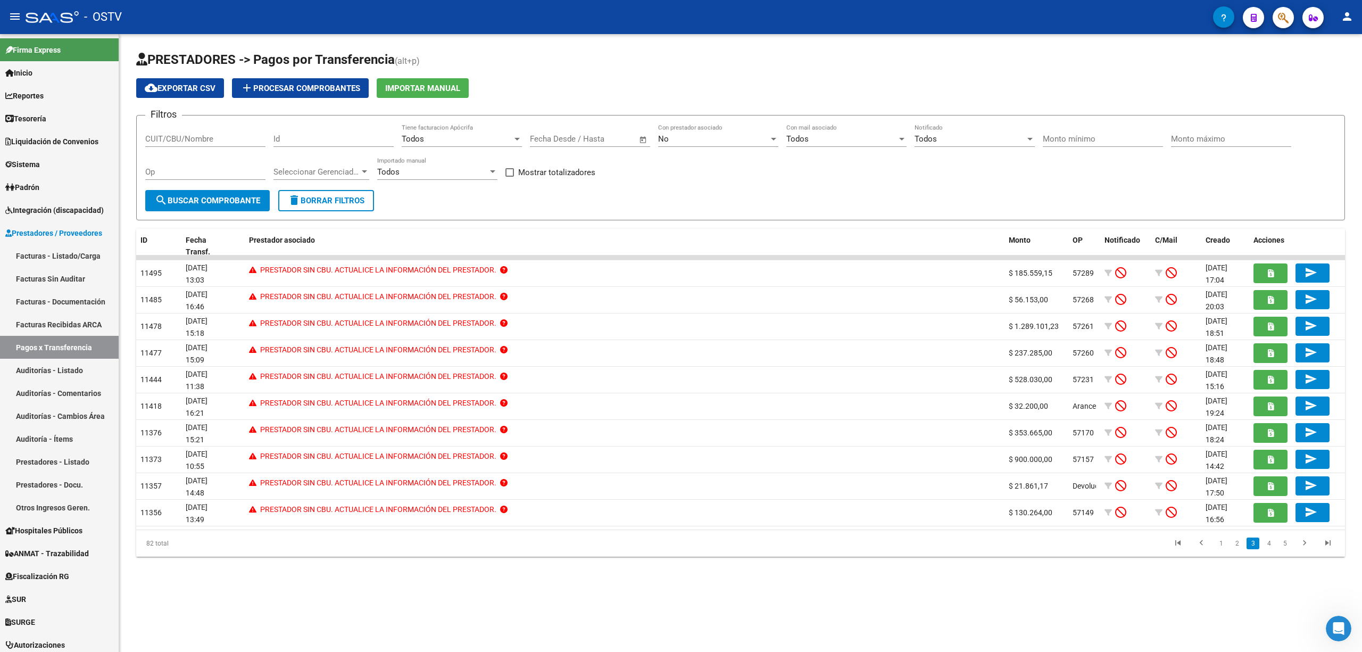
click at [322, 206] on button "delete Borrar Filtros" at bounding box center [326, 200] width 96 height 21
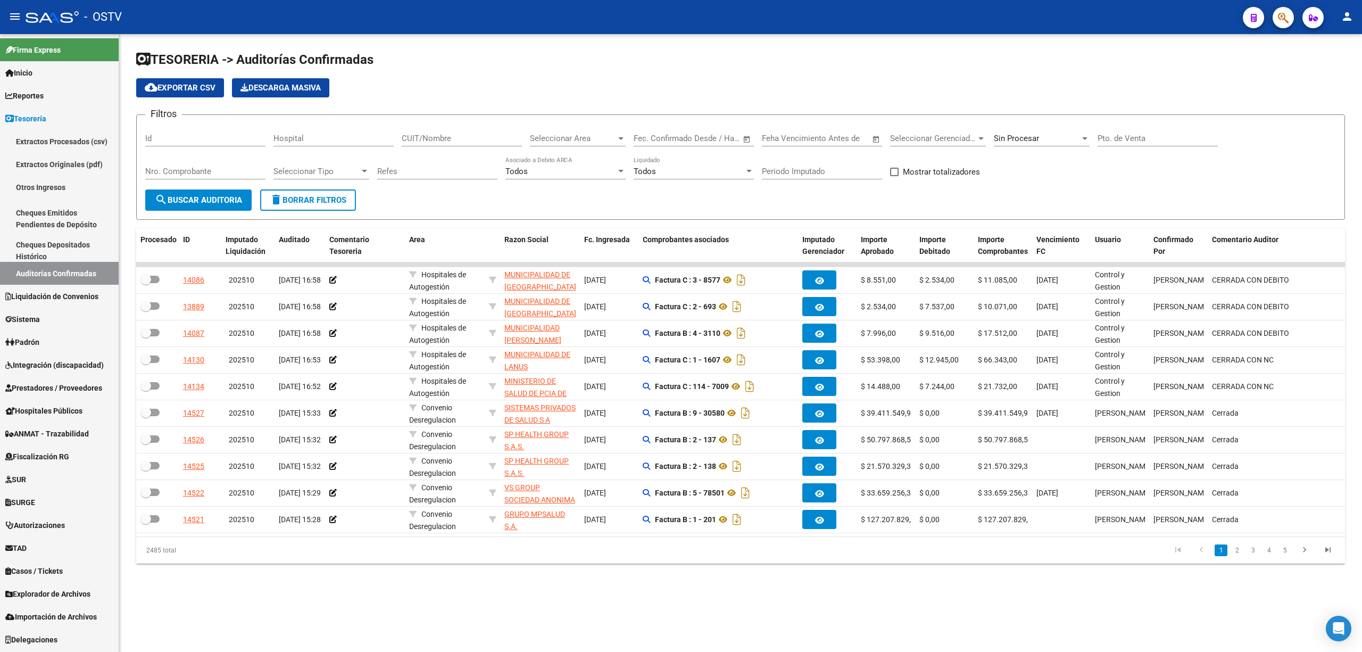
click at [45, 382] on span "Prestadores / Proveedores" at bounding box center [53, 388] width 97 height 12
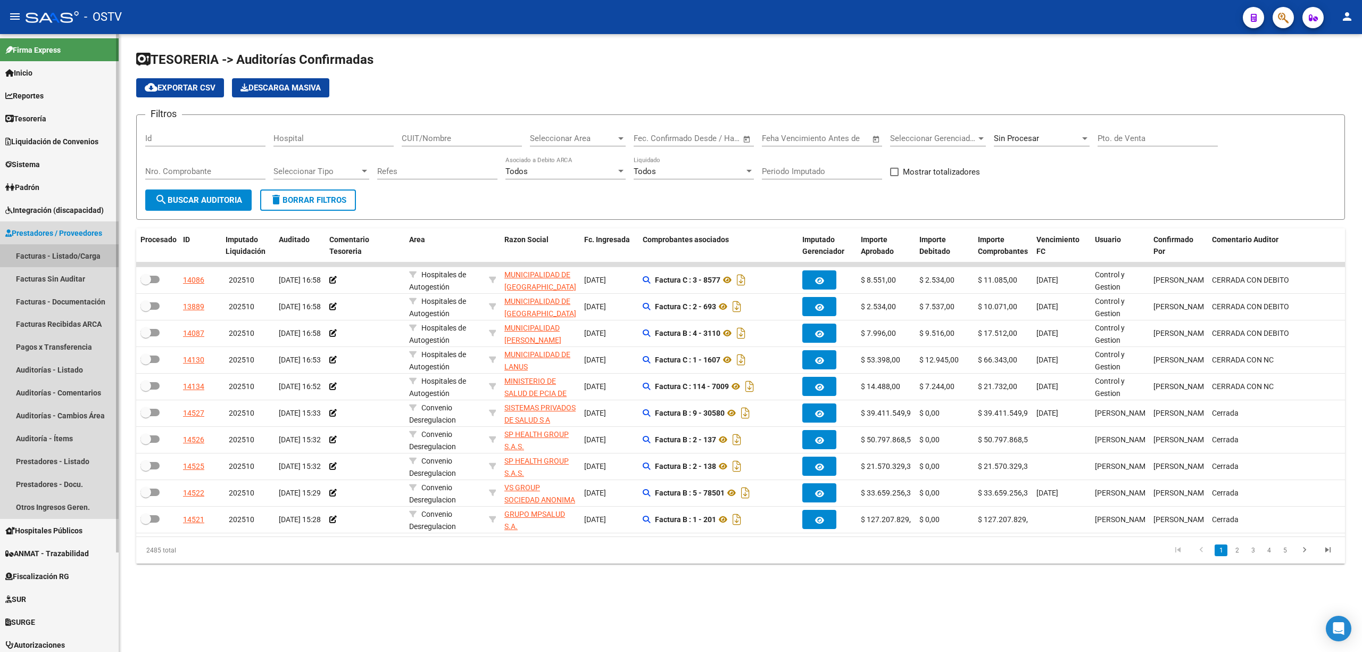
click at [45, 251] on link "Facturas - Listado/Carga" at bounding box center [59, 255] width 119 height 23
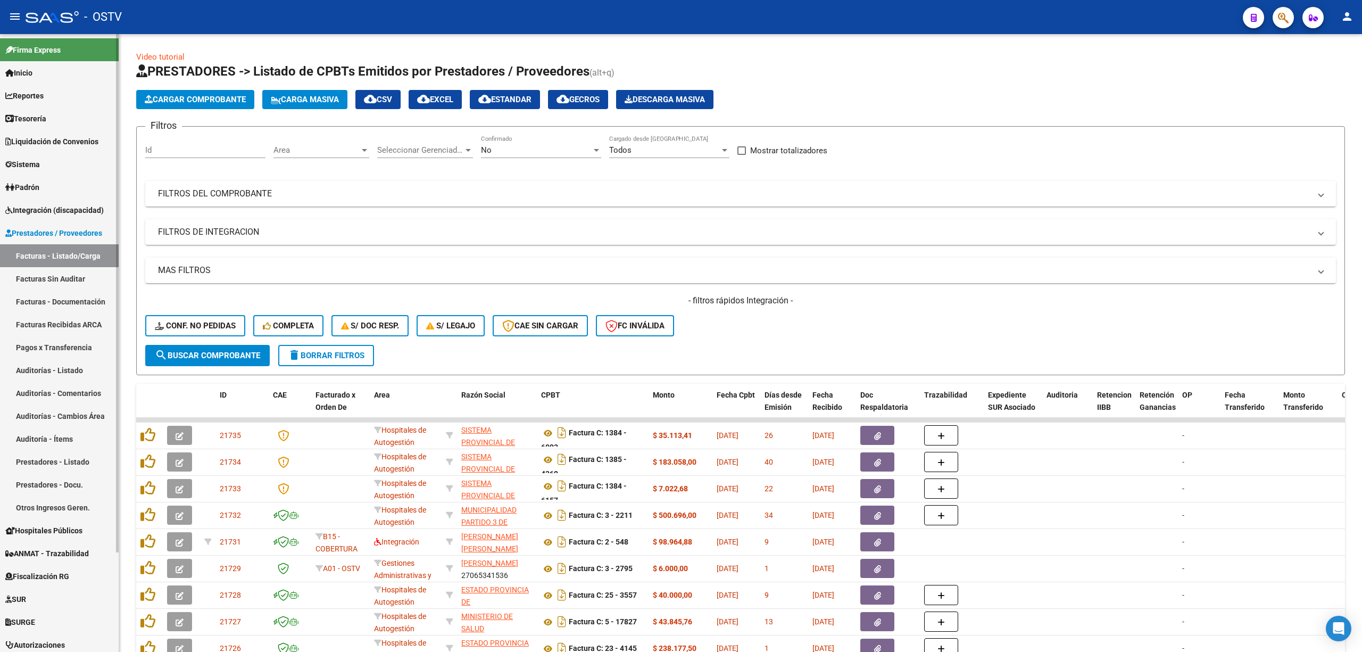
click at [56, 458] on link "Prestadores - Listado" at bounding box center [59, 461] width 119 height 23
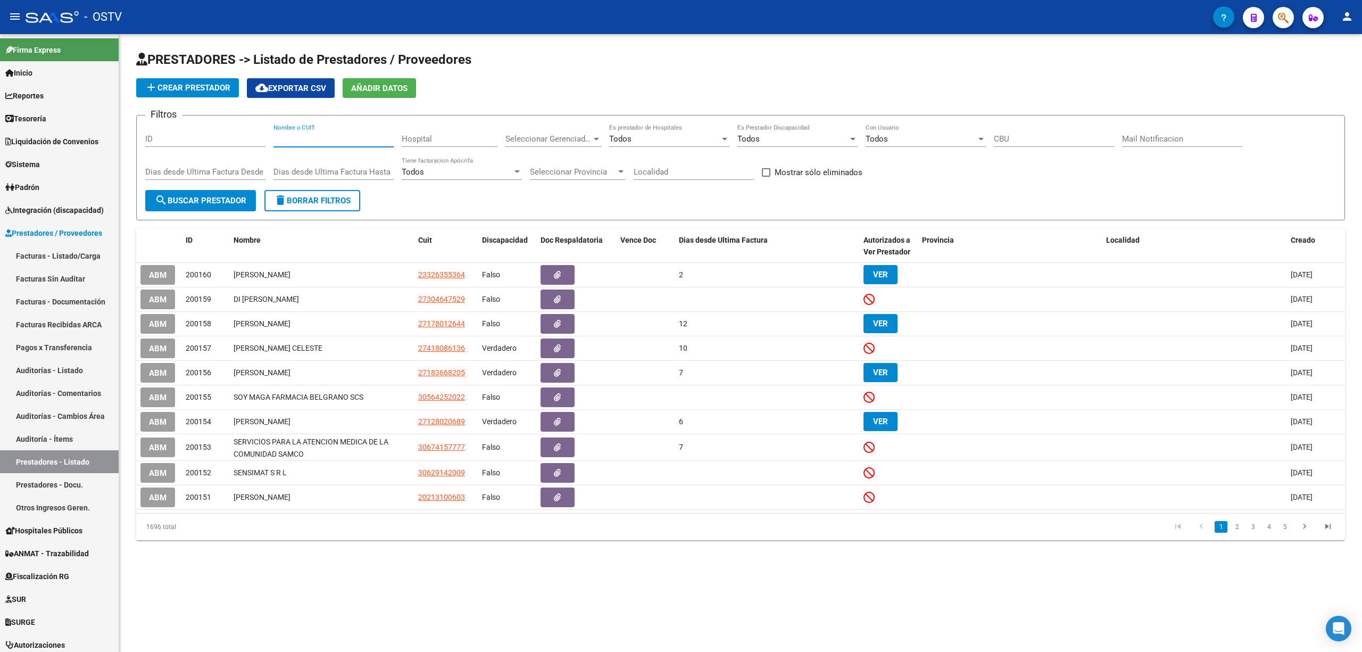
click at [298, 141] on input "Nombre o CUIT" at bounding box center [333, 139] width 120 height 10
type input "regazz"
click at [206, 198] on span "search Buscar Prestador" at bounding box center [201, 201] width 92 height 10
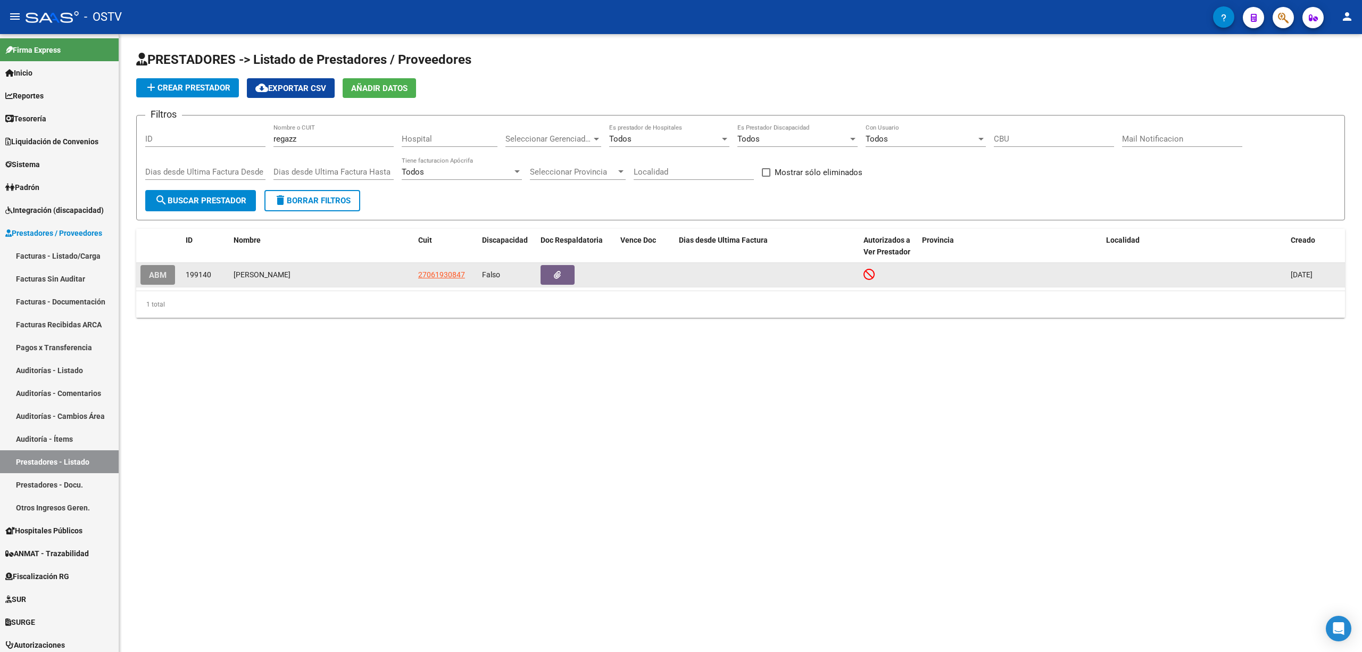
click at [160, 271] on span "ABM" at bounding box center [158, 275] width 18 height 10
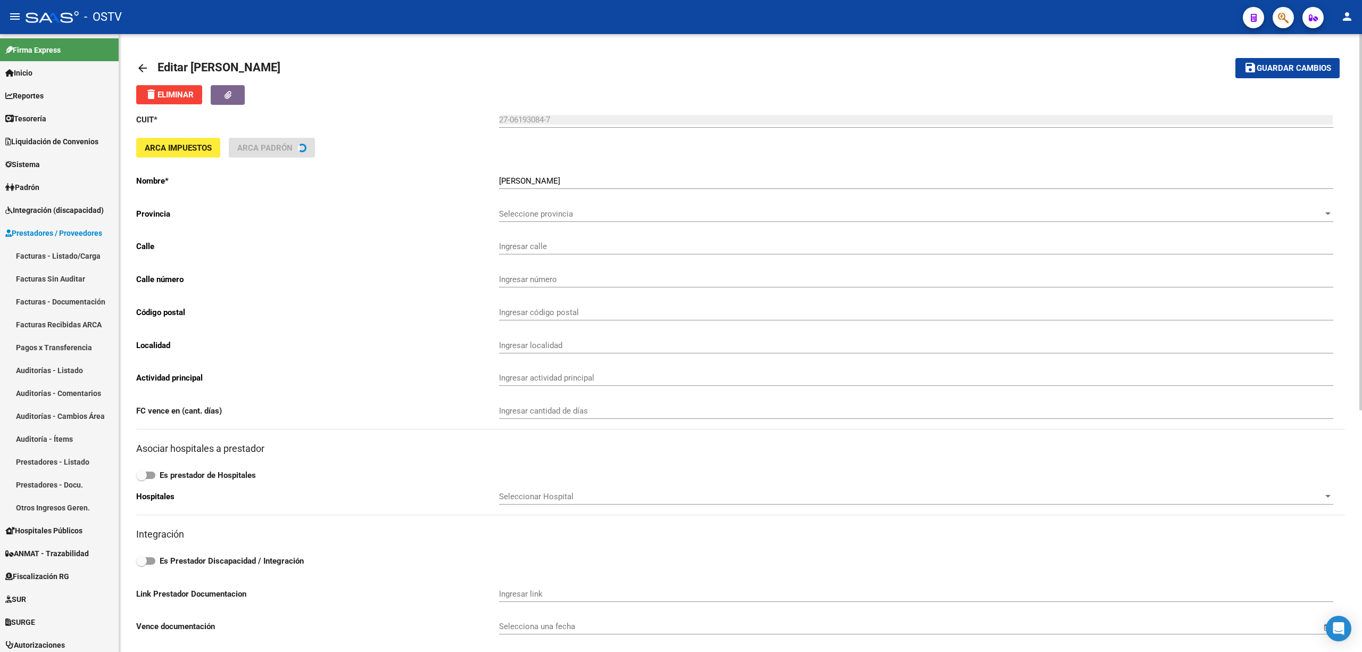
type input "LAVARDEN"
type input "110"
type input "1437"
type input "CABA"
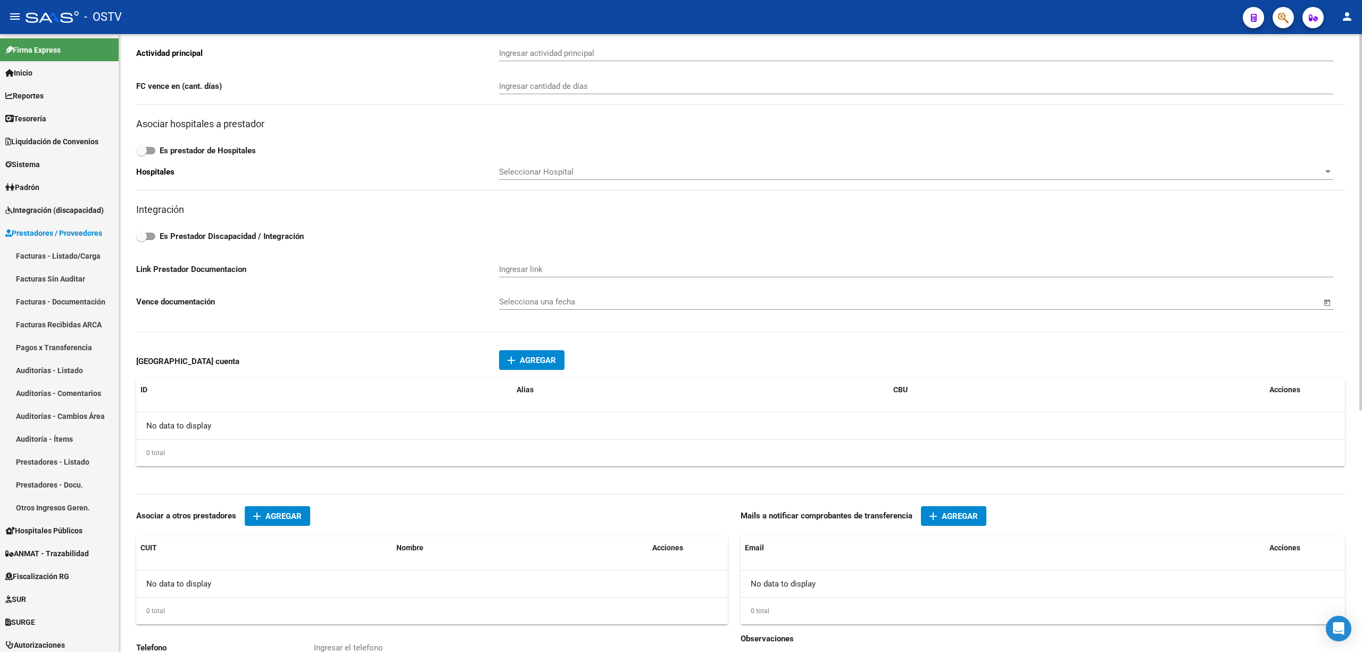
scroll to position [396, 0]
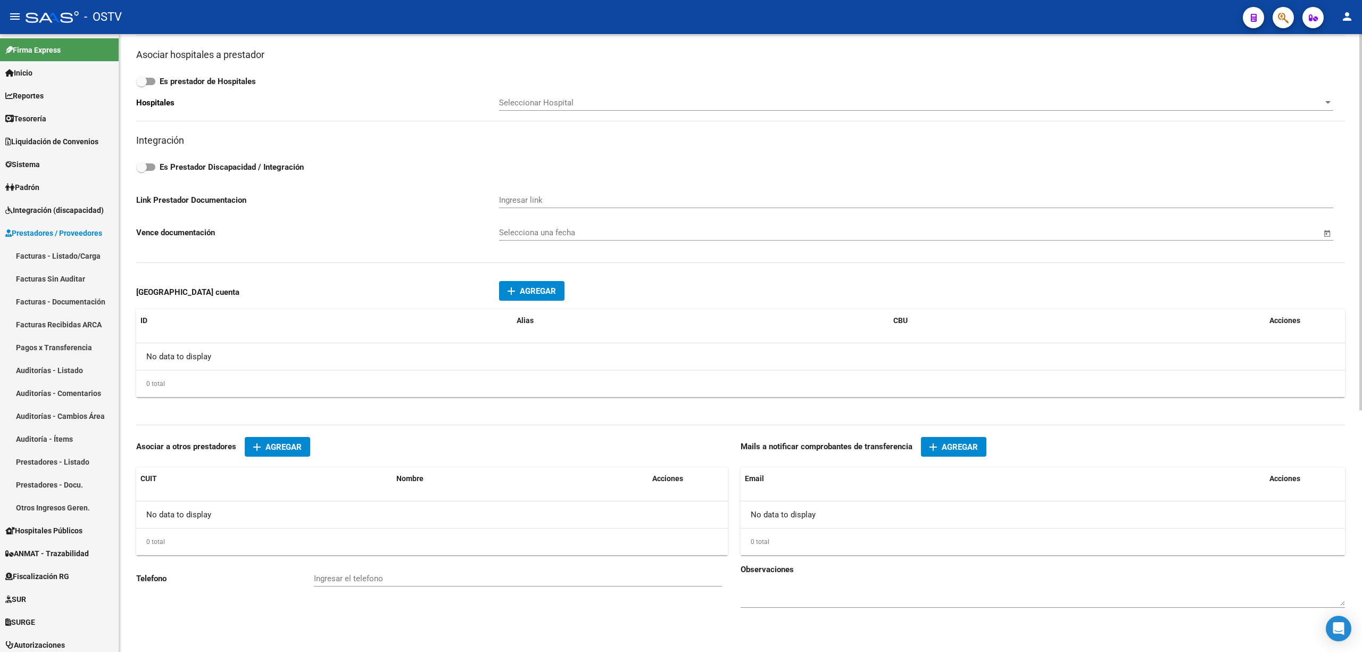
click at [528, 288] on span "Agregar" at bounding box center [538, 291] width 36 height 10
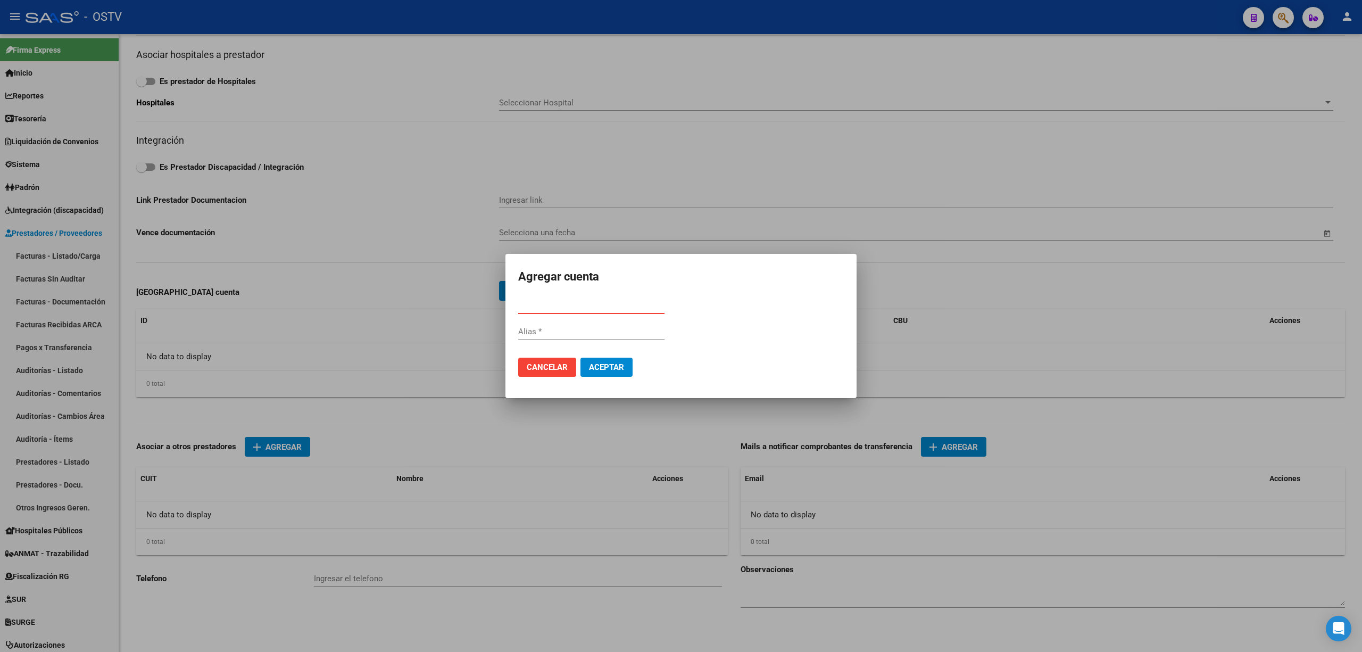
drag, startPoint x: 545, startPoint y: 298, endPoint x: 544, endPoint y: 309, distance: 10.2
drag, startPoint x: 544, startPoint y: 309, endPoint x: 524, endPoint y: 311, distance: 19.8
click at [524, 311] on div "CBU *" at bounding box center [591, 305] width 146 height 16
paste input "2990042004210478370011"
type input "2990042004210478370011"
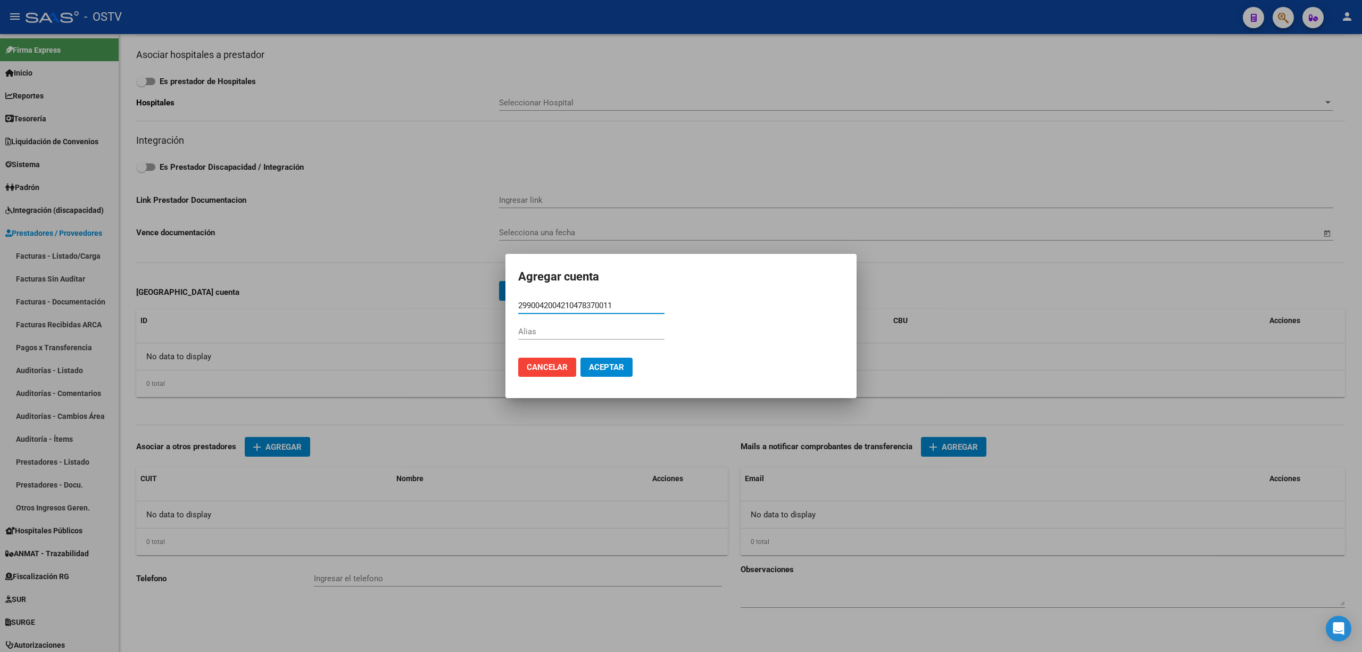
click at [611, 360] on button "Aceptar" at bounding box center [606, 367] width 52 height 19
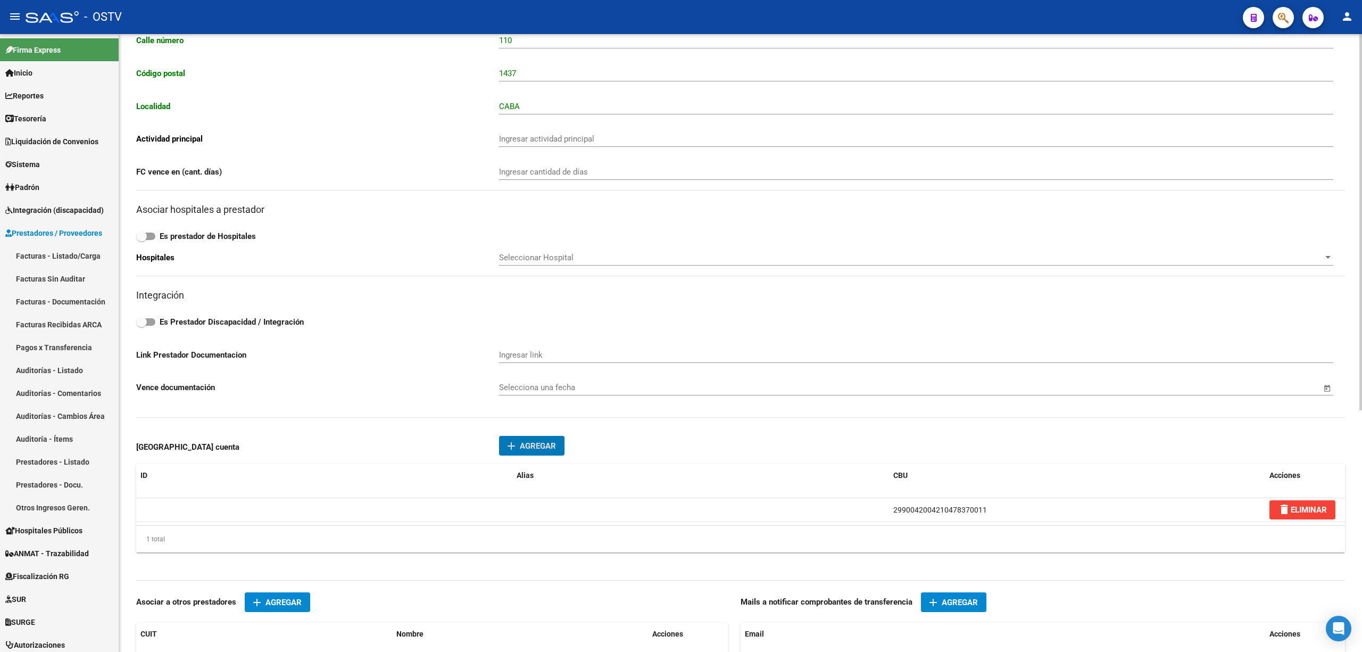
scroll to position [0, 0]
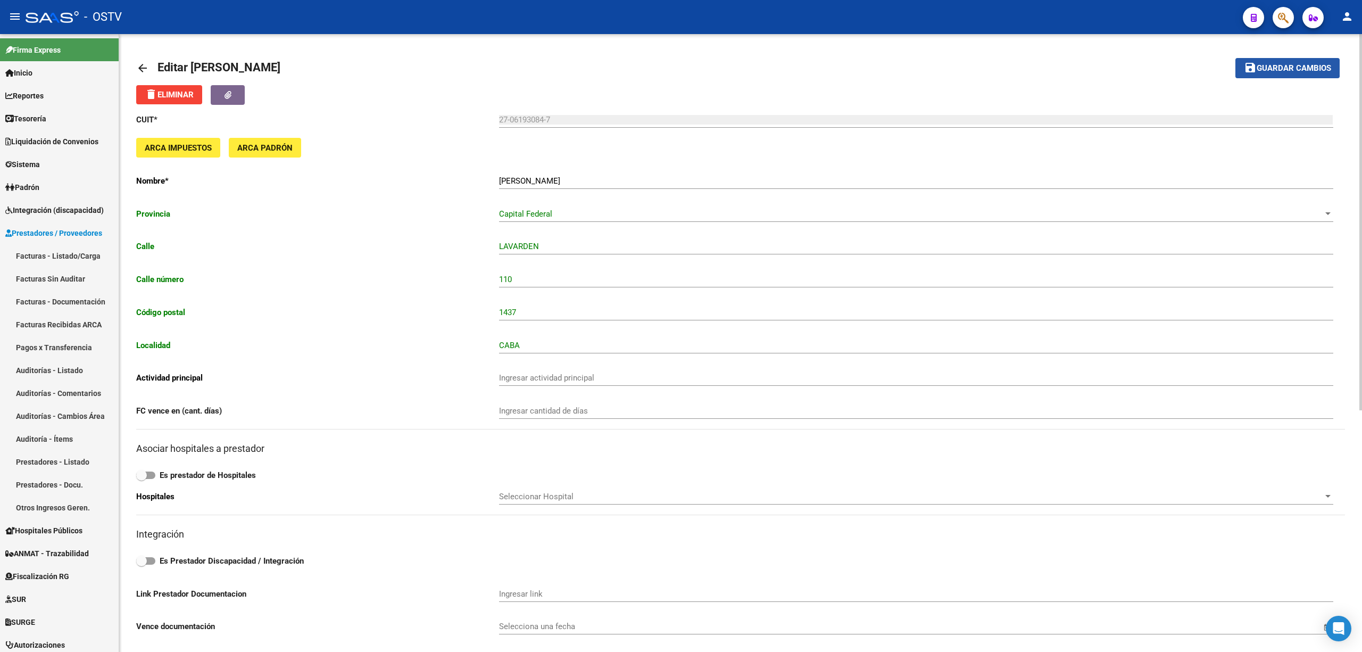
click at [1271, 64] on span "Guardar cambios" at bounding box center [1294, 69] width 74 height 10
click at [141, 63] on mat-icon "arrow_back" at bounding box center [142, 68] width 13 height 13
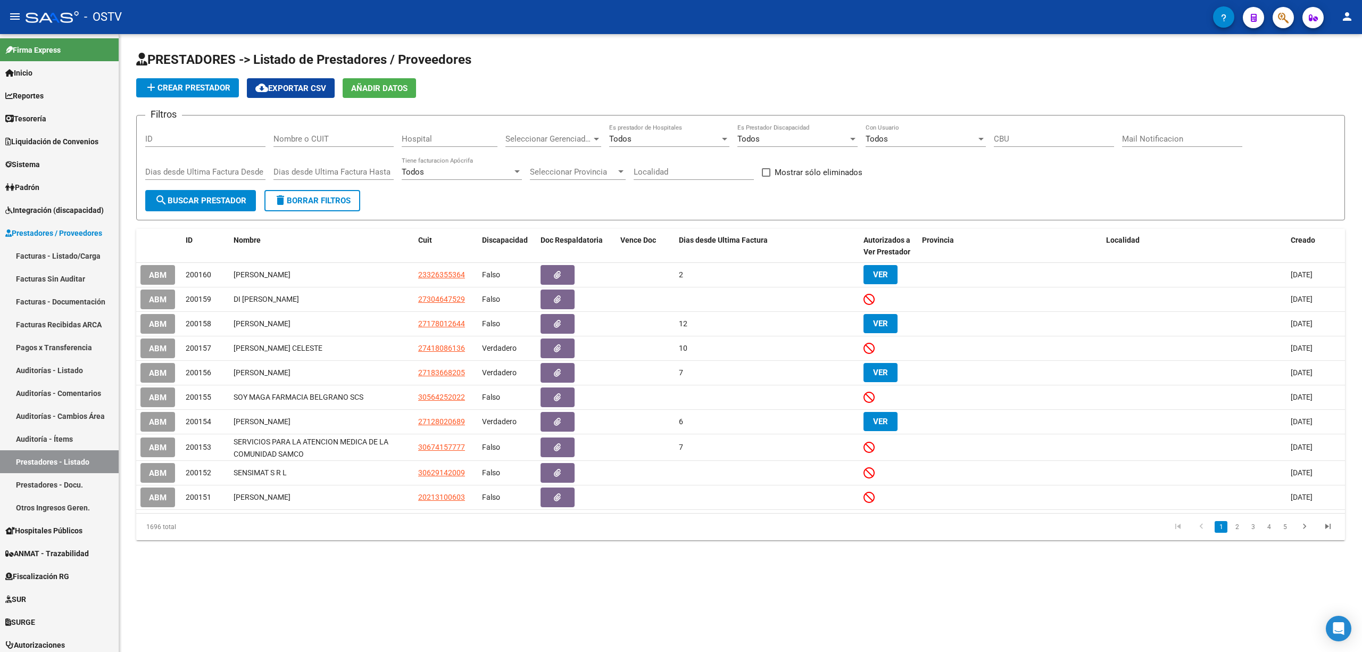
click at [326, 139] on input "Nombre o CUIT" at bounding box center [333, 139] width 120 height 10
type input "garcia"
click at [204, 201] on span "search Buscar Prestador" at bounding box center [201, 201] width 92 height 10
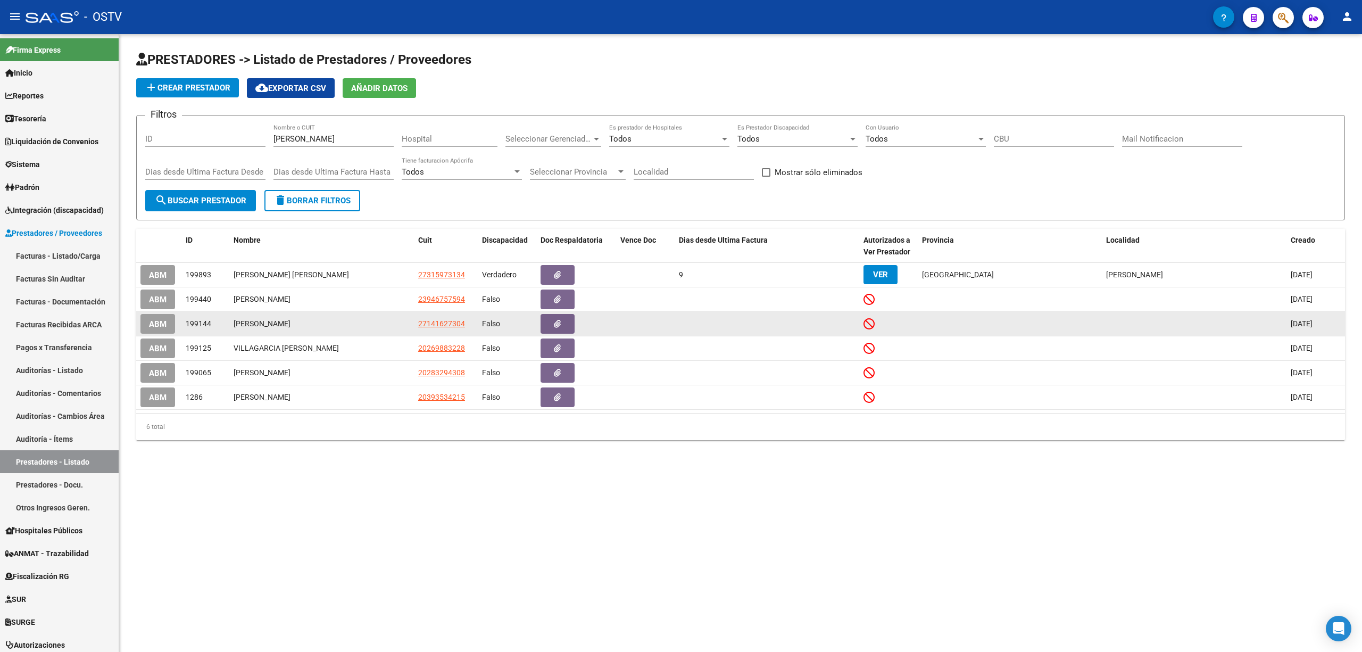
click at [162, 323] on span "ABM" at bounding box center [158, 324] width 18 height 10
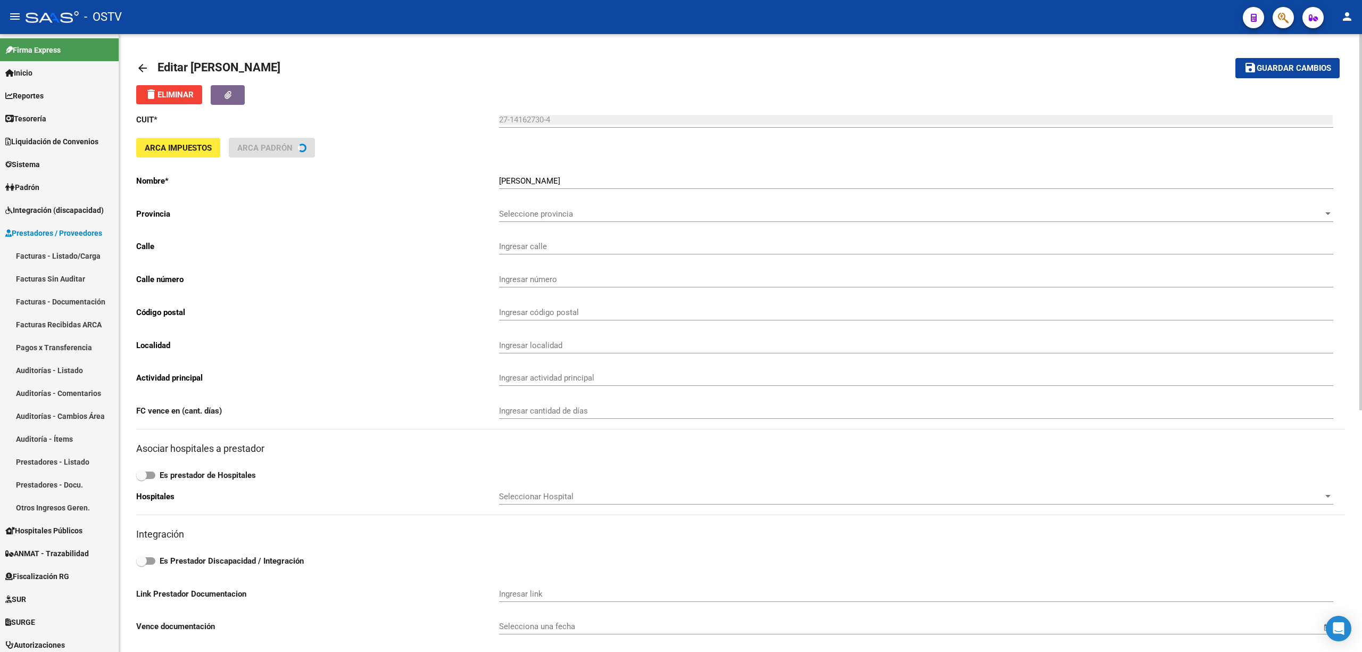
type input "PUCARA"
type input "1450"
type input "3100"
type input "PARANA"
type input "492190"
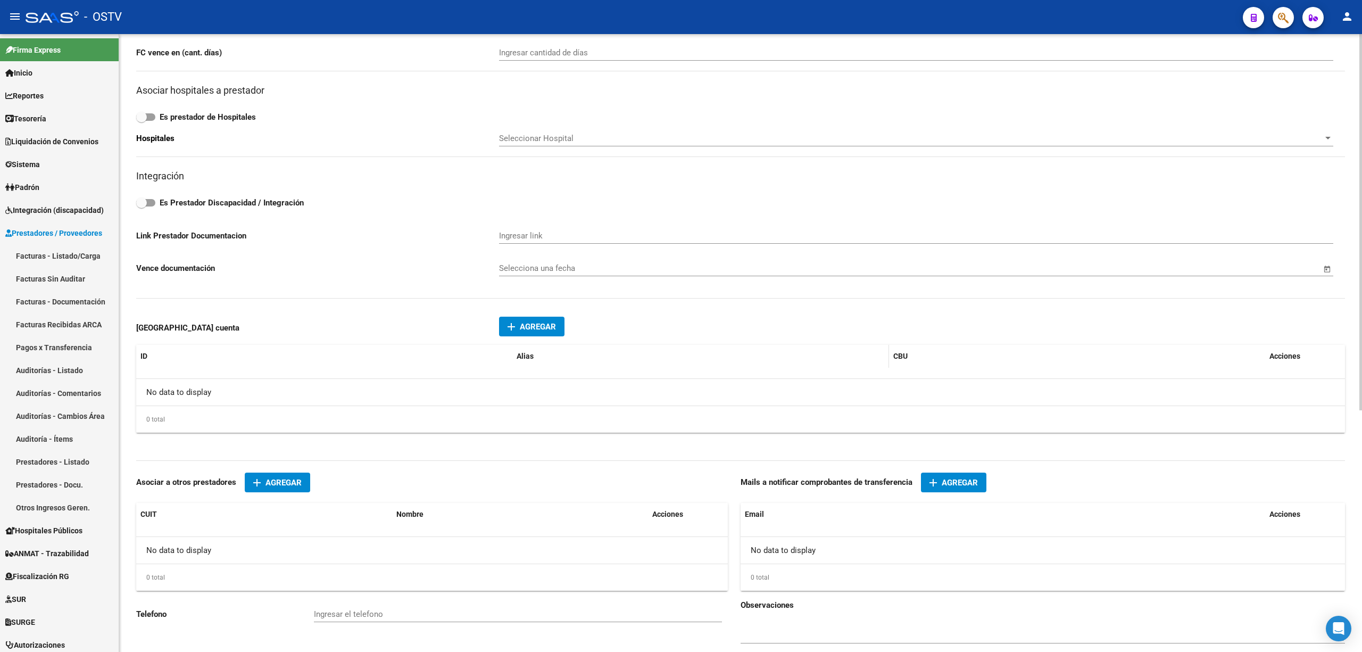
scroll to position [396, 0]
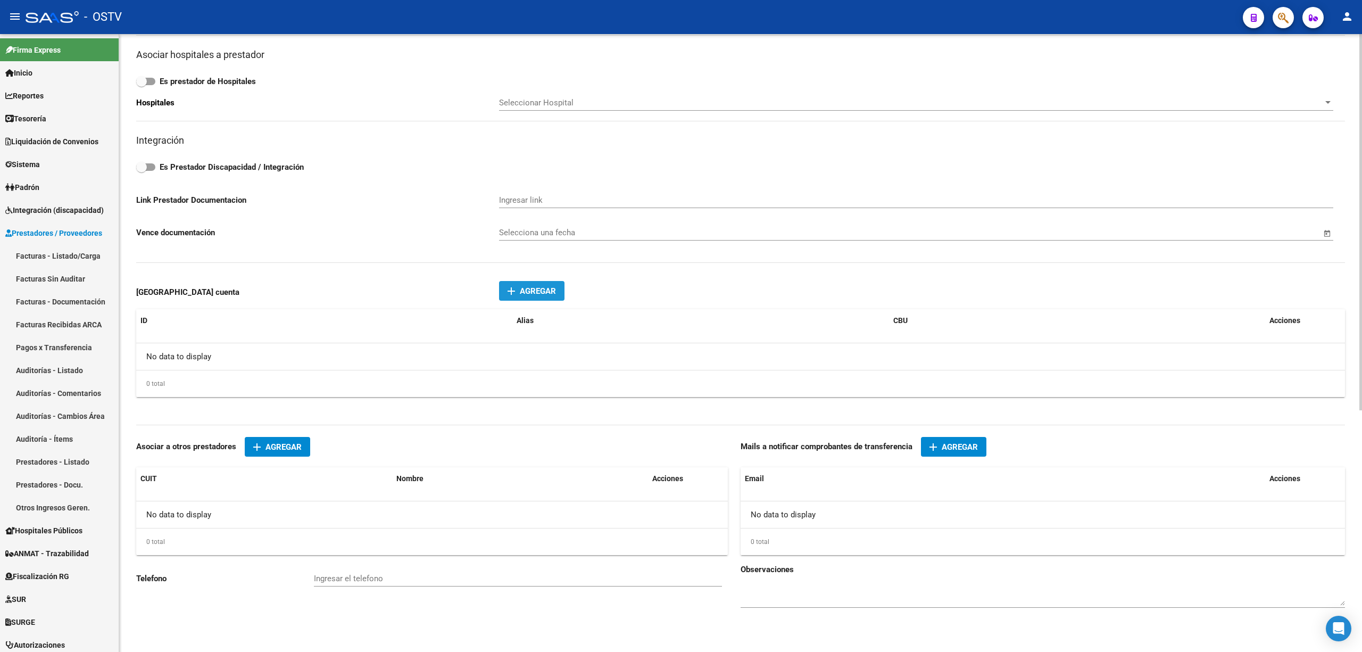
click at [542, 289] on span "Agregar" at bounding box center [538, 291] width 36 height 10
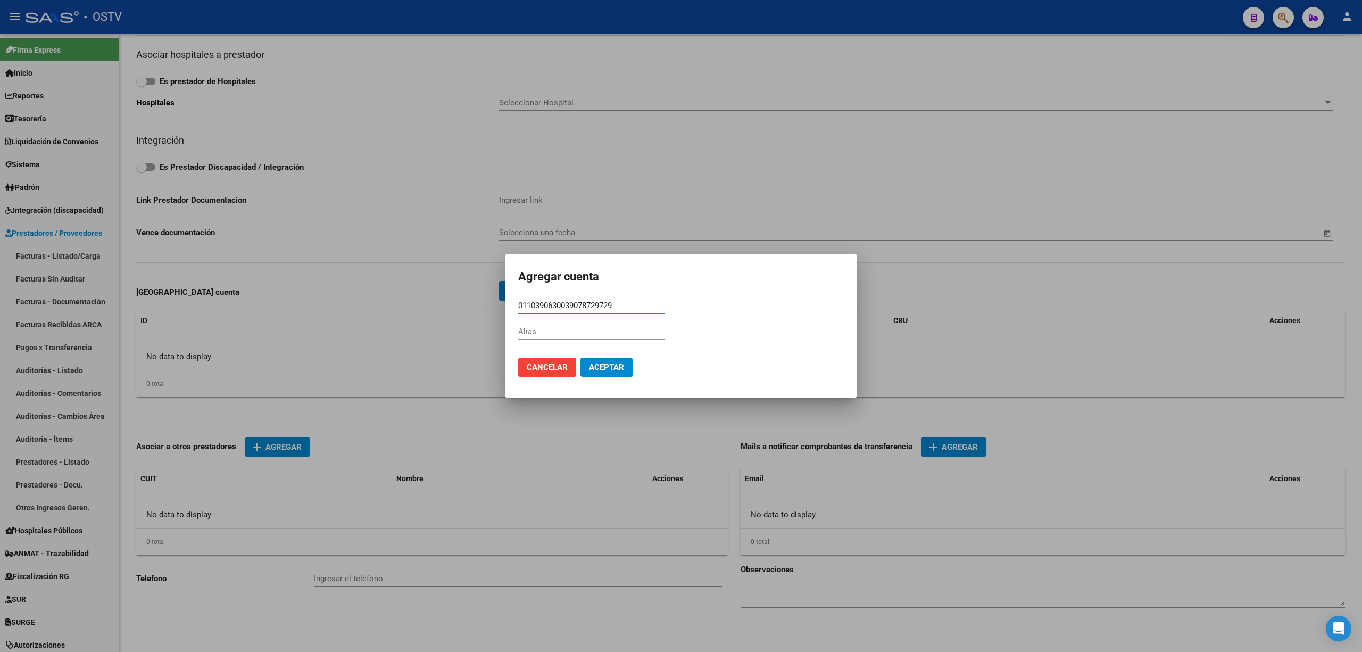
type input "0110390630039078729729"
click at [608, 362] on span "Aceptar" at bounding box center [606, 367] width 35 height 10
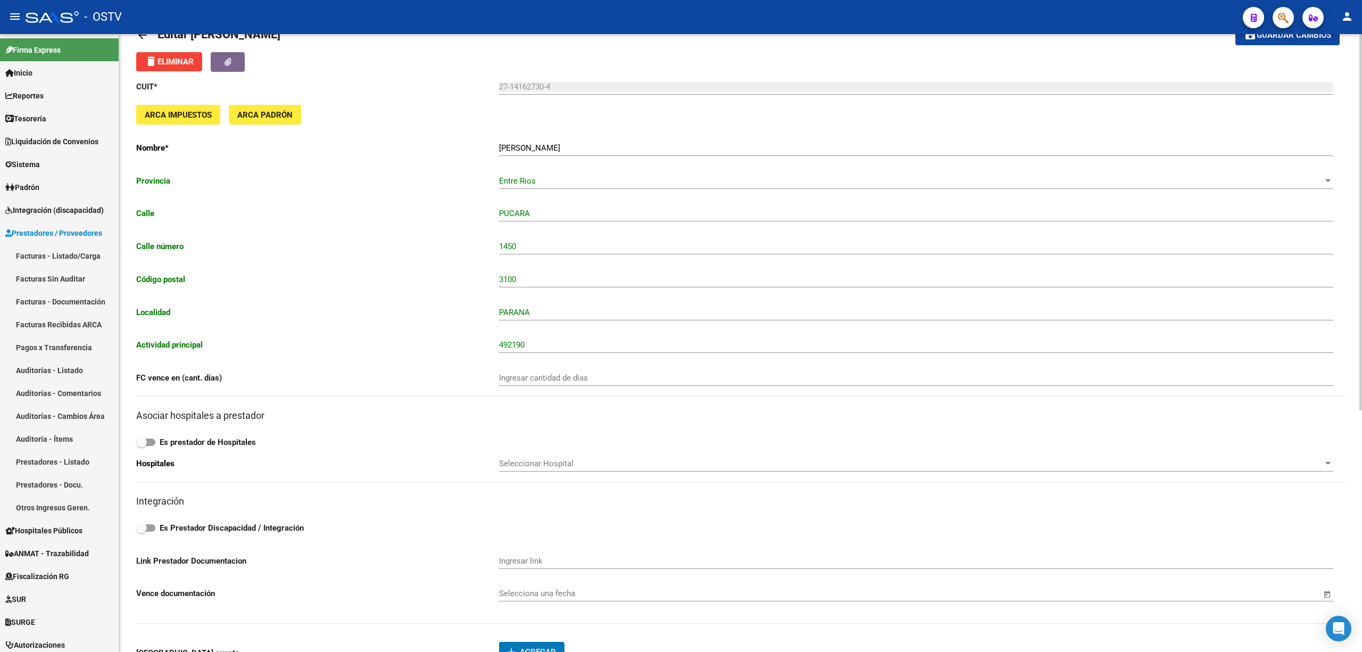
scroll to position [0, 0]
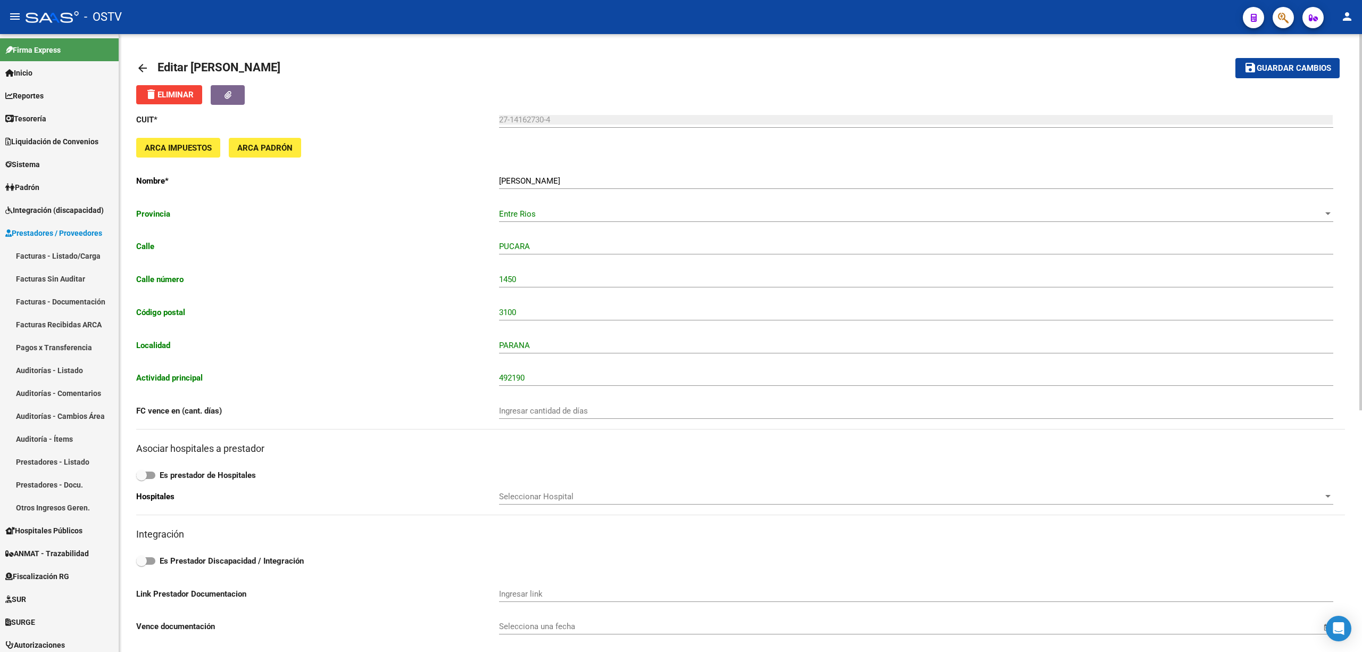
click at [1273, 66] on span "Guardar cambios" at bounding box center [1294, 69] width 74 height 10
click at [140, 69] on mat-icon "arrow_back" at bounding box center [142, 68] width 13 height 13
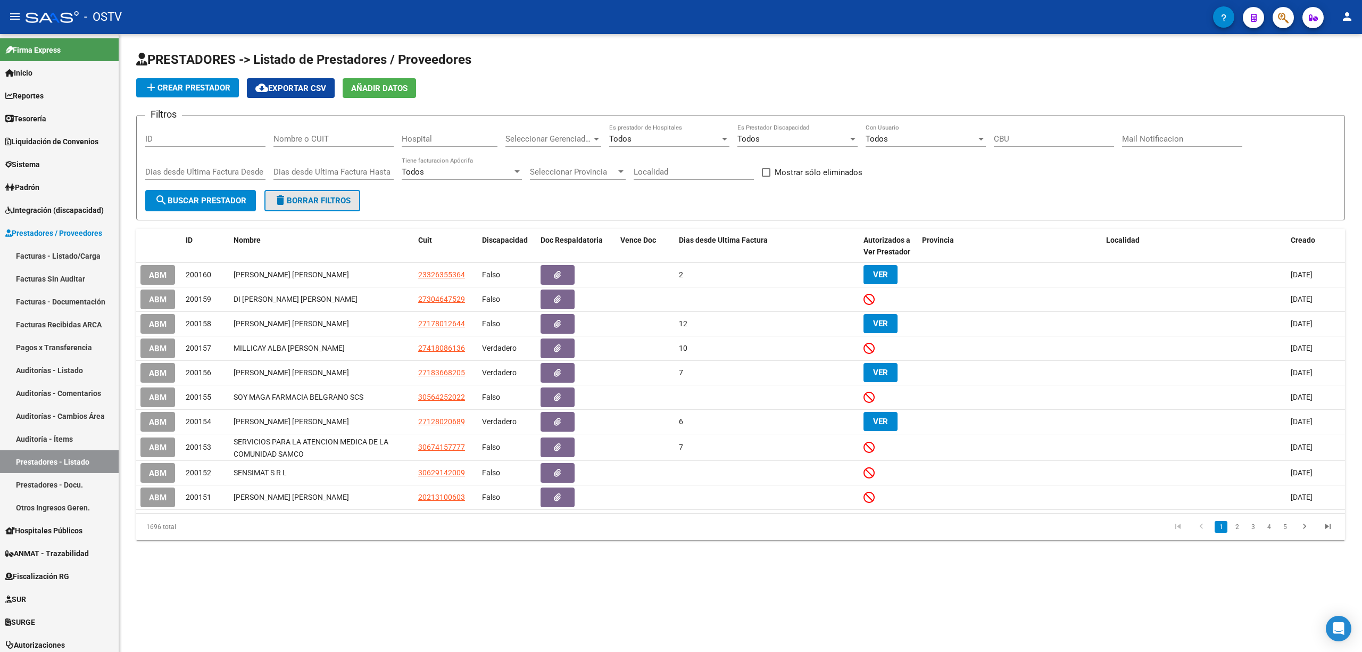
click at [299, 196] on span "delete Borrar Filtros" at bounding box center [312, 201] width 77 height 10
click at [215, 197] on span "search Buscar Prestador" at bounding box center [201, 201] width 92 height 10
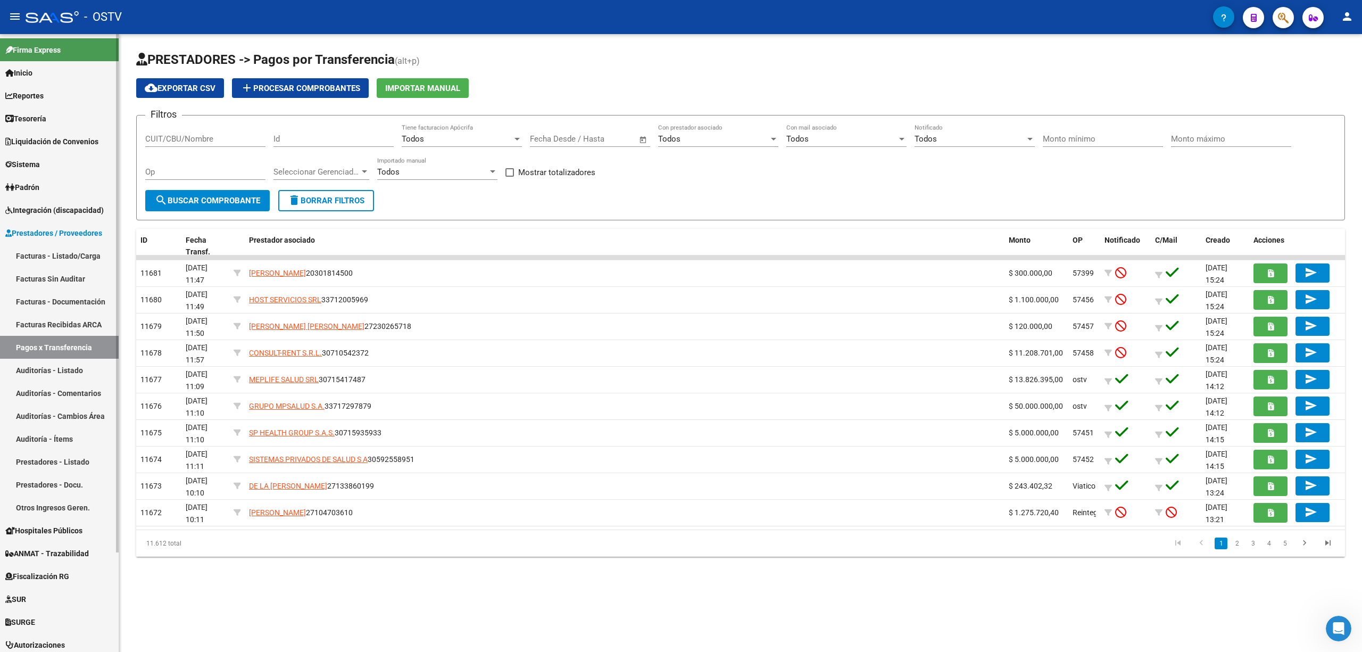
click at [36, 114] on span "Tesorería" at bounding box center [25, 119] width 41 height 12
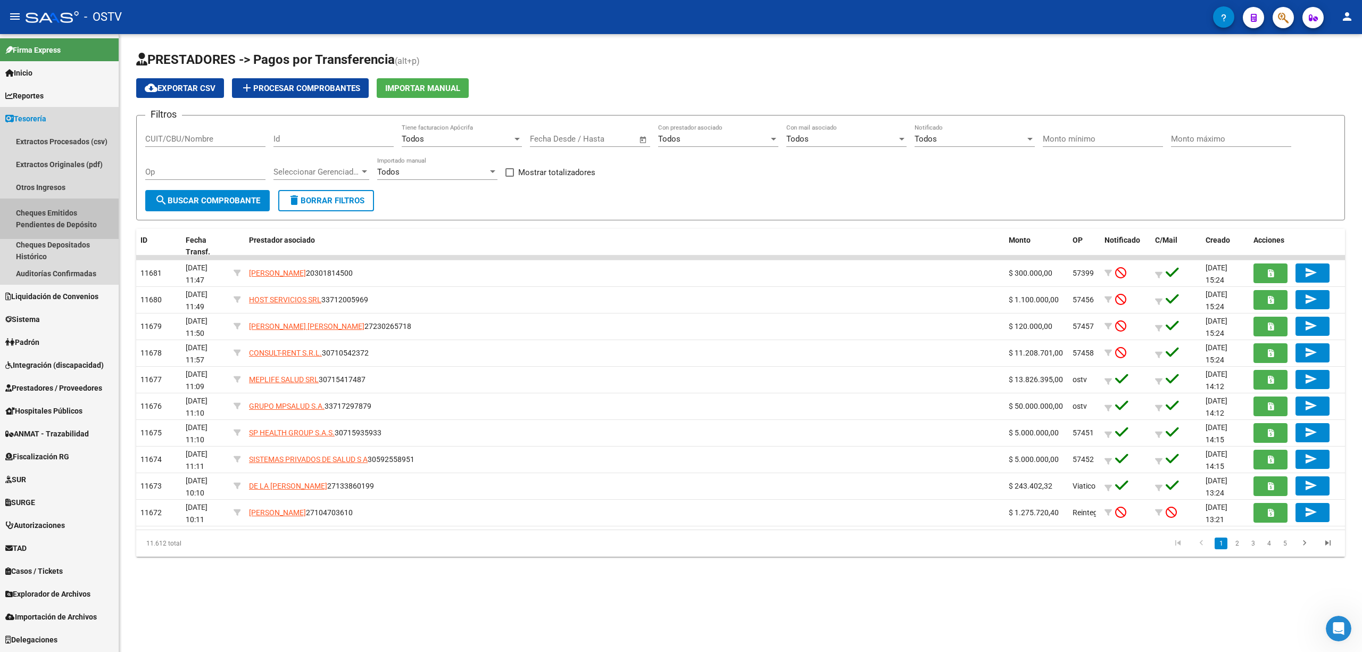
click at [56, 220] on link "Cheques Emitidos Pendientes de Depósito" at bounding box center [59, 218] width 119 height 40
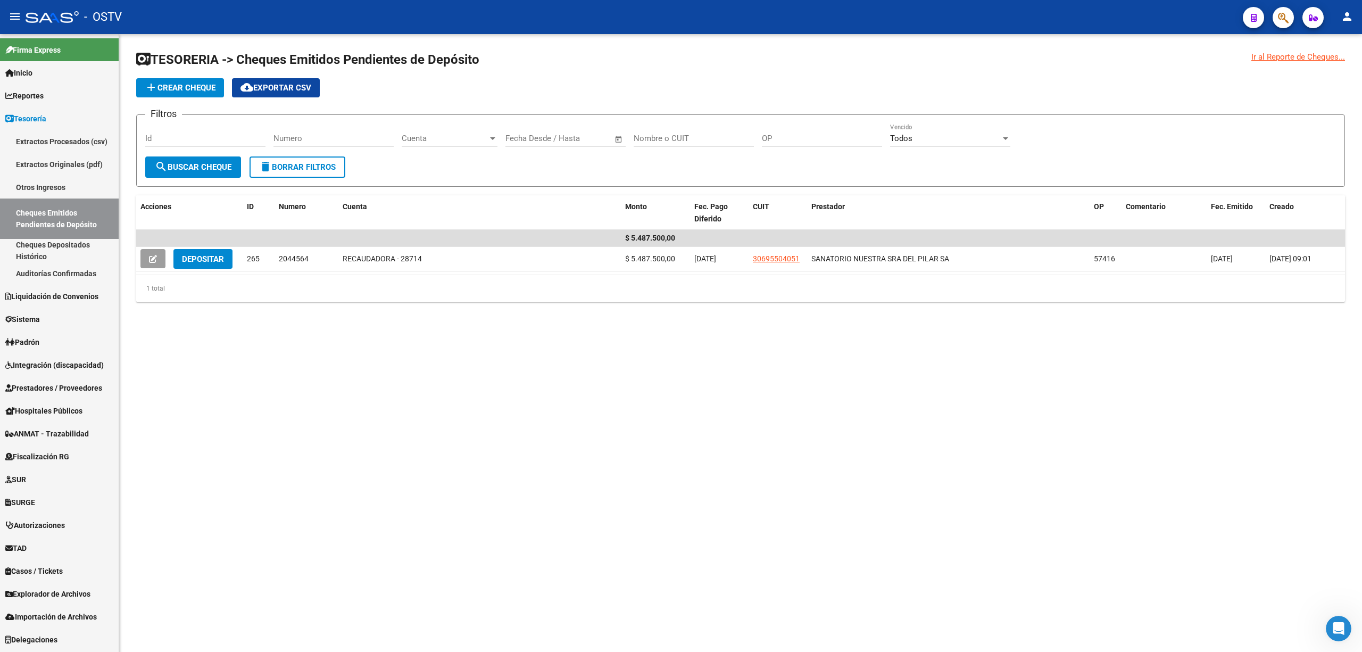
click at [185, 88] on span "add Crear Cheque" at bounding box center [180, 88] width 71 height 10
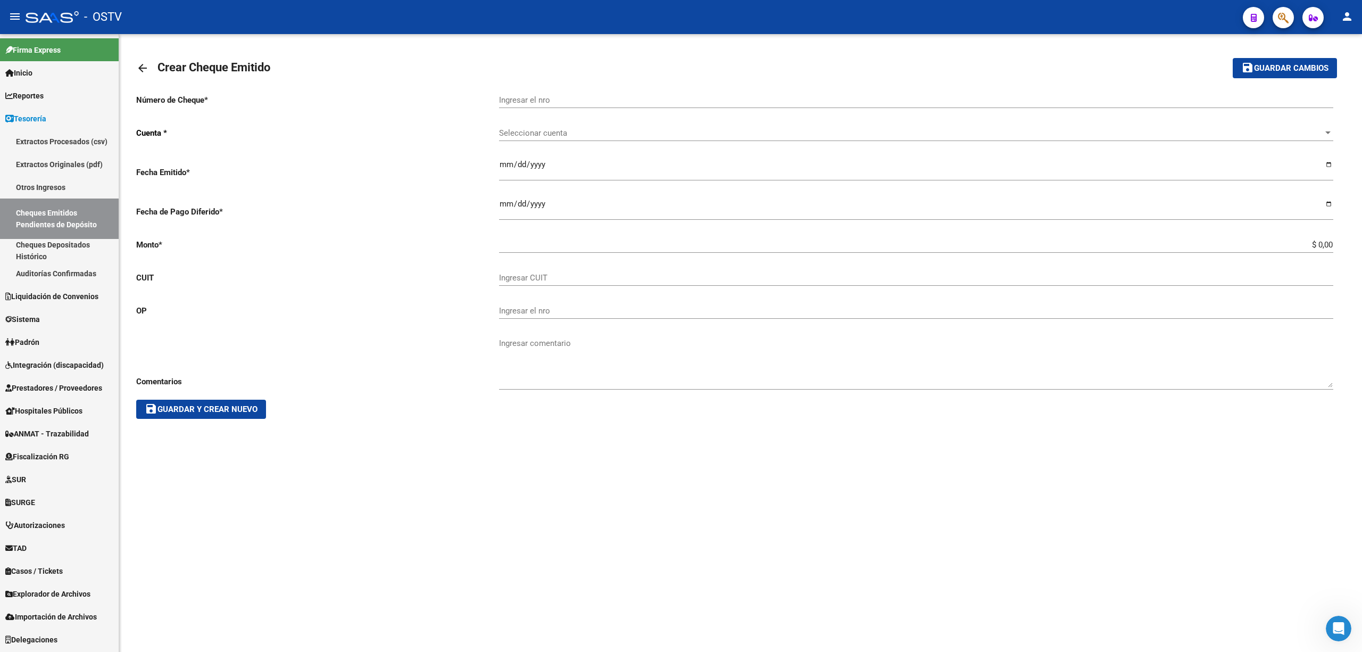
click at [526, 98] on input "Ingresar el nro" at bounding box center [916, 100] width 834 height 10
type input "2044567"
click at [534, 128] on span "Seleccionar cuenta" at bounding box center [911, 133] width 825 height 10
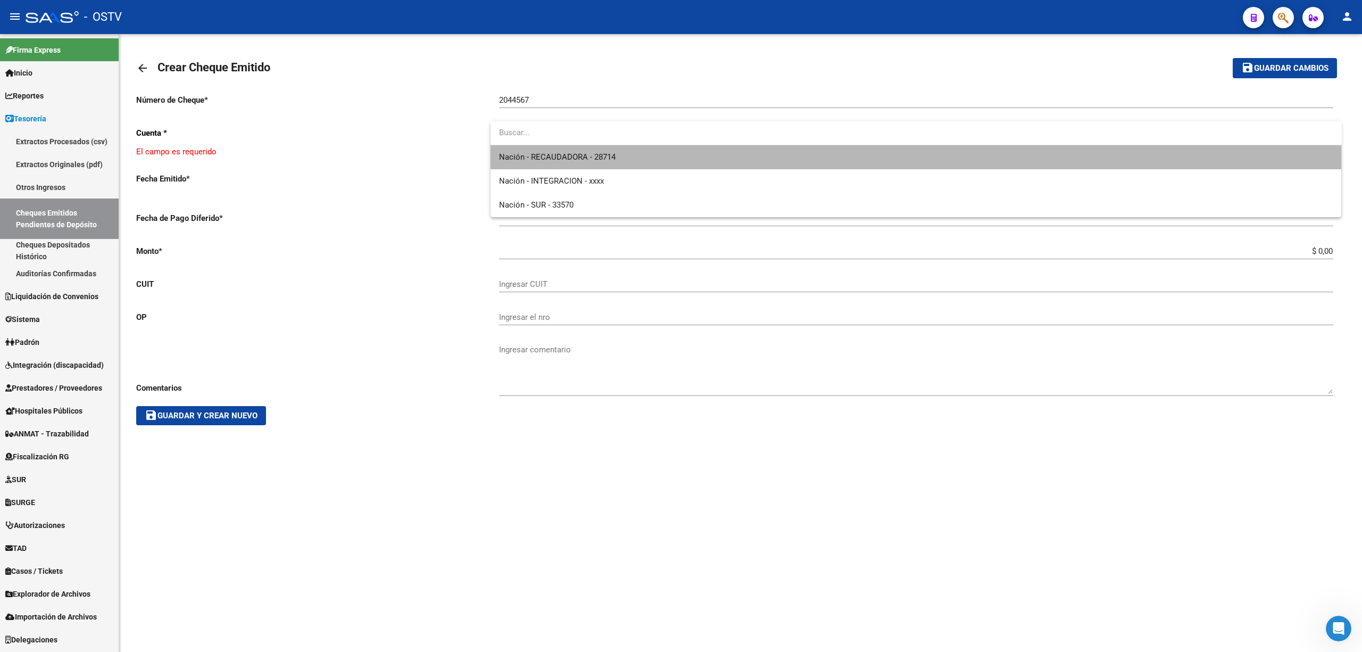
click at [541, 163] on span "Nación - RECAUDADORA - 28714" at bounding box center [916, 157] width 834 height 24
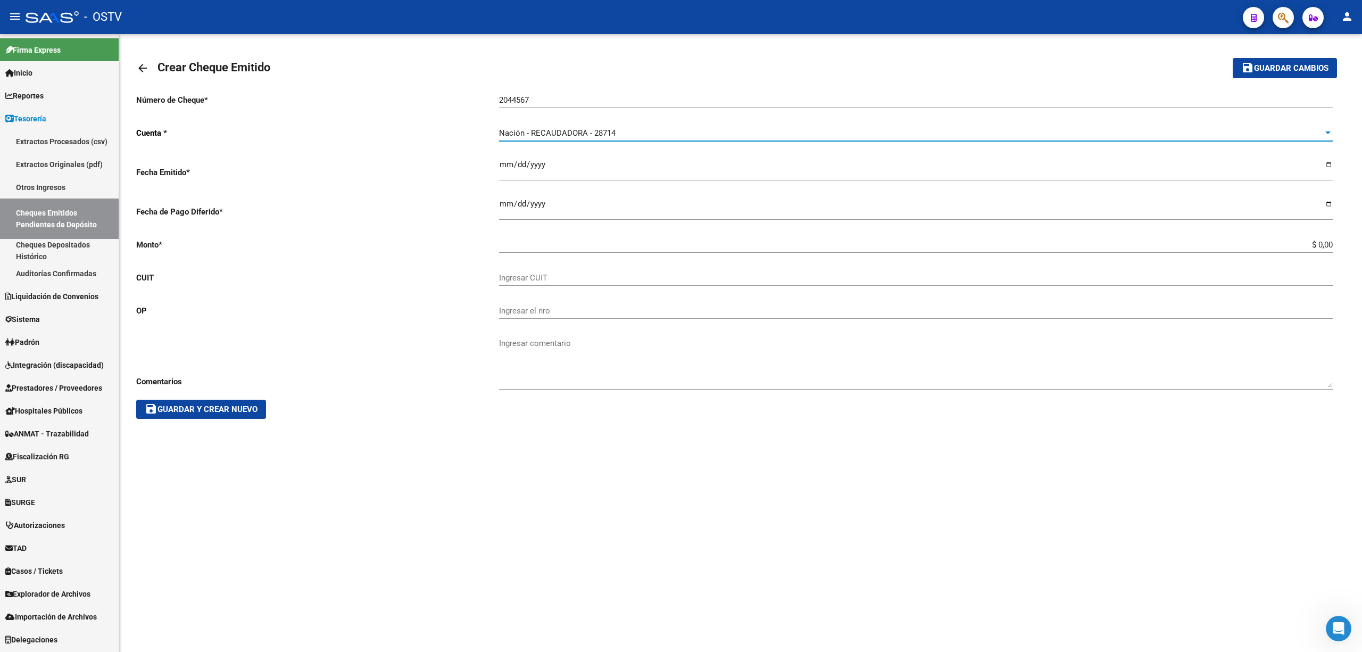
click at [541, 163] on input "Ingresar la fecha" at bounding box center [916, 168] width 834 height 17
click at [1326, 163] on input "Ingresar la fecha" at bounding box center [916, 168] width 834 height 17
type input "[DATE]"
click at [1329, 199] on div "Ingresar la fecha" at bounding box center [916, 205] width 834 height 30
click at [1326, 203] on input "Ingresar la fecha" at bounding box center [916, 208] width 834 height 17
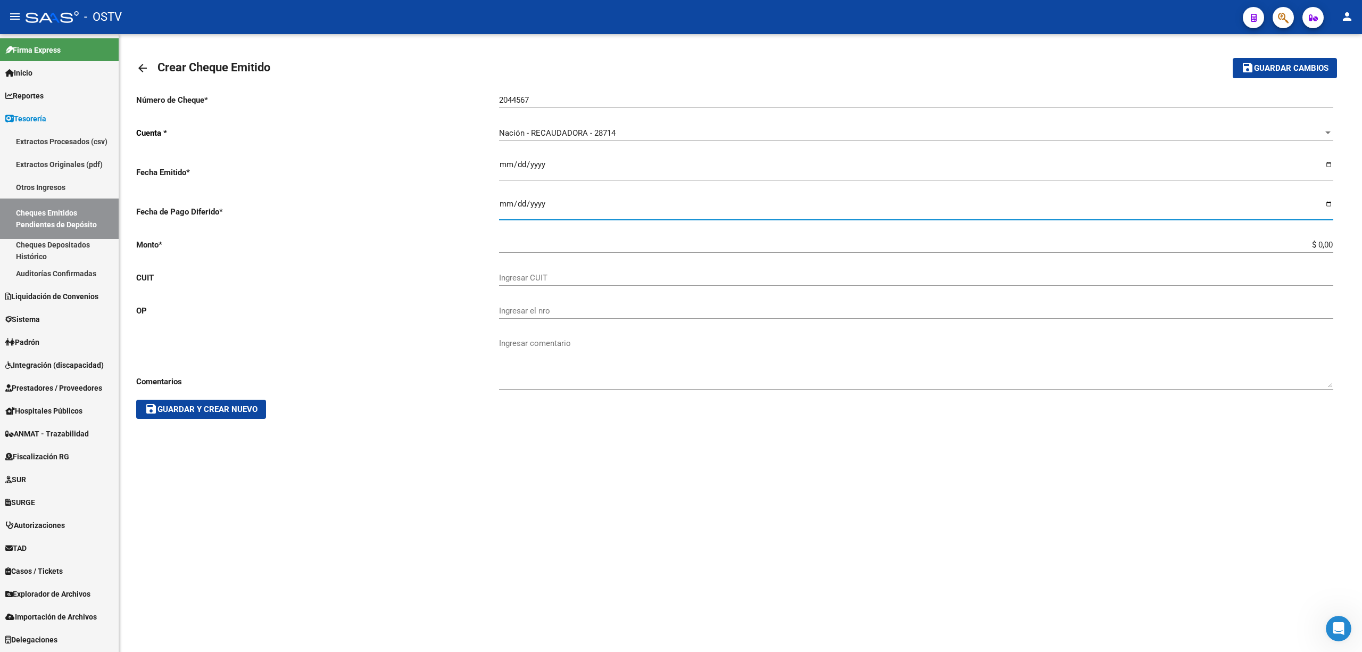
type input "[DATE]"
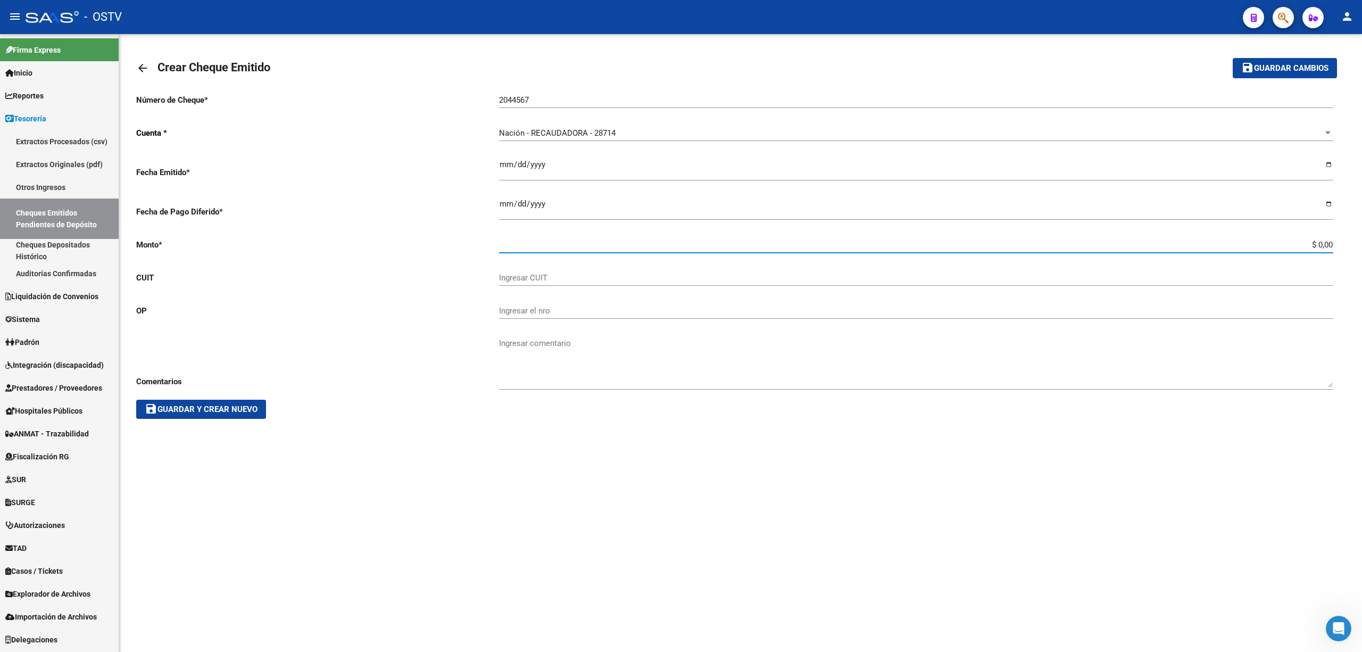
drag, startPoint x: 1249, startPoint y: 242, endPoint x: 1341, endPoint y: 247, distance: 92.2
click at [1361, 245] on div "arrow_back Crear Cheque Emitido save Guardar cambios Número de Cheque * 2044567…" at bounding box center [740, 239] width 1243 height 410
type input "$ 23.797.868,50"
click at [582, 272] on div "Ingresar CUIT" at bounding box center [916, 274] width 834 height 23
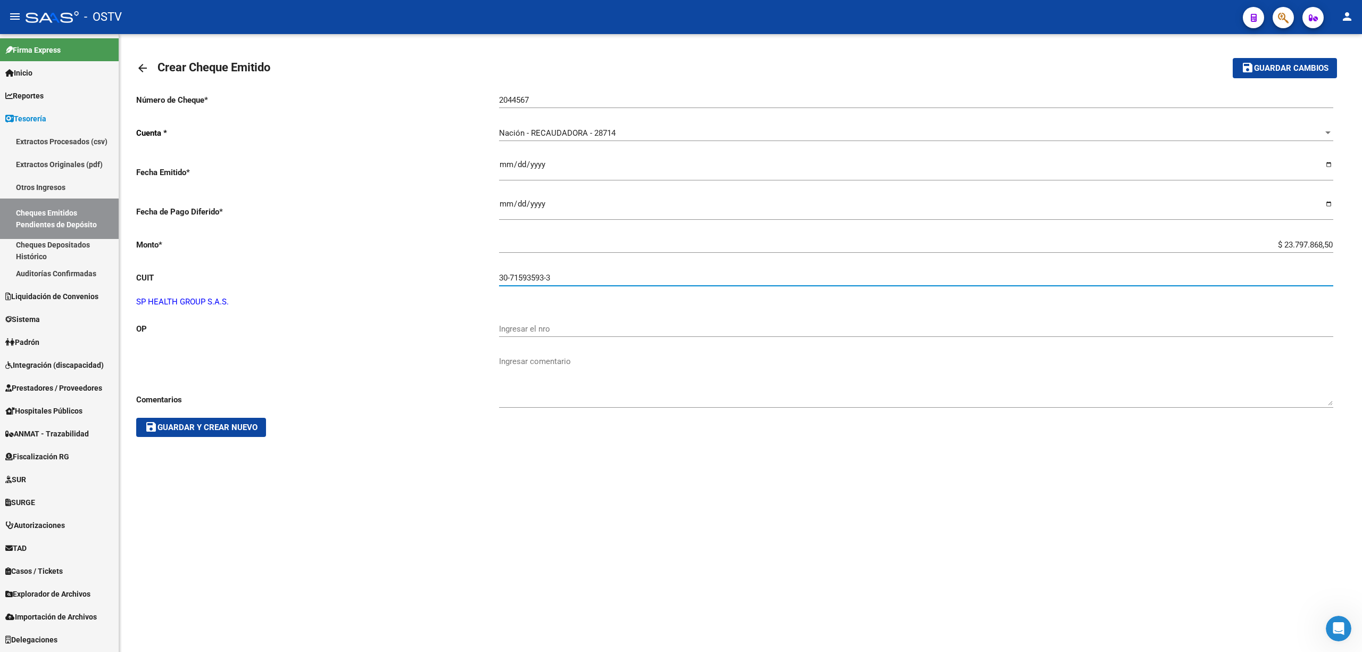
type input "30-71593593-3"
click at [533, 326] on input "Ingresar el nro" at bounding box center [916, 329] width 834 height 10
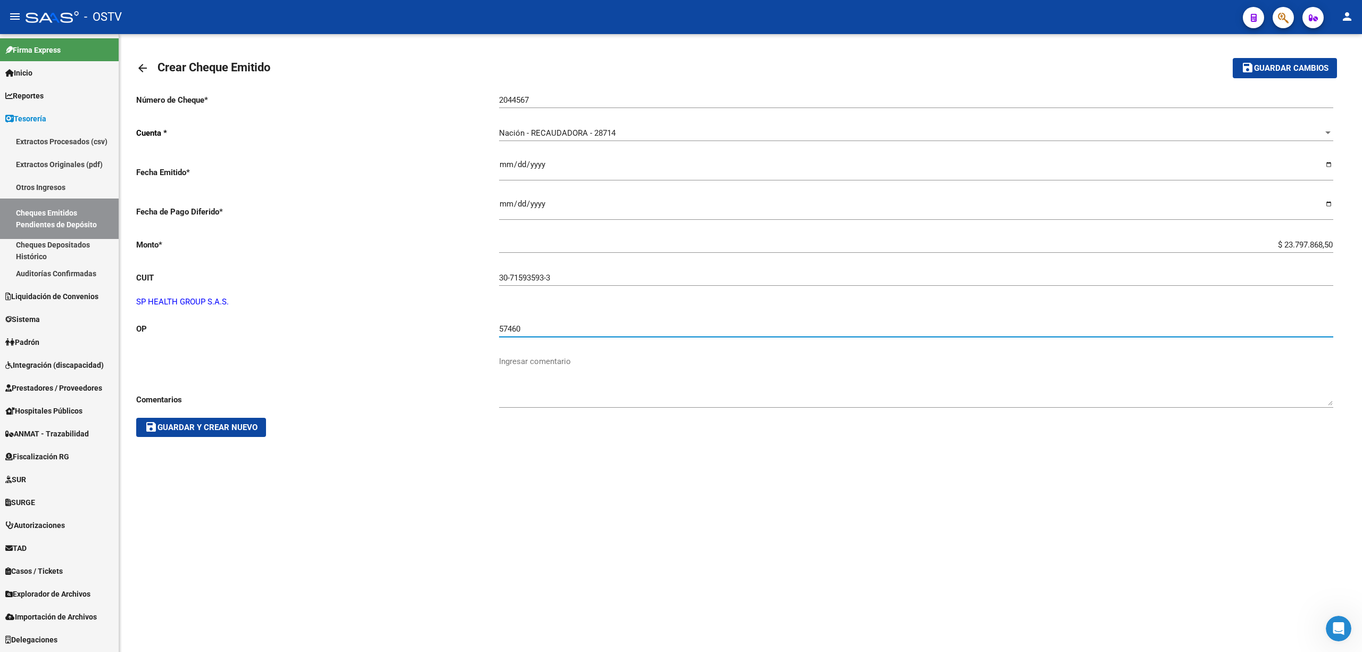
type input "57460"
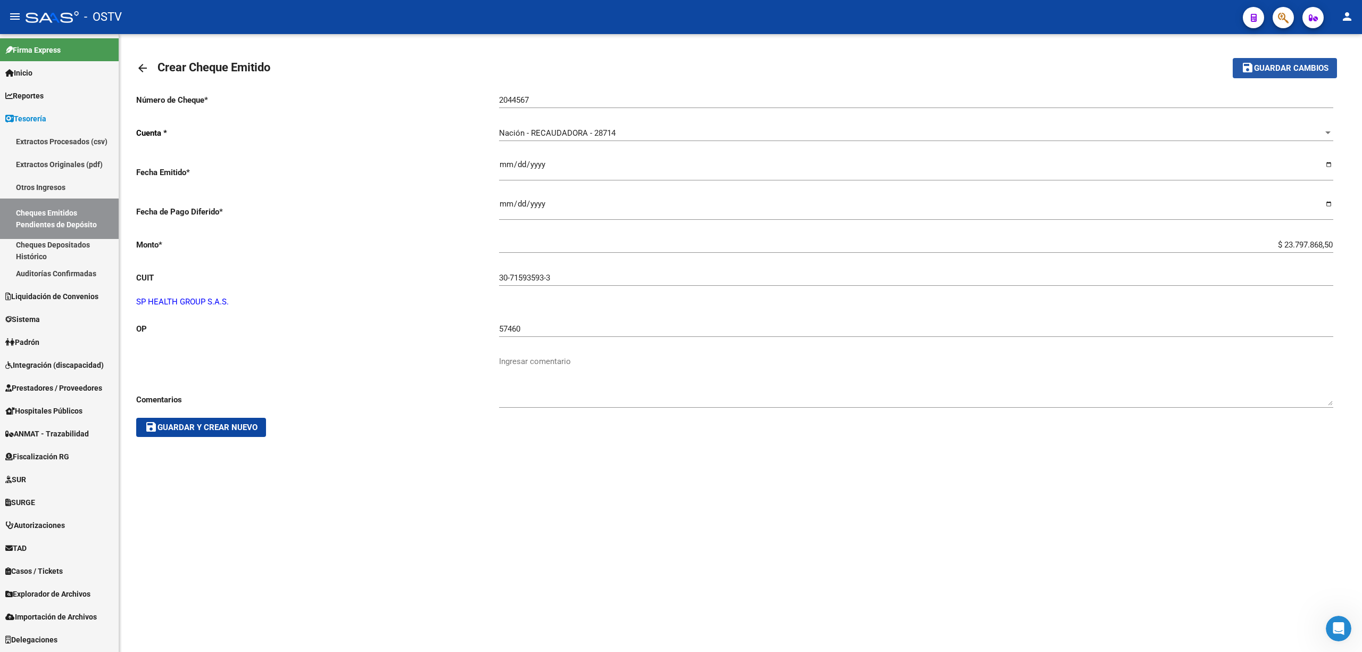
click at [1263, 69] on span "Guardar cambios" at bounding box center [1291, 69] width 74 height 10
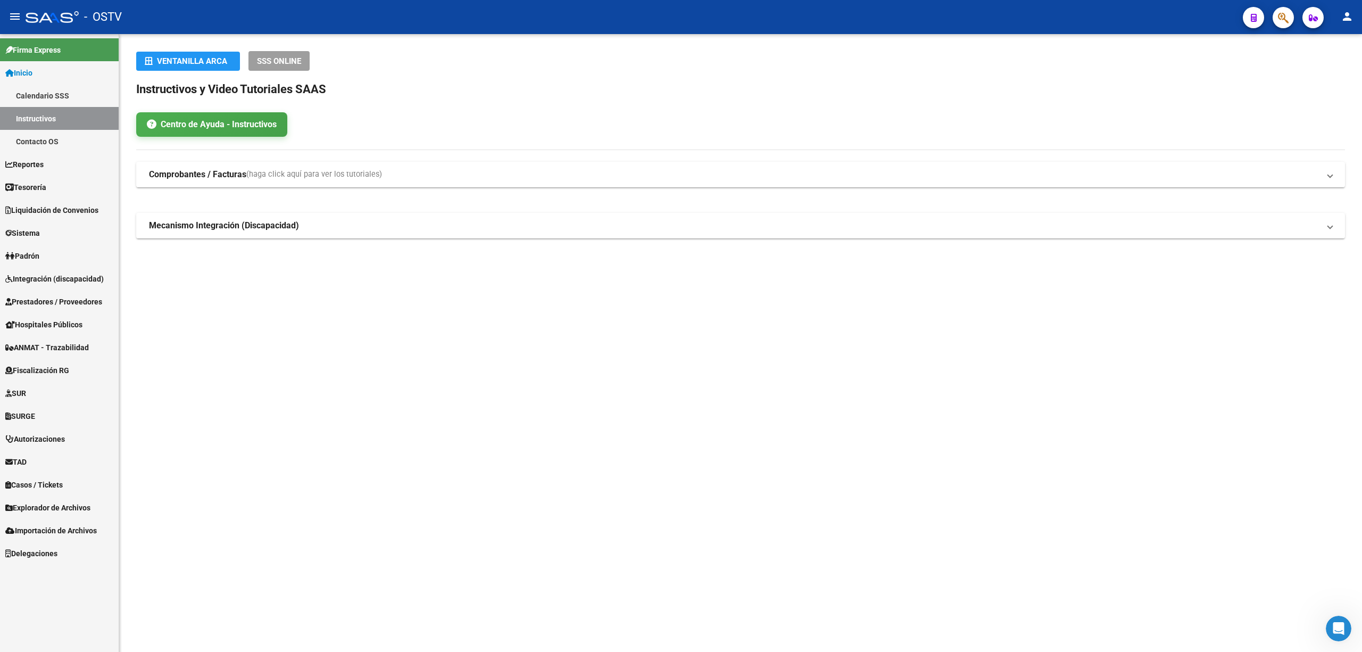
click at [37, 180] on link "Tesorería" at bounding box center [59, 187] width 119 height 23
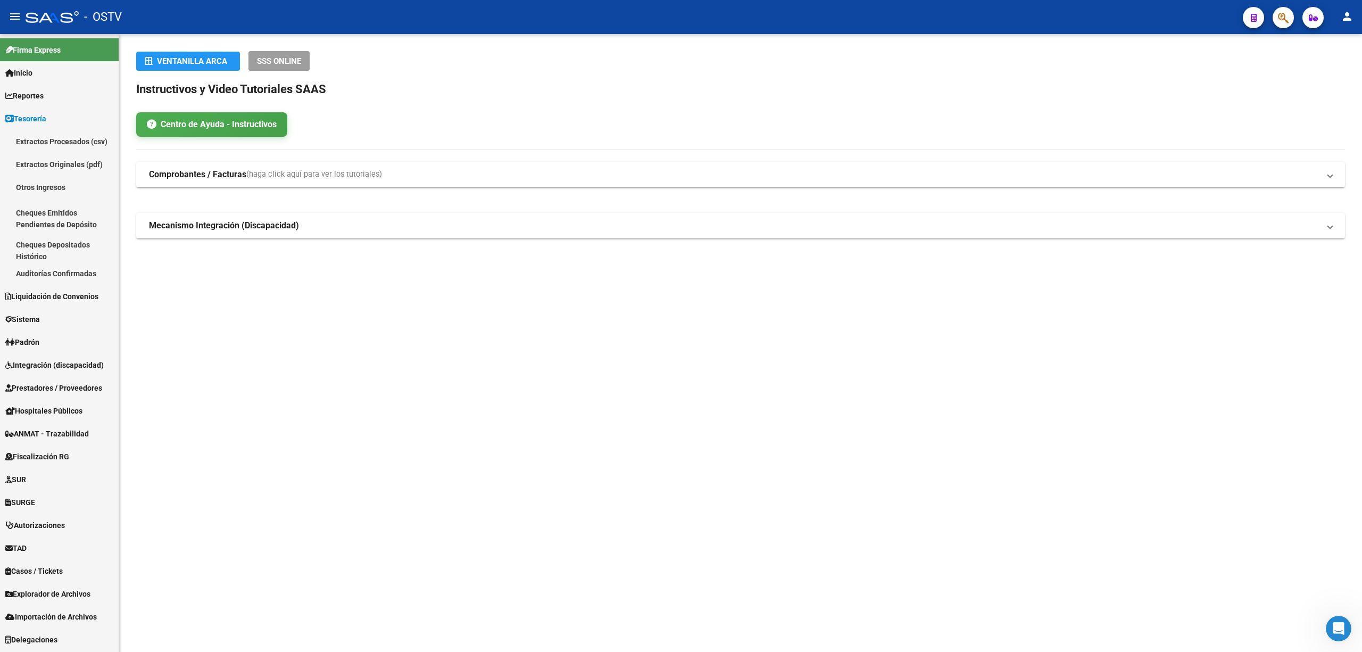
click at [37, 272] on link "Auditorías Confirmadas" at bounding box center [59, 273] width 119 height 23
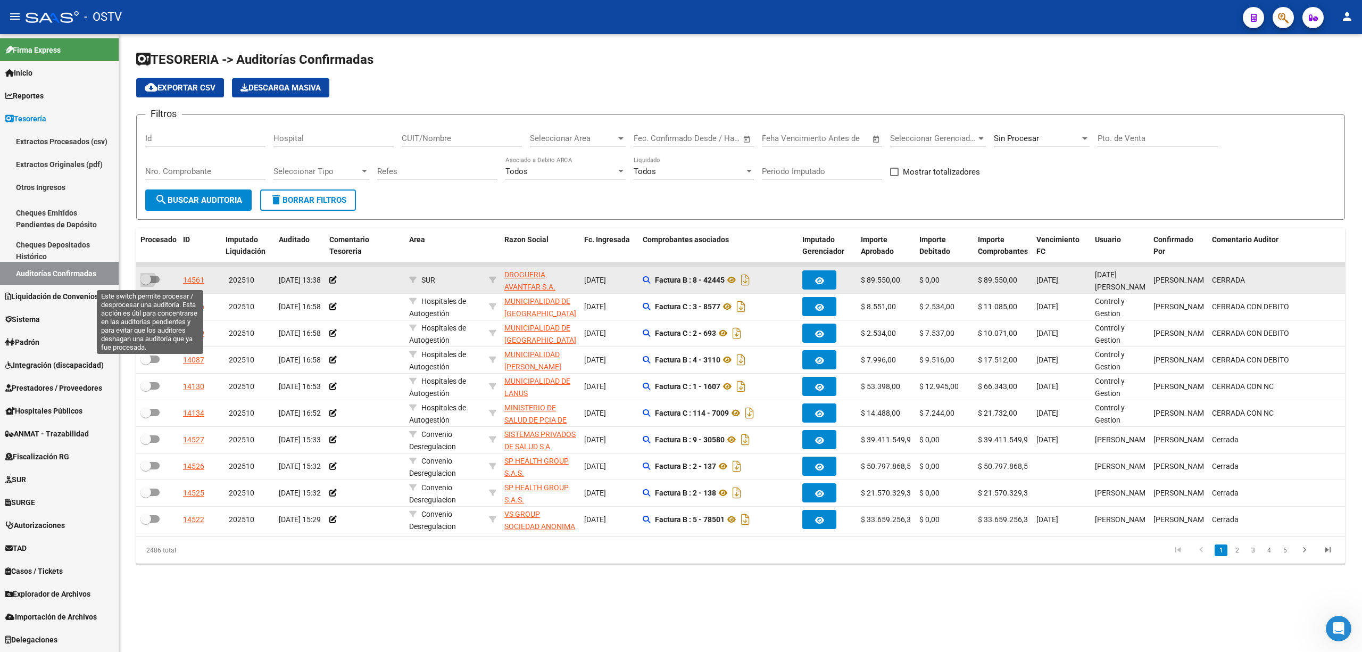
click at [151, 277] on span at bounding box center [149, 279] width 19 height 7
click at [146, 283] on input "checkbox" at bounding box center [145, 283] width 1 height 1
checkbox input "true"
